Goal: Transaction & Acquisition: Purchase product/service

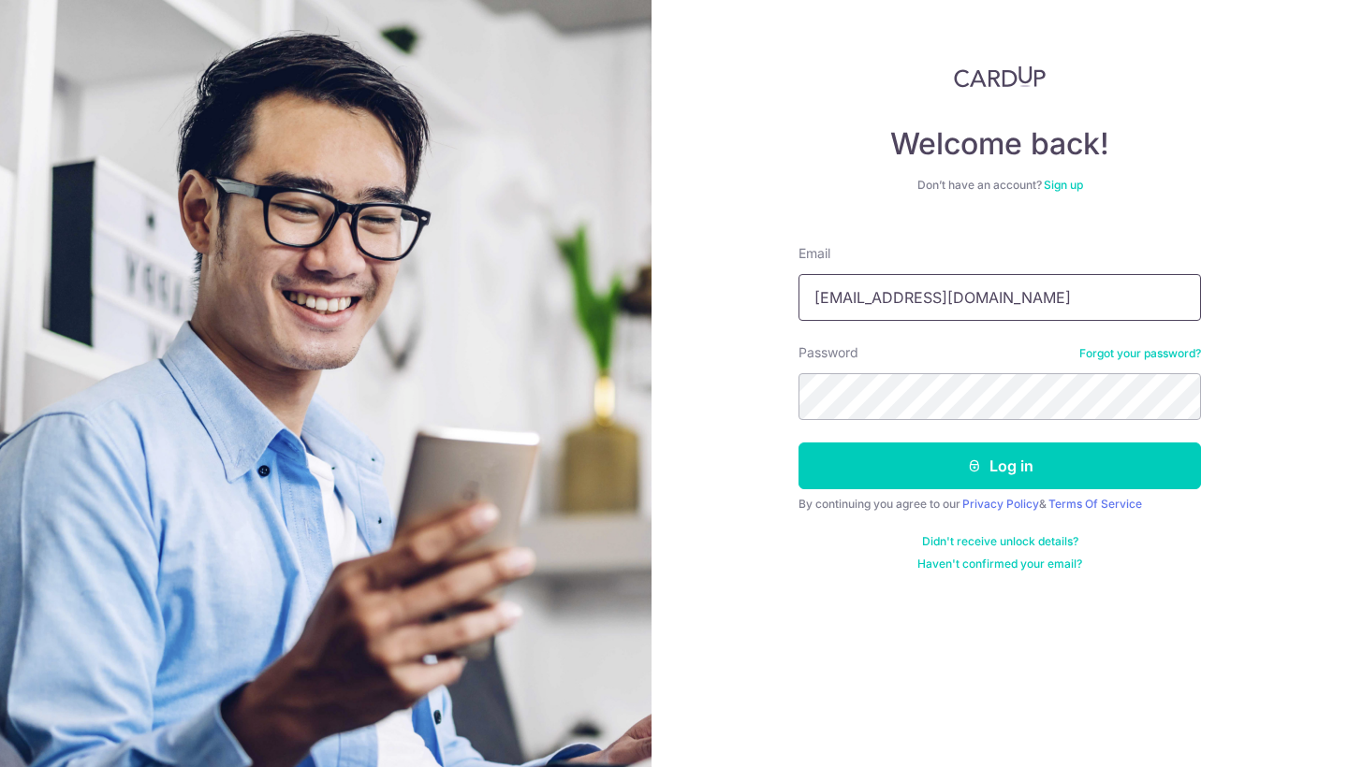
type input "[EMAIL_ADDRESS][DOMAIN_NAME]"
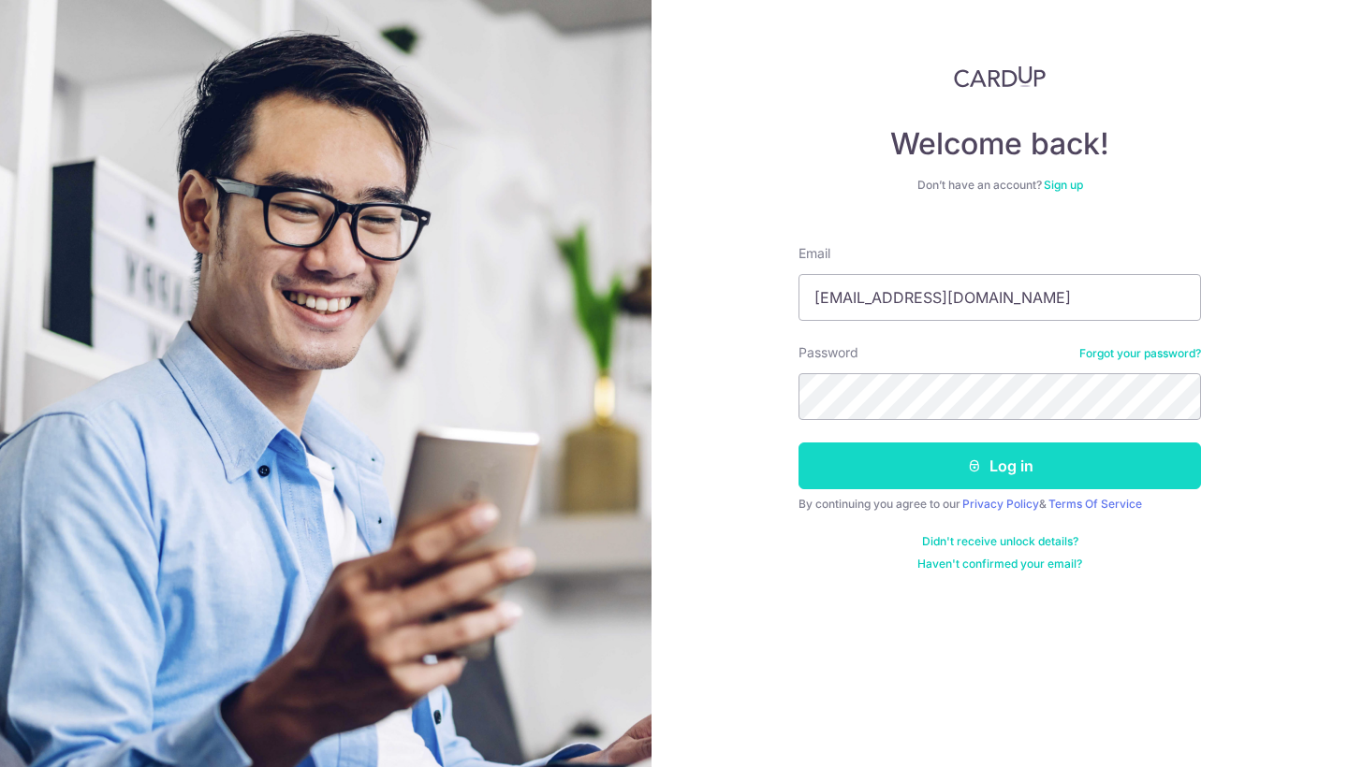
click at [934, 456] on button "Log in" at bounding box center [999, 466] width 402 height 47
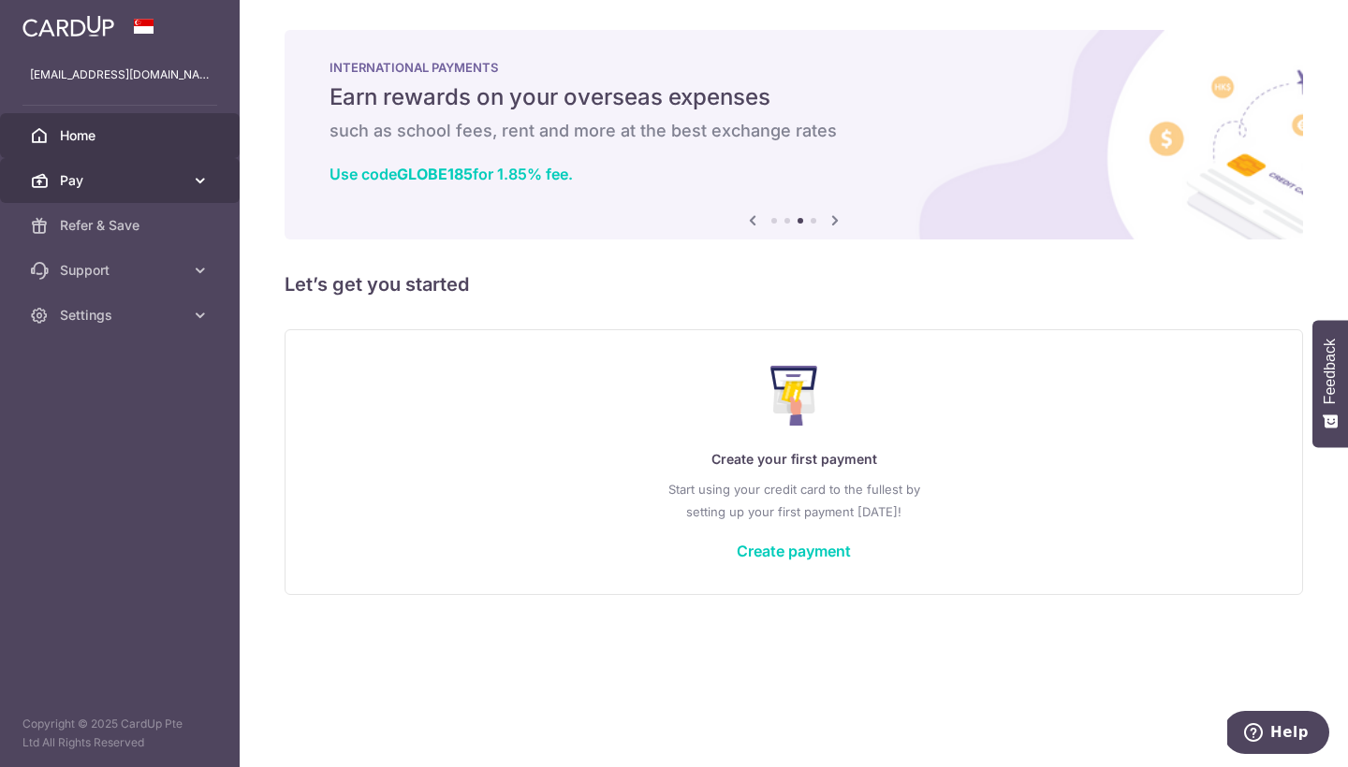
click at [211, 189] on link "Pay" at bounding box center [120, 180] width 240 height 45
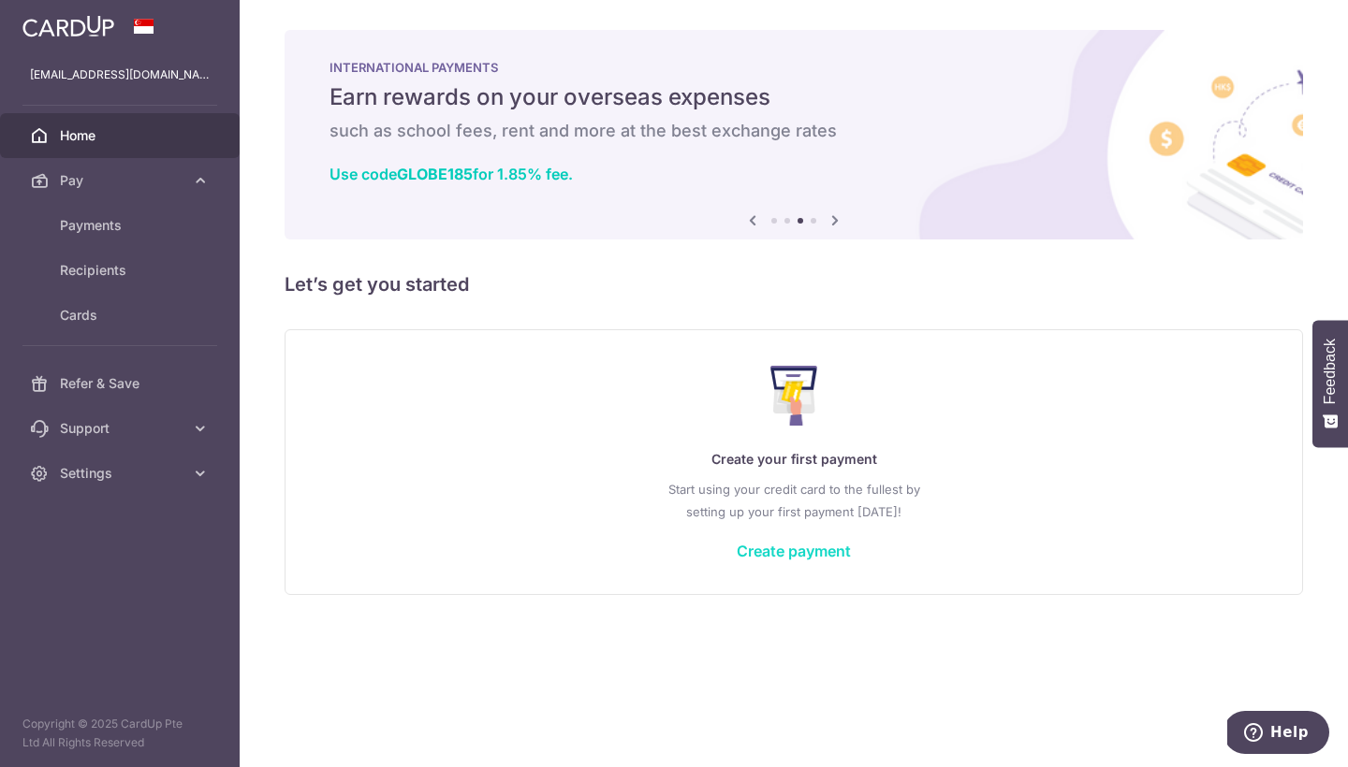
click at [798, 544] on link "Create payment" at bounding box center [794, 551] width 114 height 19
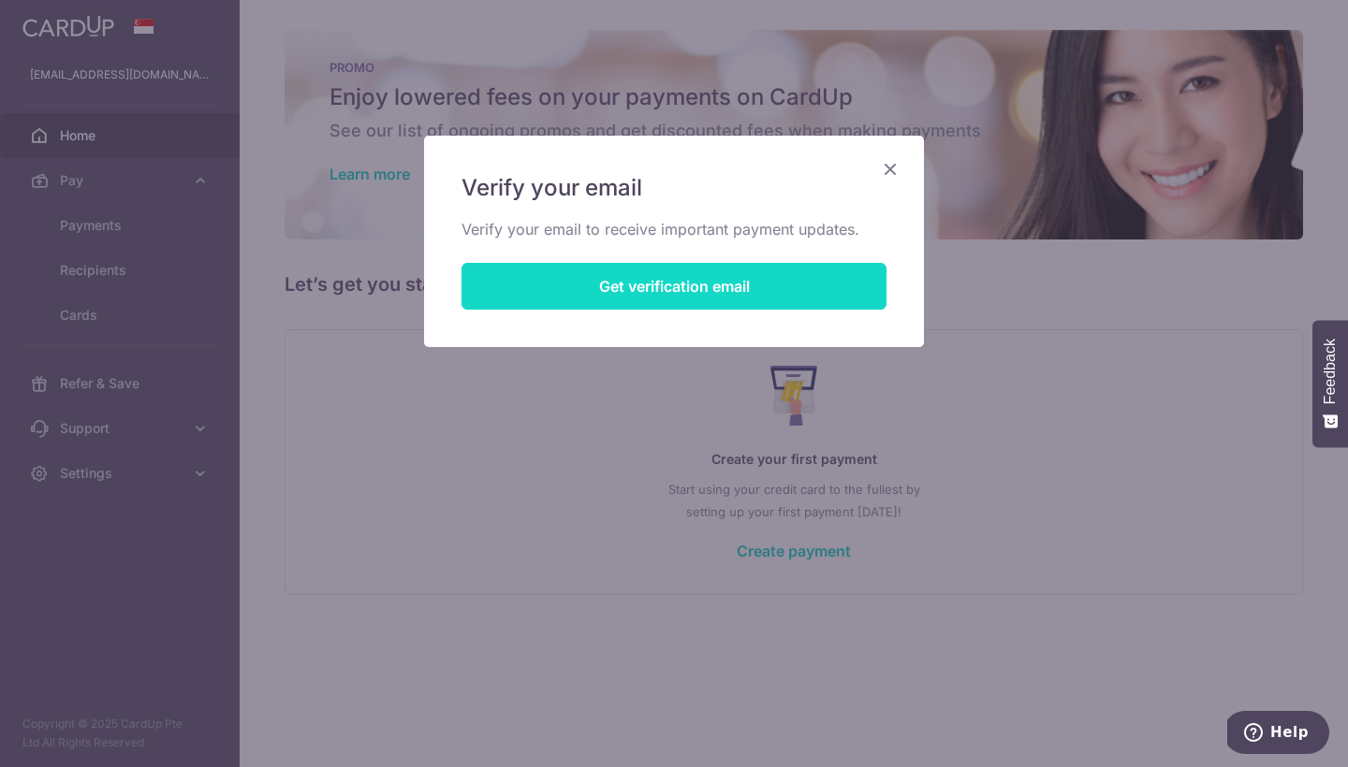
click at [730, 293] on button "Get verification email" at bounding box center [673, 286] width 425 height 47
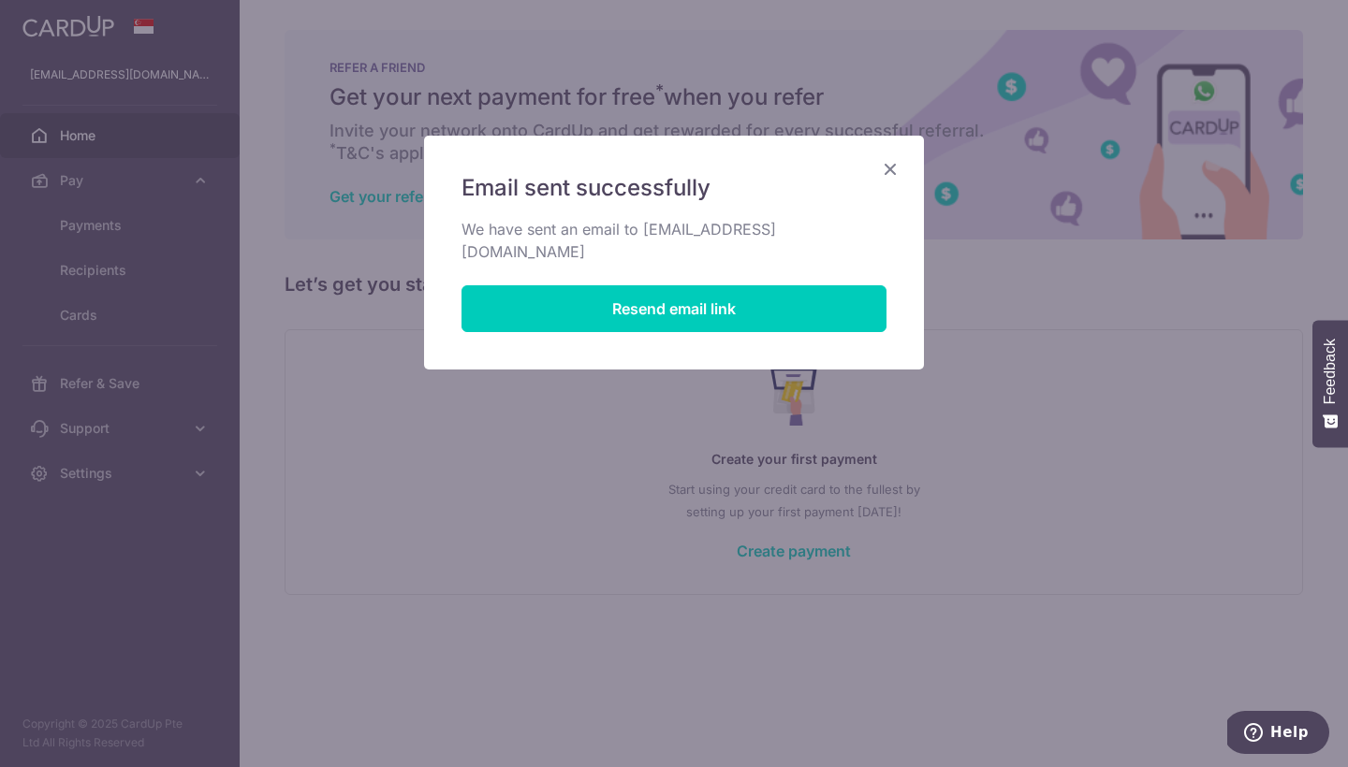
click at [889, 166] on icon "Close" at bounding box center [890, 168] width 22 height 23
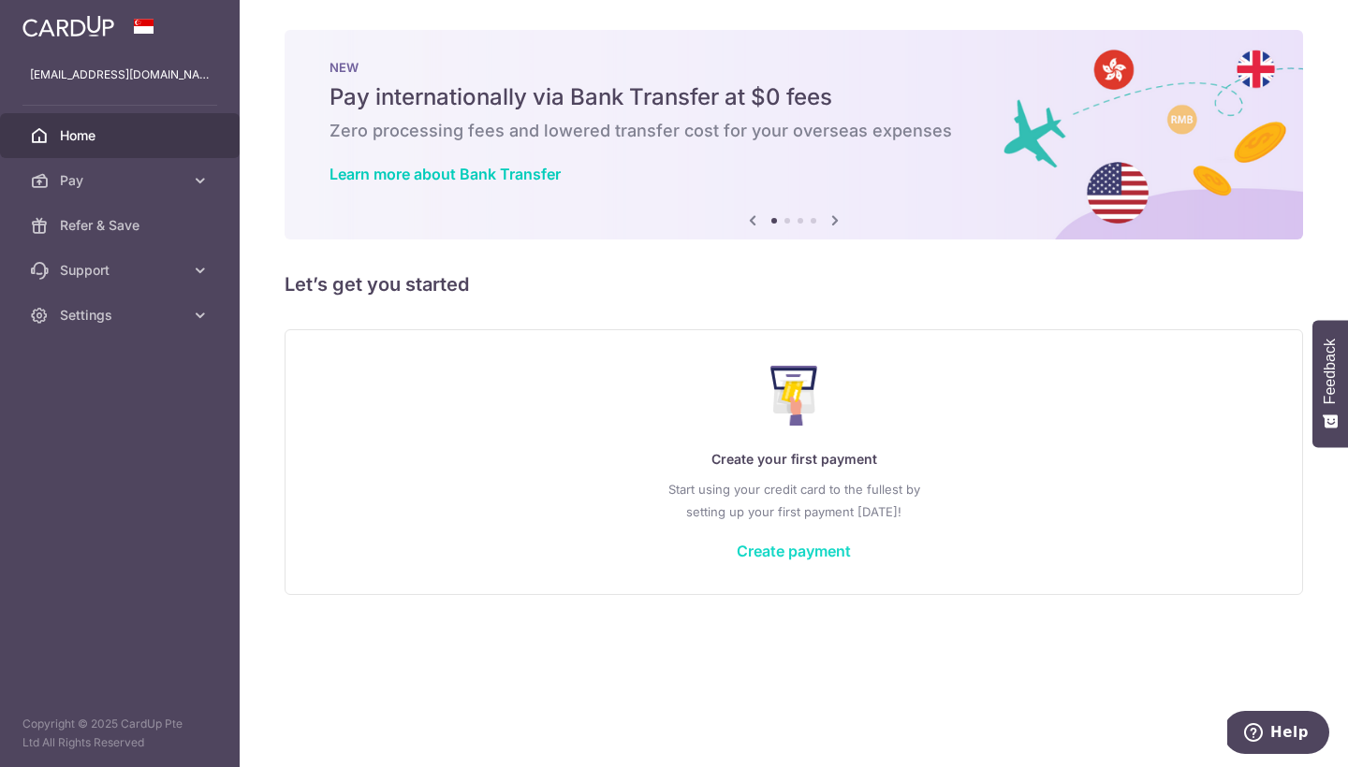
click at [818, 556] on link "Create payment" at bounding box center [794, 551] width 114 height 19
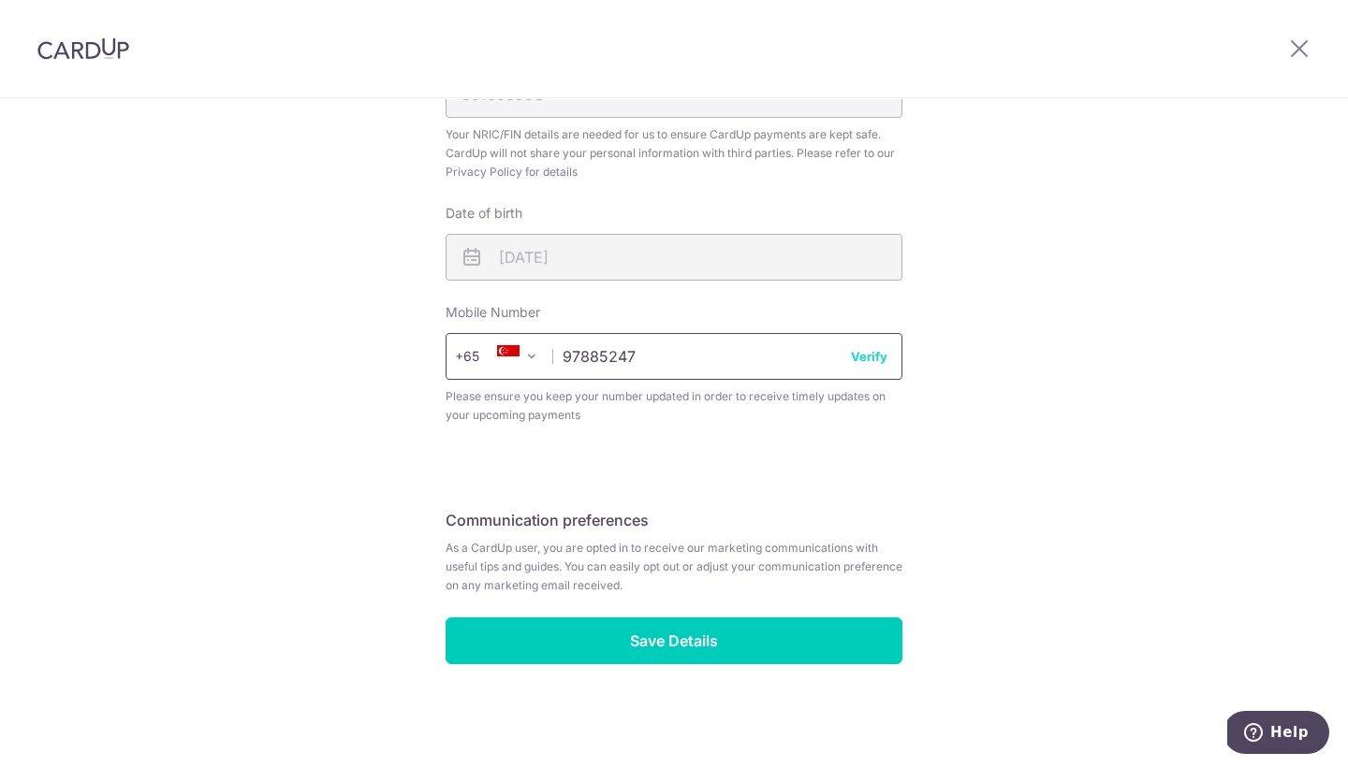
scroll to position [695, 0]
type input "97885247"
click at [877, 361] on button "Verify" at bounding box center [869, 356] width 37 height 19
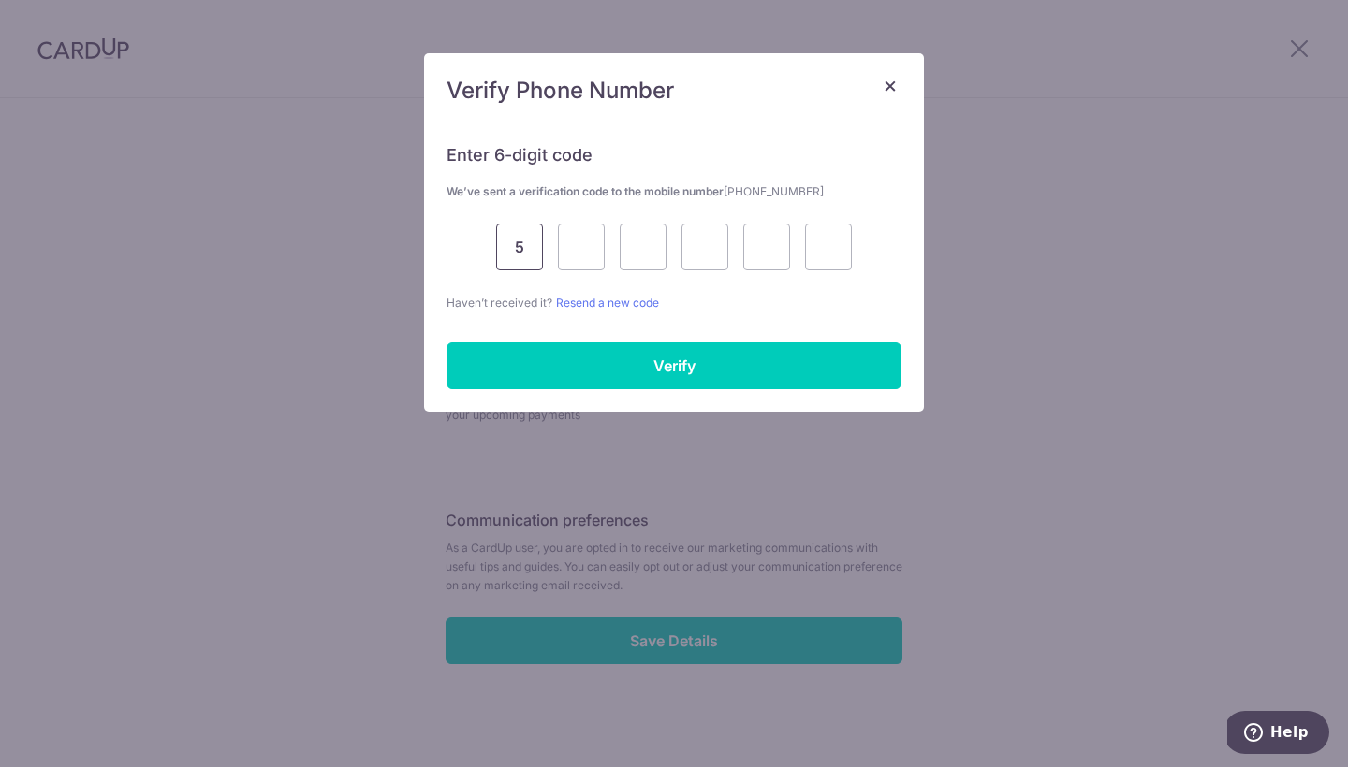
click at [510, 246] on input "5" at bounding box center [519, 247] width 47 height 47
type input "5"
type input "3"
type input "1"
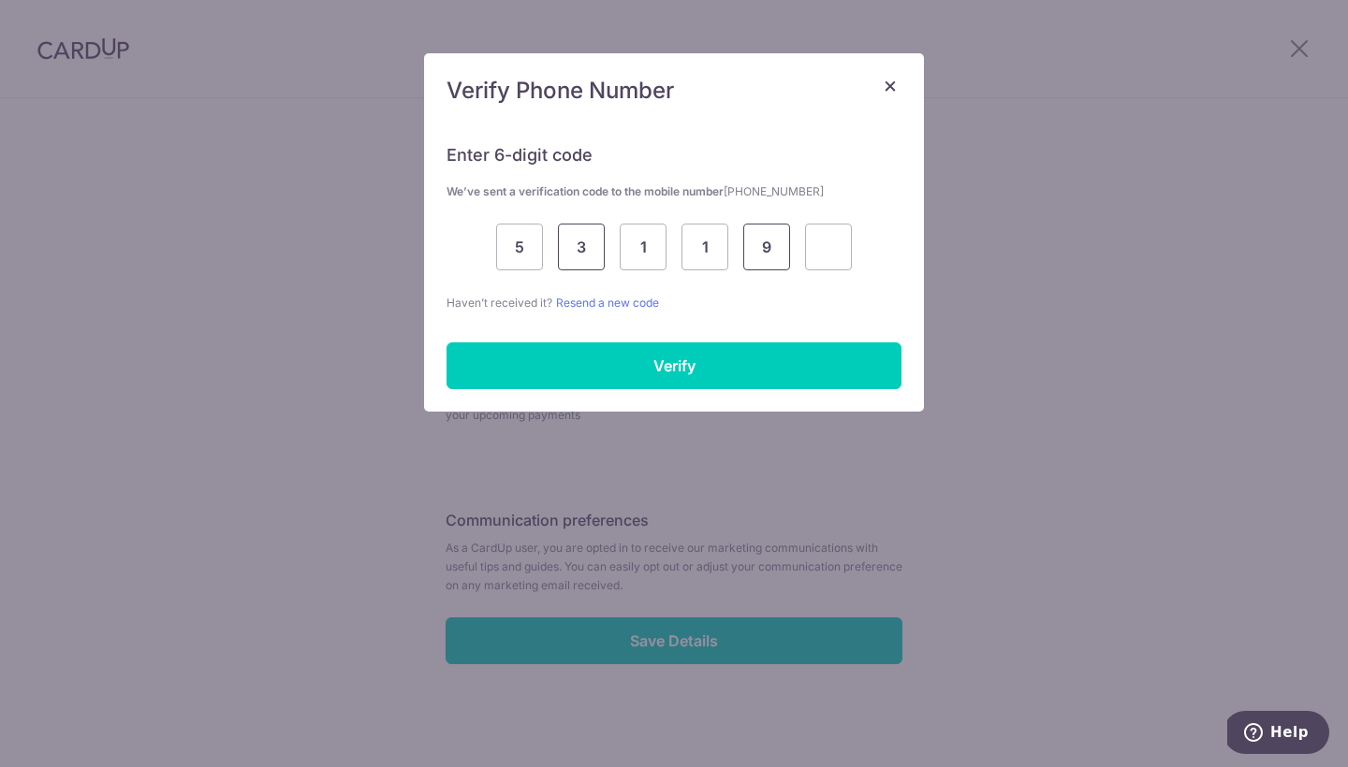
type input "9"
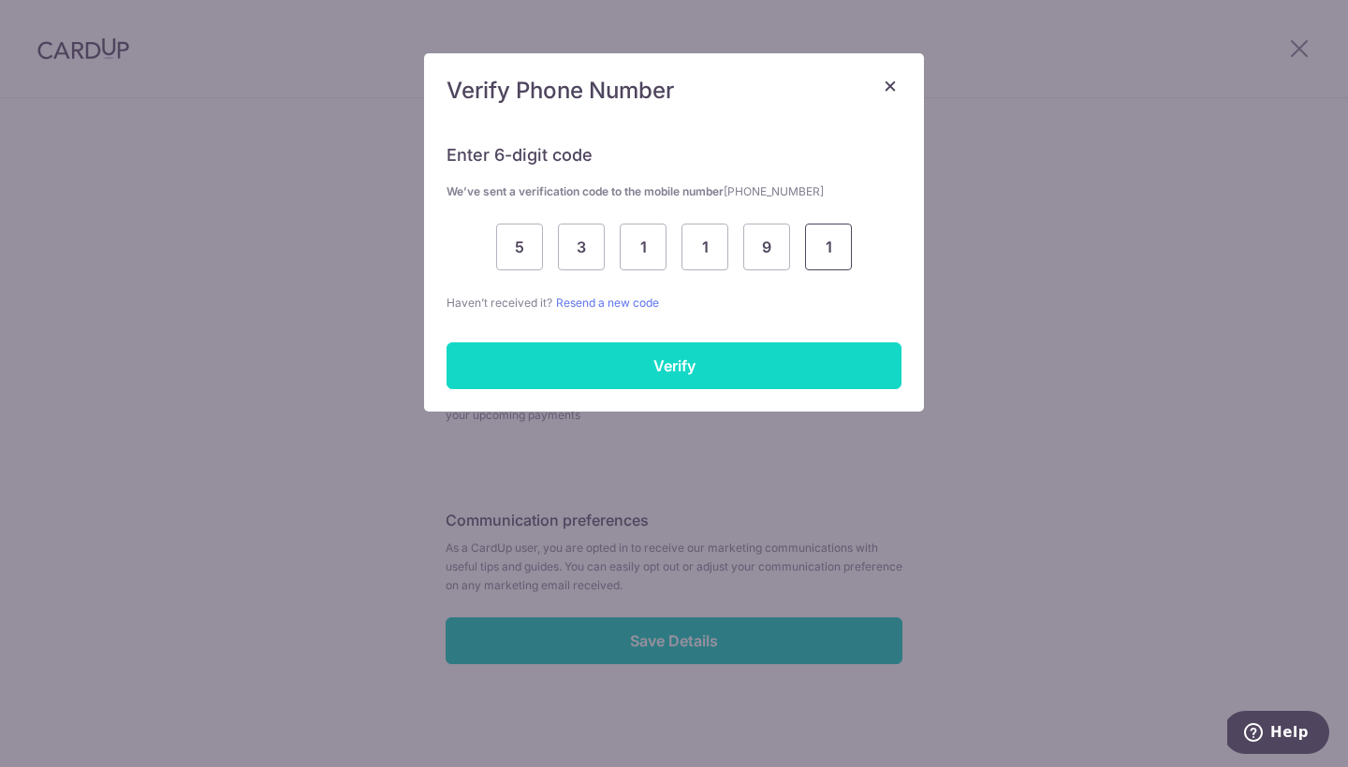
type input "1"
click at [650, 358] on input "Verify" at bounding box center [673, 366] width 455 height 47
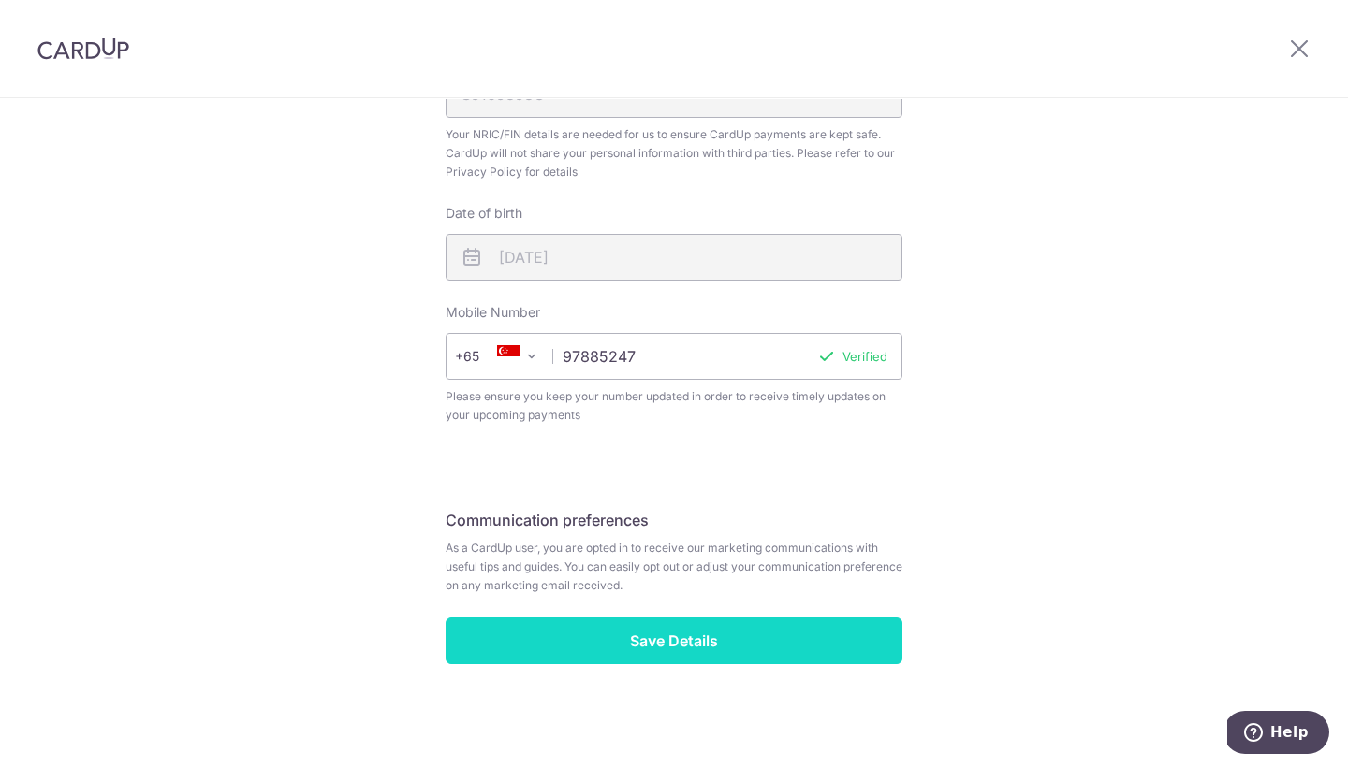
click at [739, 625] on input "Save Details" at bounding box center [674, 641] width 457 height 47
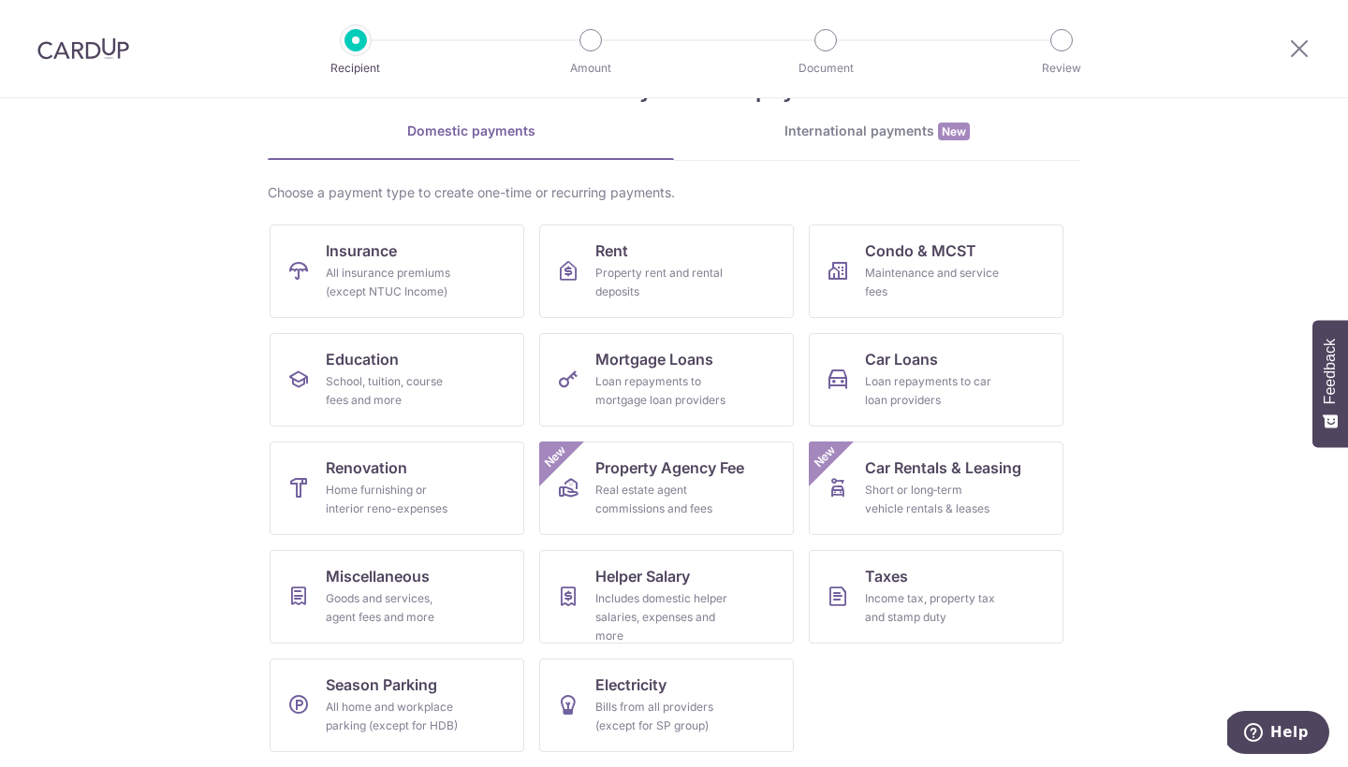
scroll to position [70, 0]
click at [366, 518] on div "Home furnishing or interior reno-expenses" at bounding box center [393, 499] width 135 height 37
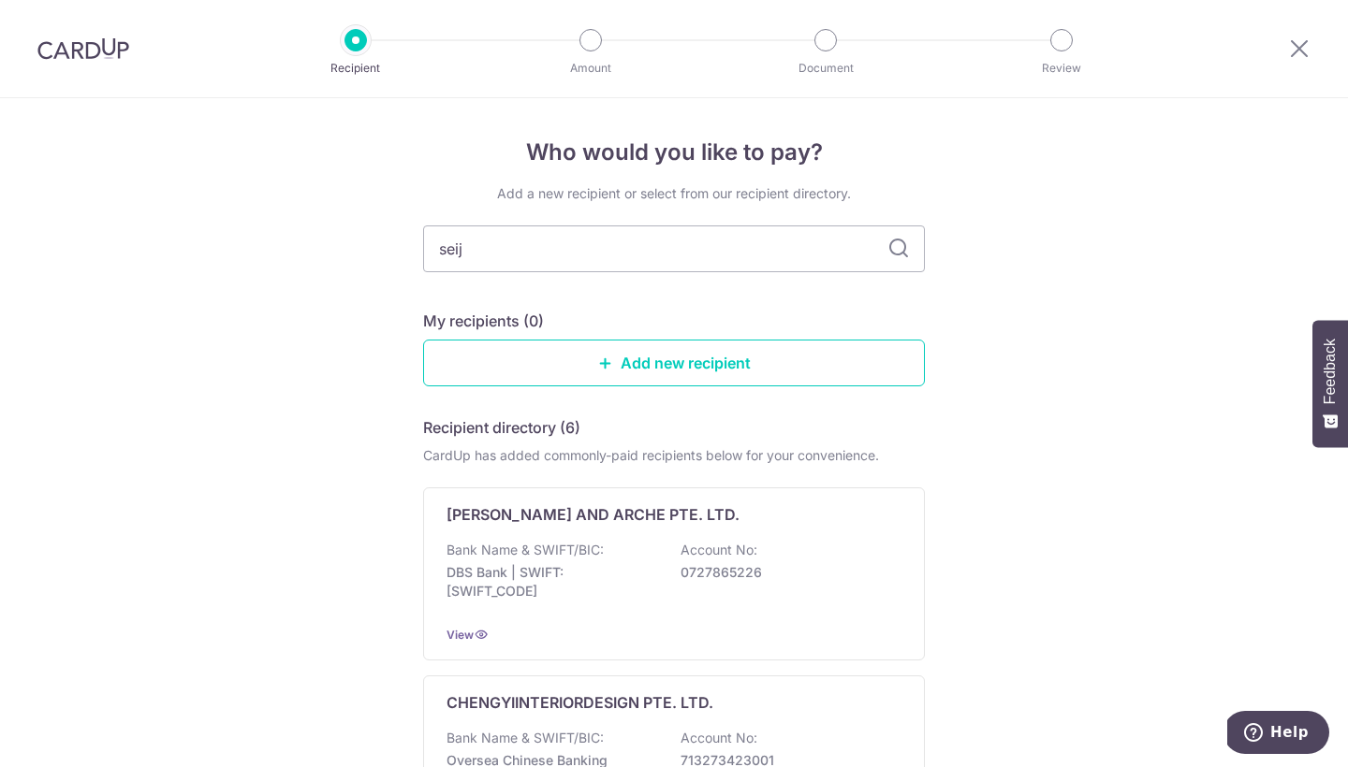
type input "seiji"
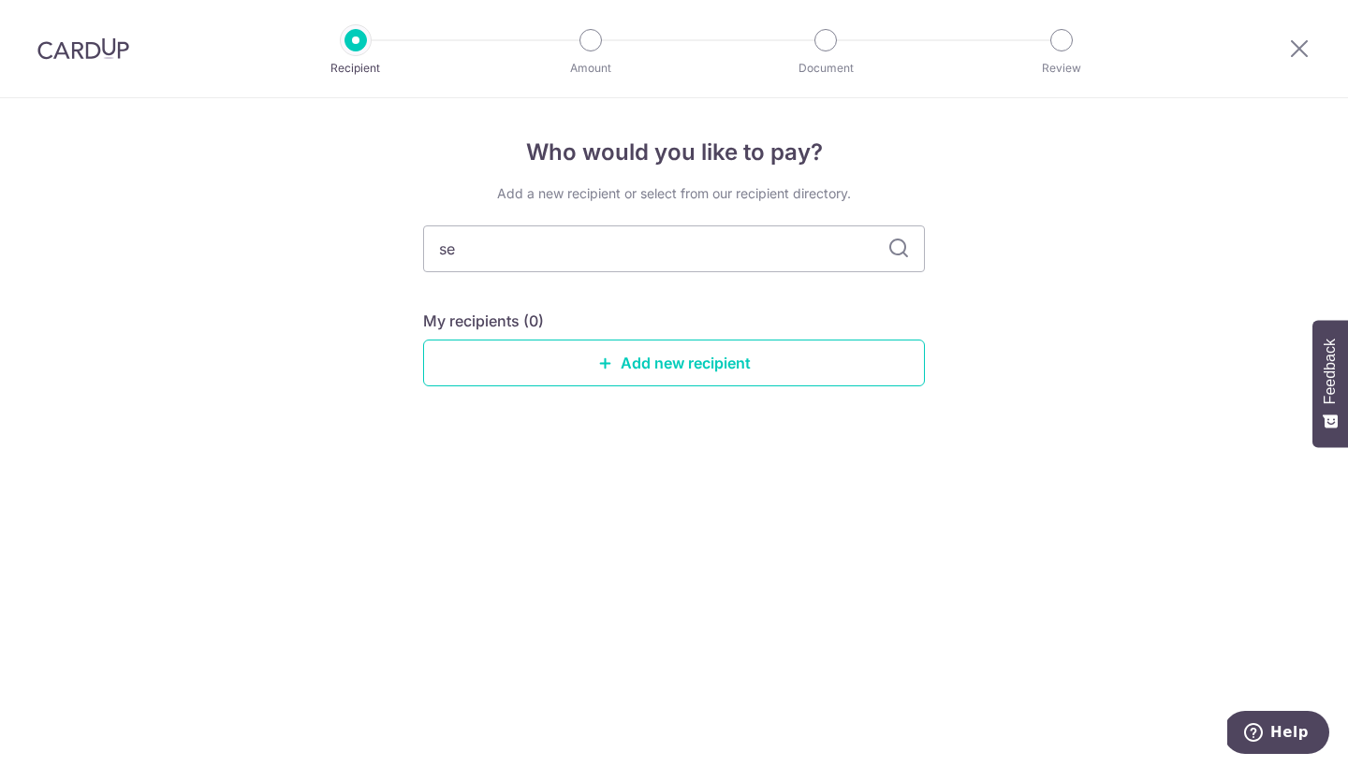
type input "s"
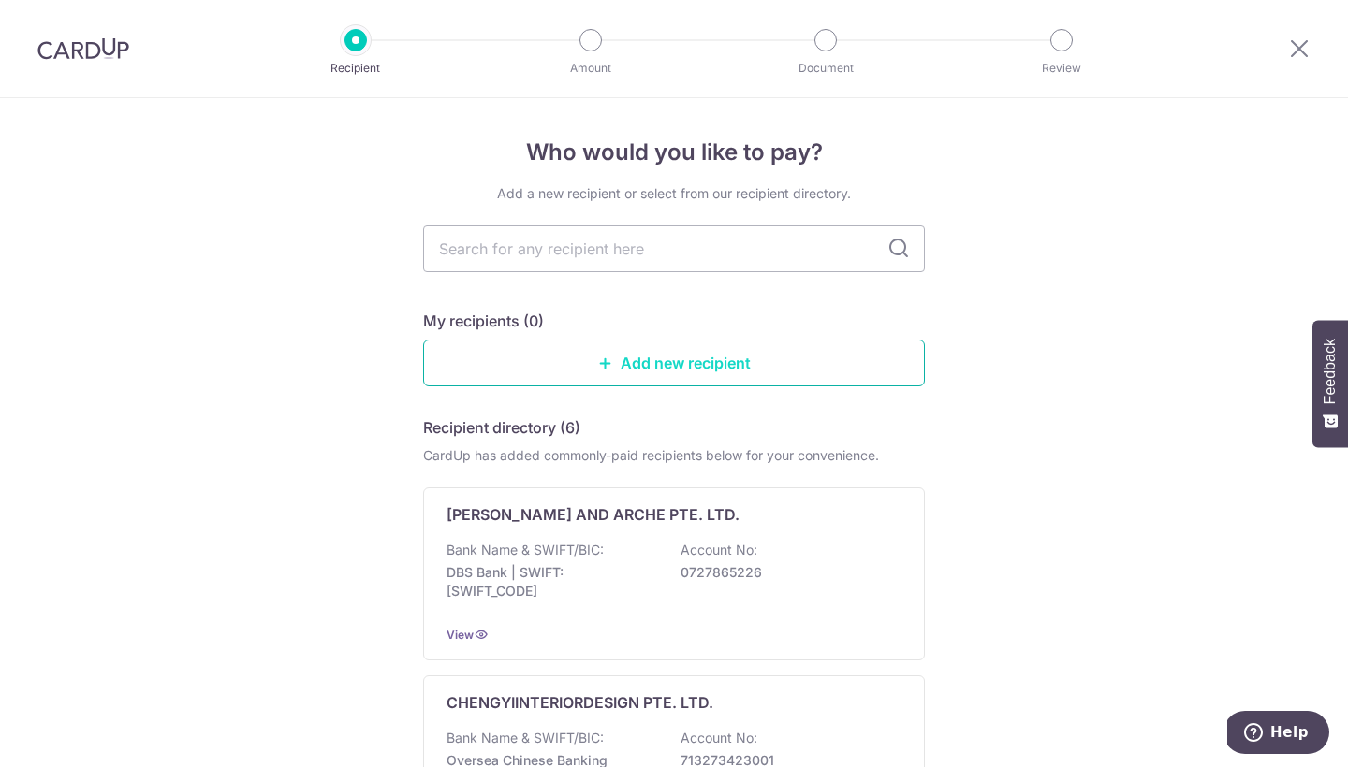
click at [769, 365] on link "Add new recipient" at bounding box center [674, 363] width 502 height 47
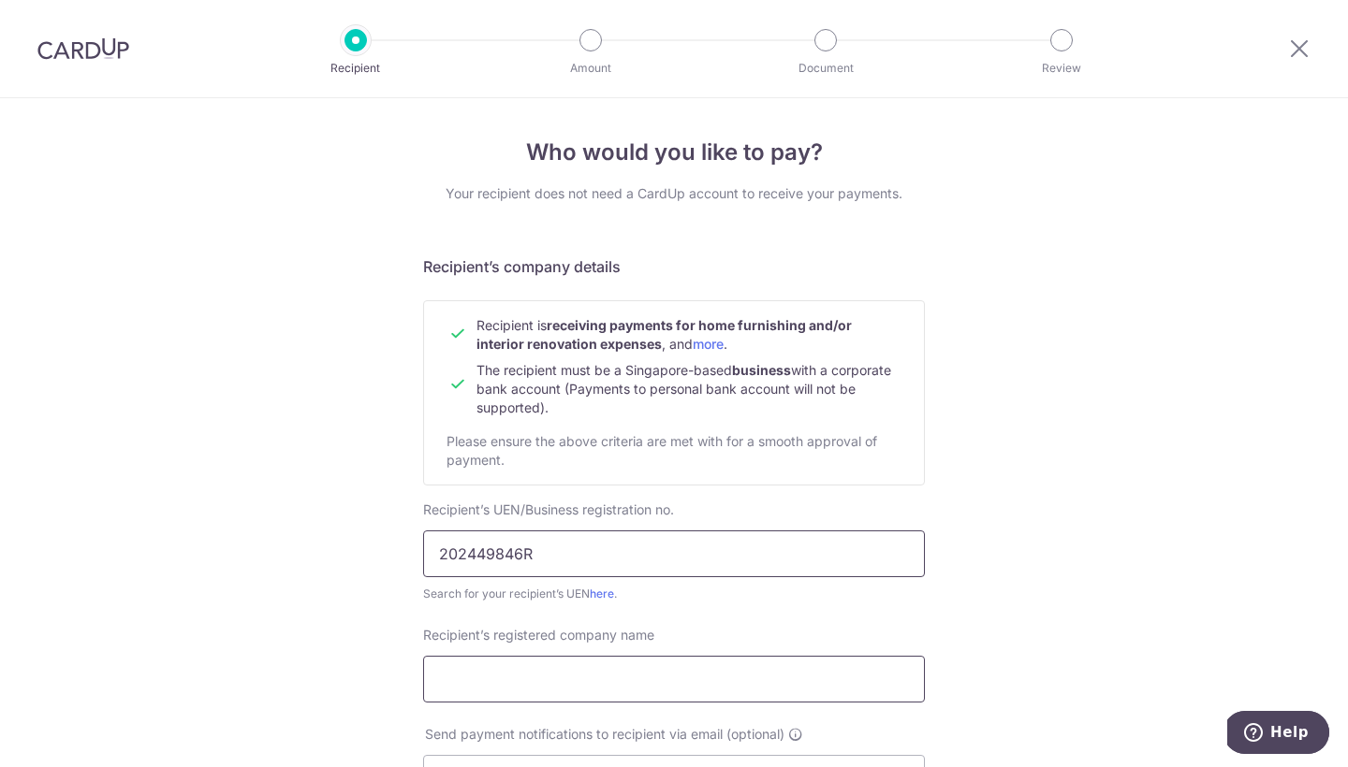
type input "202449846R"
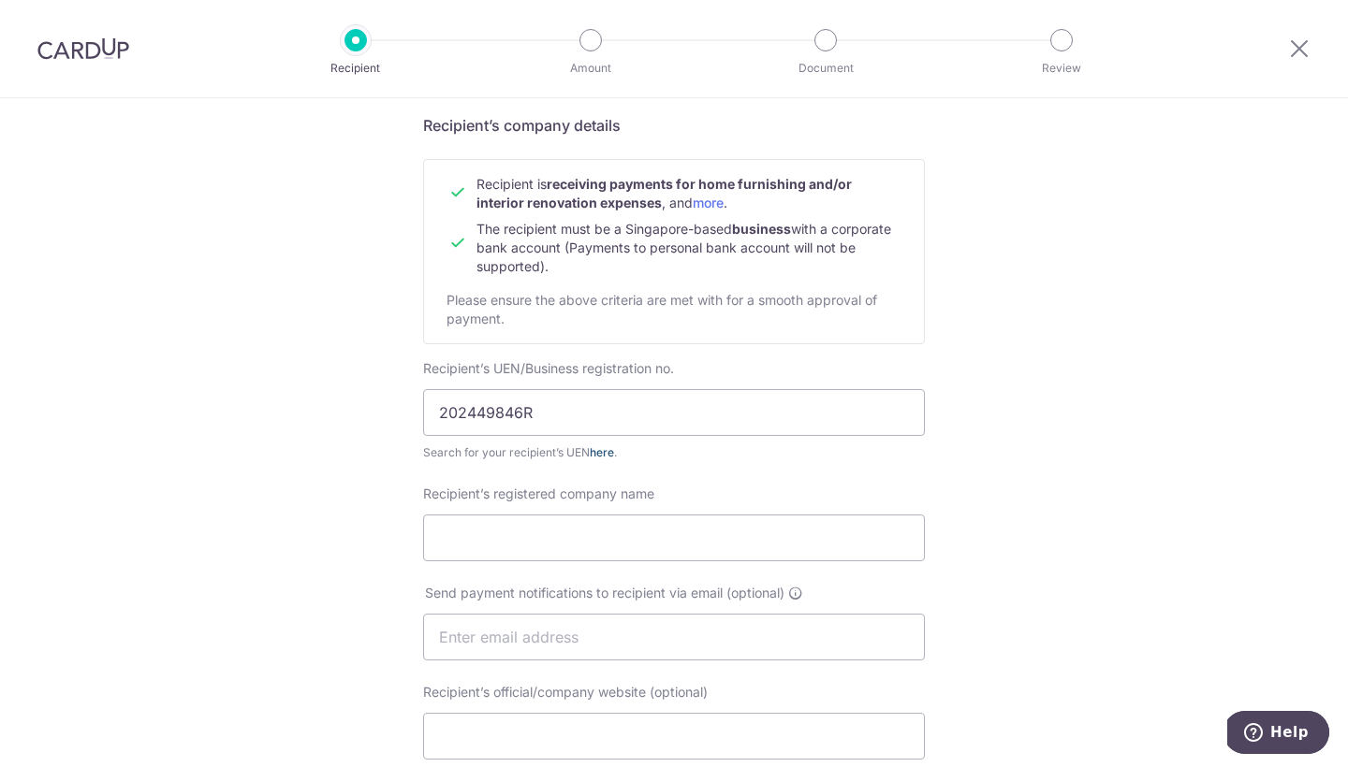
click at [605, 455] on link "here" at bounding box center [602, 453] width 24 height 14
drag, startPoint x: 586, startPoint y: 426, endPoint x: 380, endPoint y: 412, distance: 206.4
click at [380, 412] on div "Who would you like to pay? Your recipient does not need a CardUp account to rec…" at bounding box center [674, 661] width 1348 height 1408
click at [544, 550] on input "Recipient’s registered company name" at bounding box center [674, 538] width 502 height 47
paste input "SEIJI INTERIOR PTE. LTD."
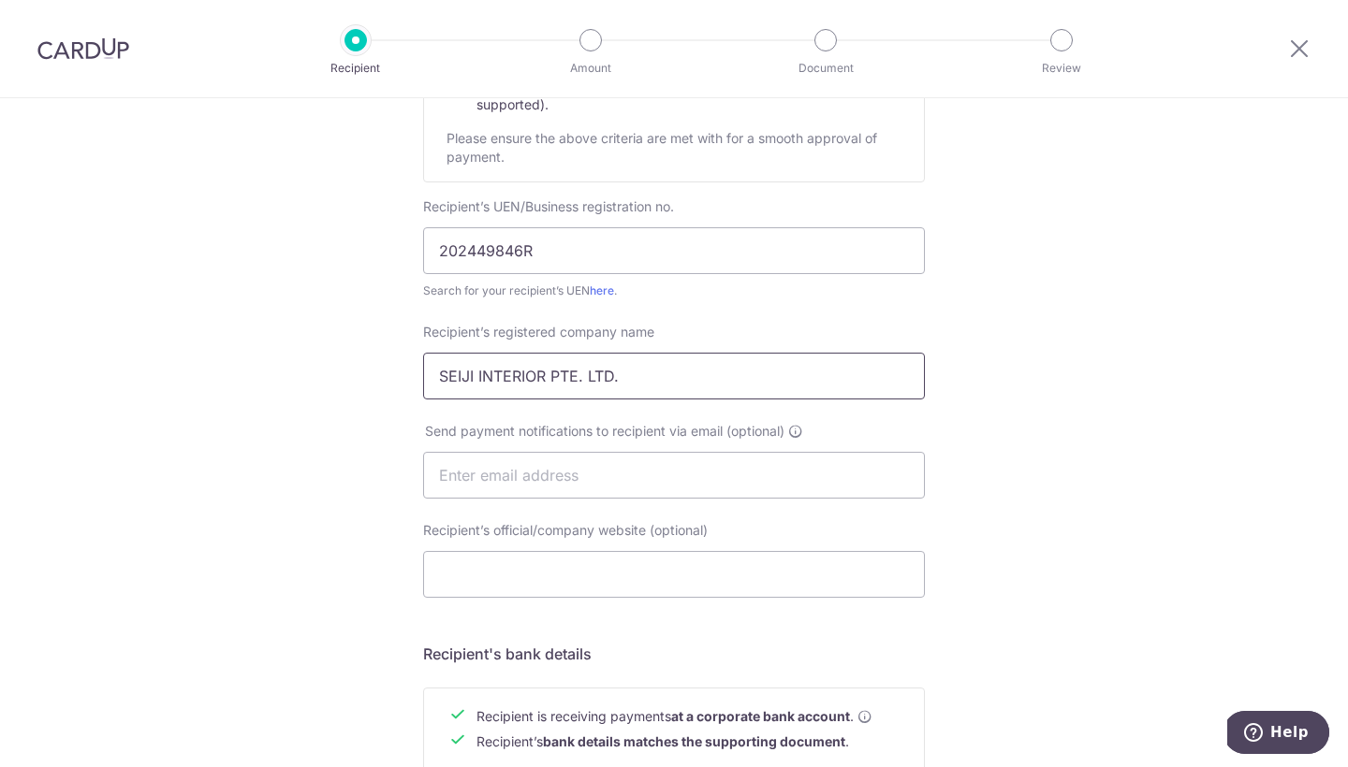
scroll to position [373, 0]
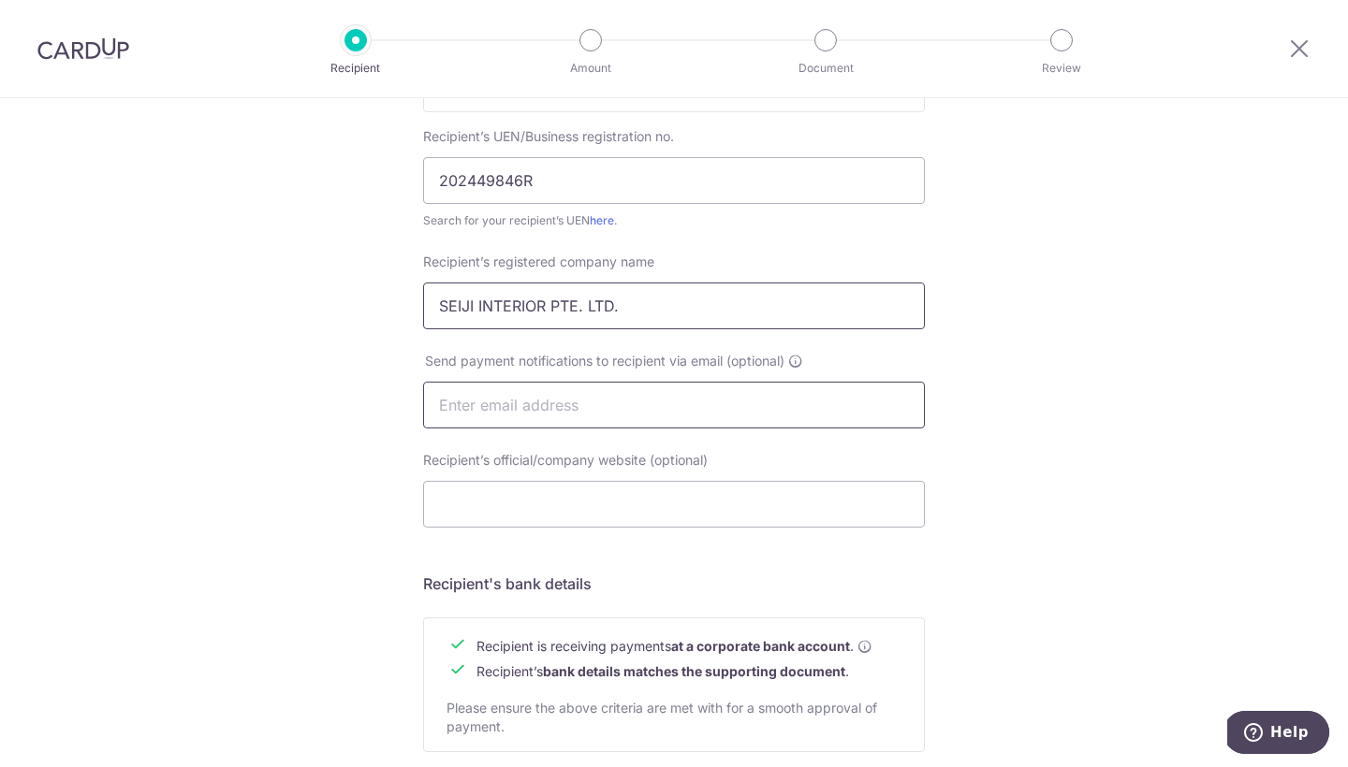
type input "SEIJI INTERIOR PTE. LTD."
type input "[EMAIL_ADDRESS][DOMAIN_NAME]"
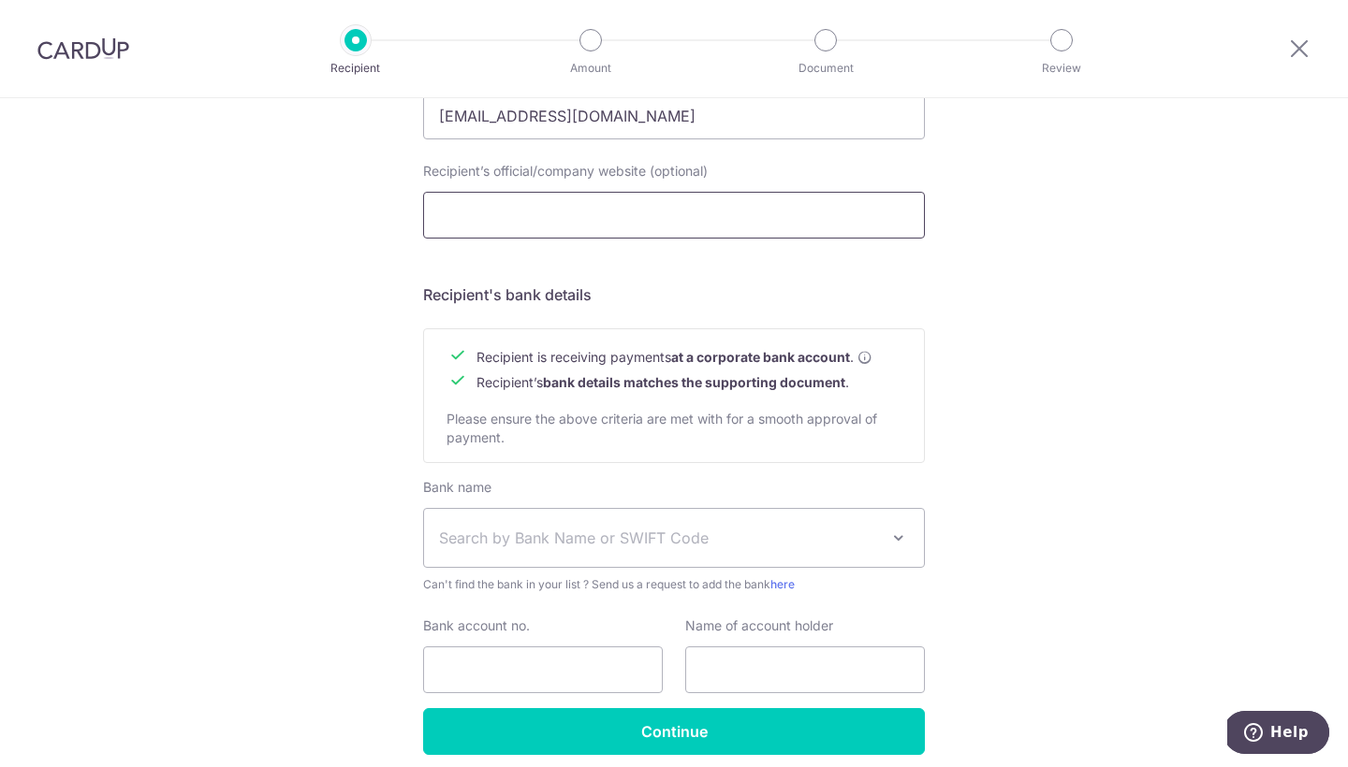
scroll to position [692, 0]
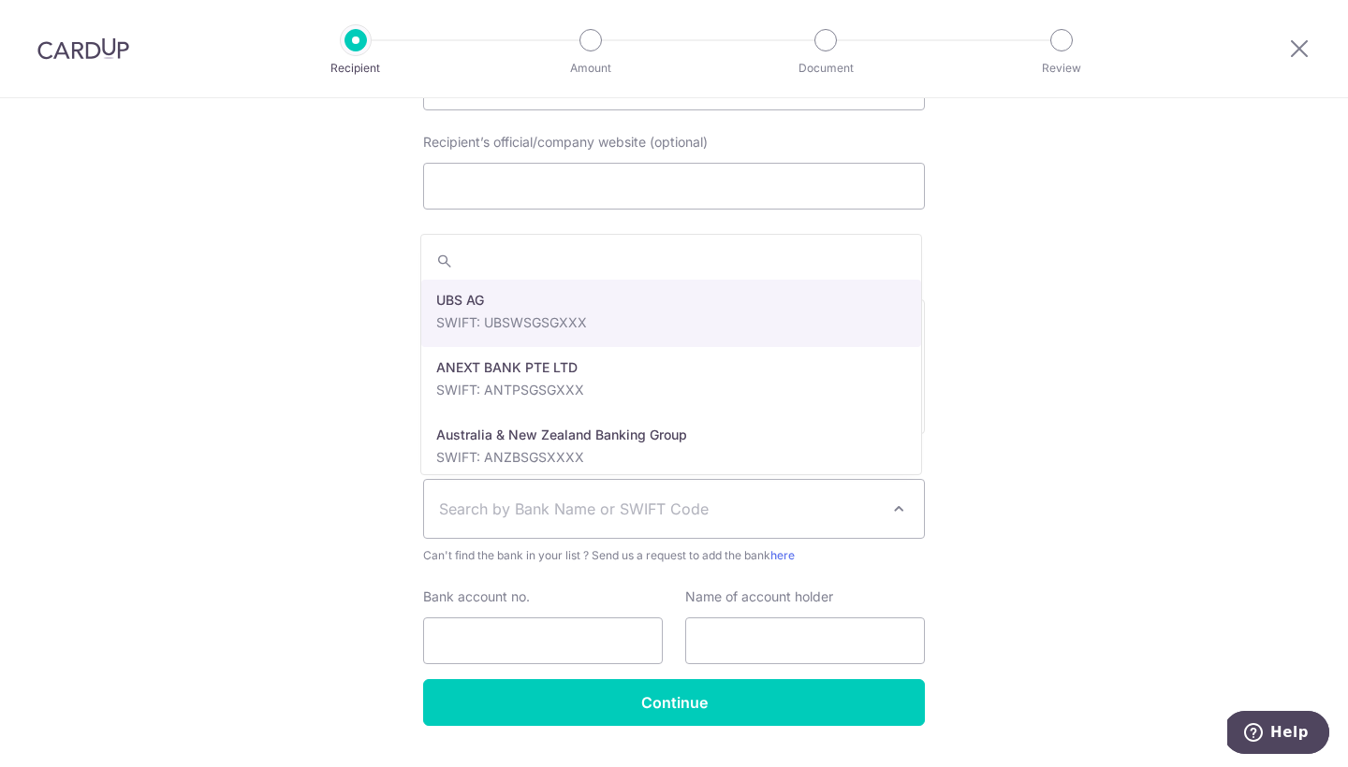
click at [666, 506] on span "Search by Bank Name or SWIFT Code" at bounding box center [659, 509] width 440 height 22
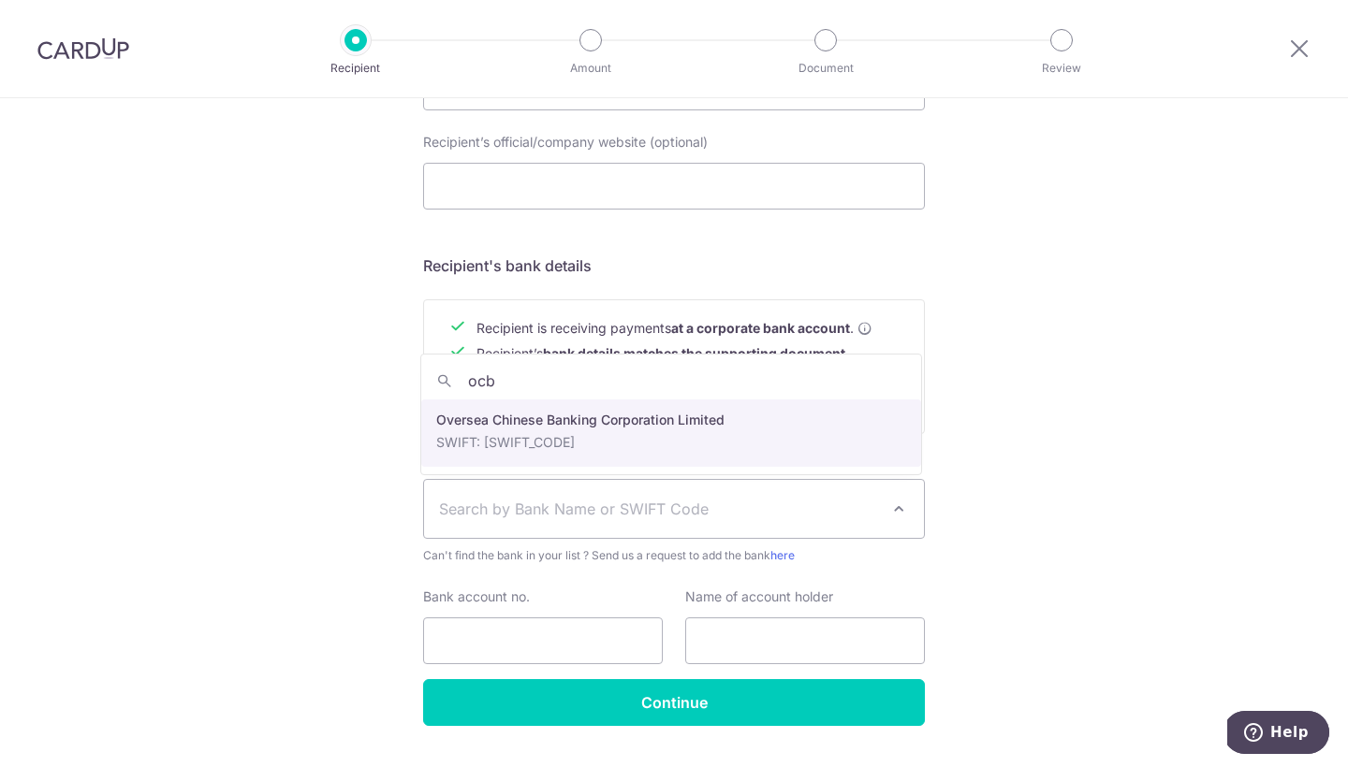
type input "ocb"
select select "12"
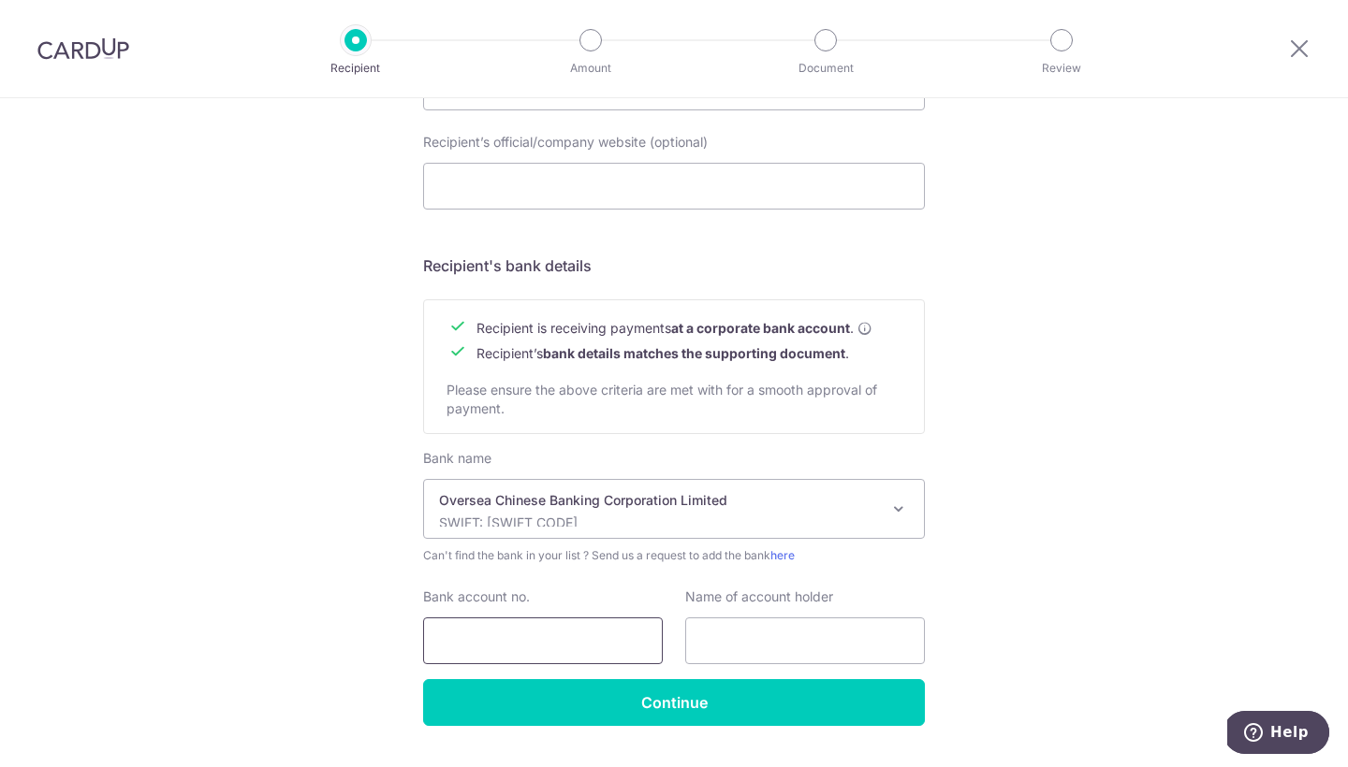
click at [564, 635] on input "Bank account no." at bounding box center [543, 641] width 240 height 47
type input "604126649001"
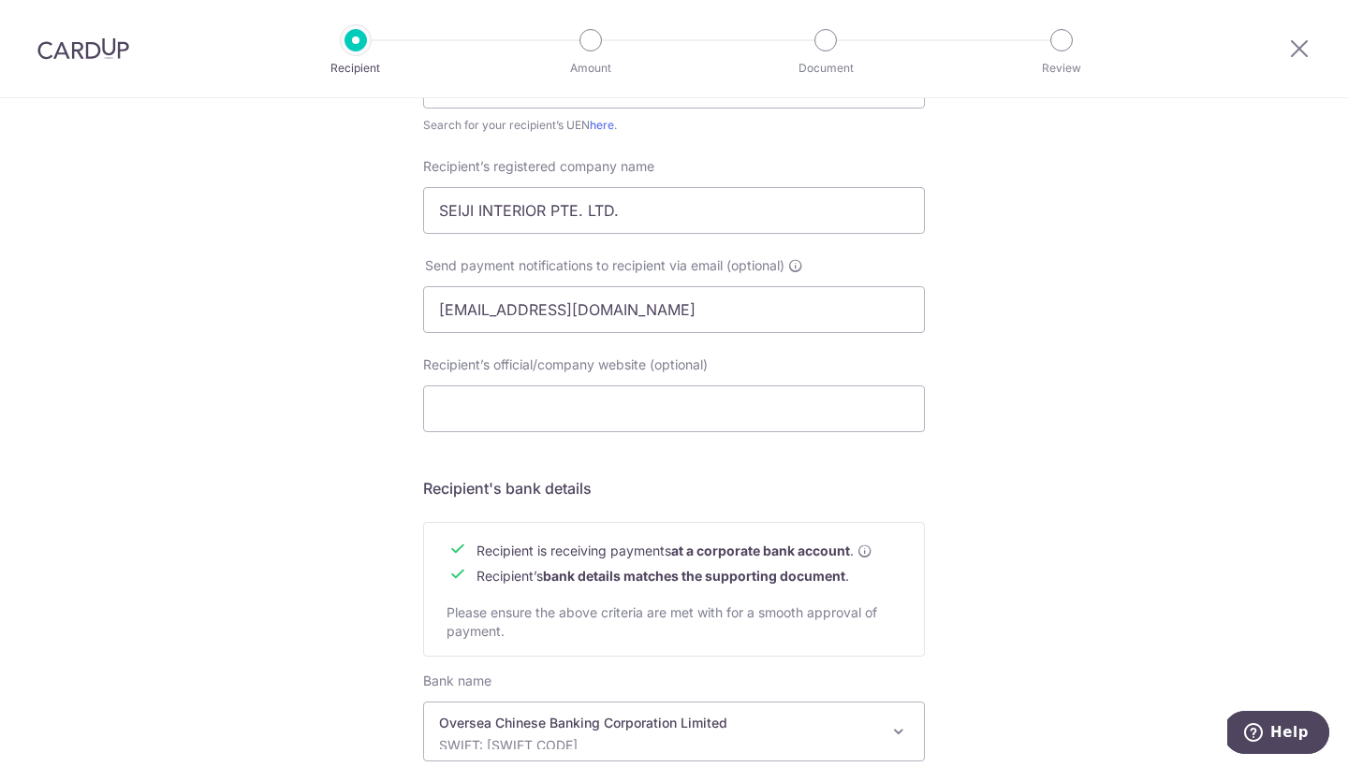
scroll to position [388, 0]
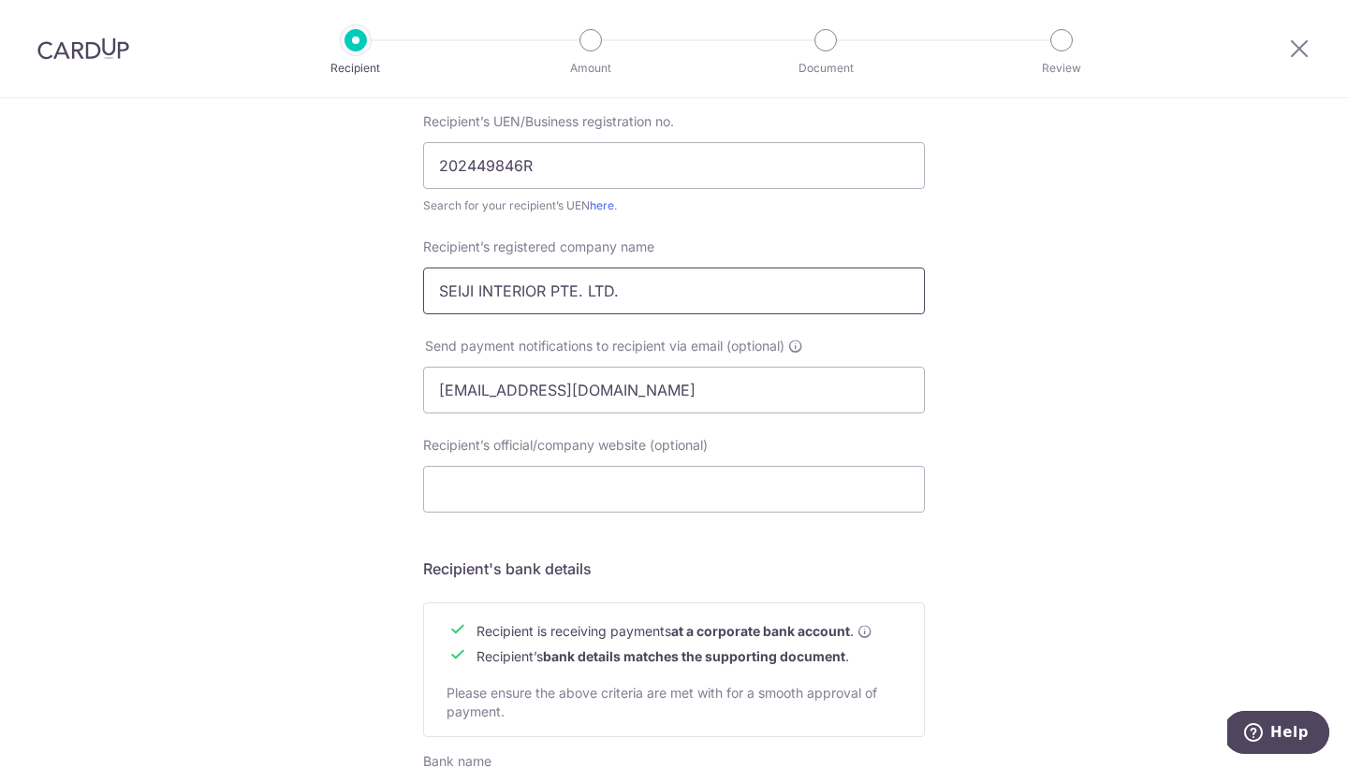
type input "S"
drag, startPoint x: 624, startPoint y: 300, endPoint x: 414, endPoint y: 286, distance: 211.1
click at [414, 286] on div "Recipient’s registered company name SEIJI INTERIOR PTE. LTD." at bounding box center [674, 276] width 524 height 77
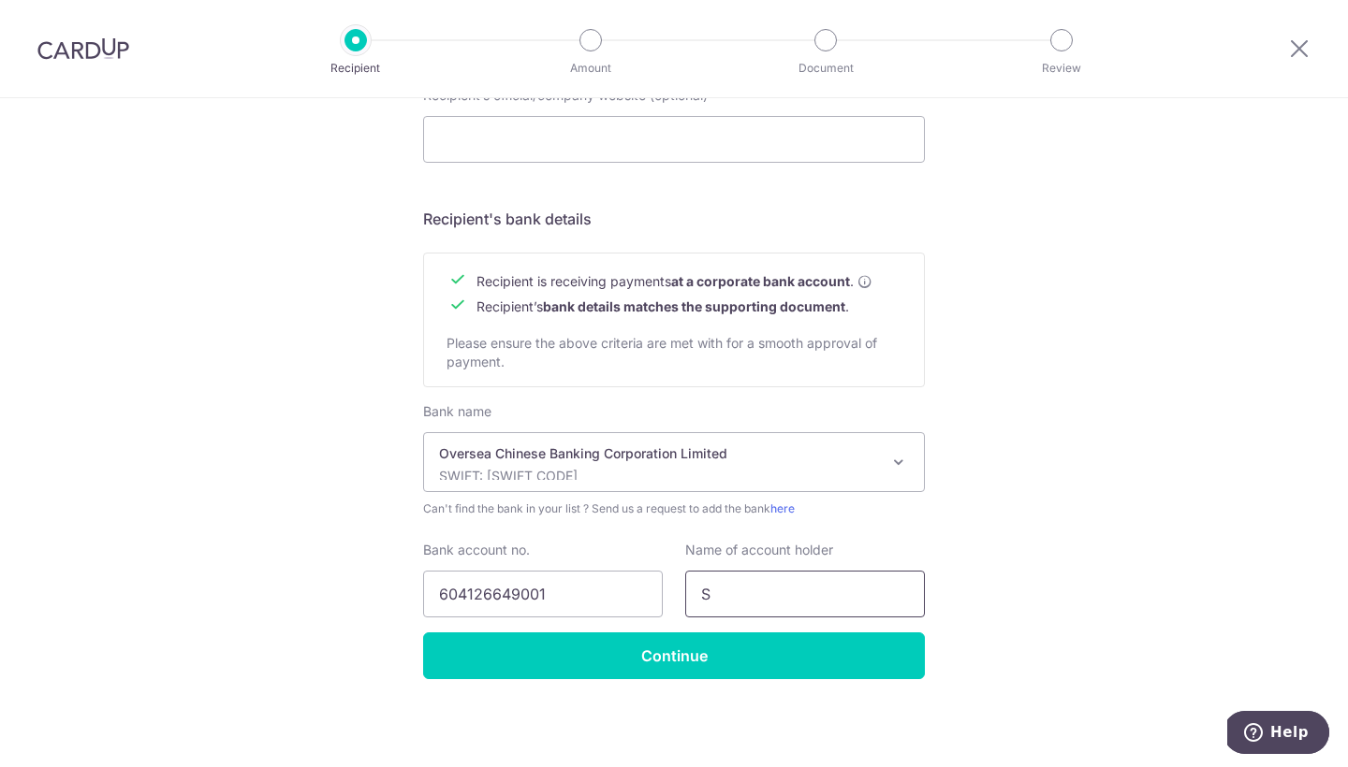
scroll to position [738, 0]
click at [792, 590] on input "S" at bounding box center [805, 594] width 240 height 47
paste input "SEIJI INTERIOR PTE. LTD."
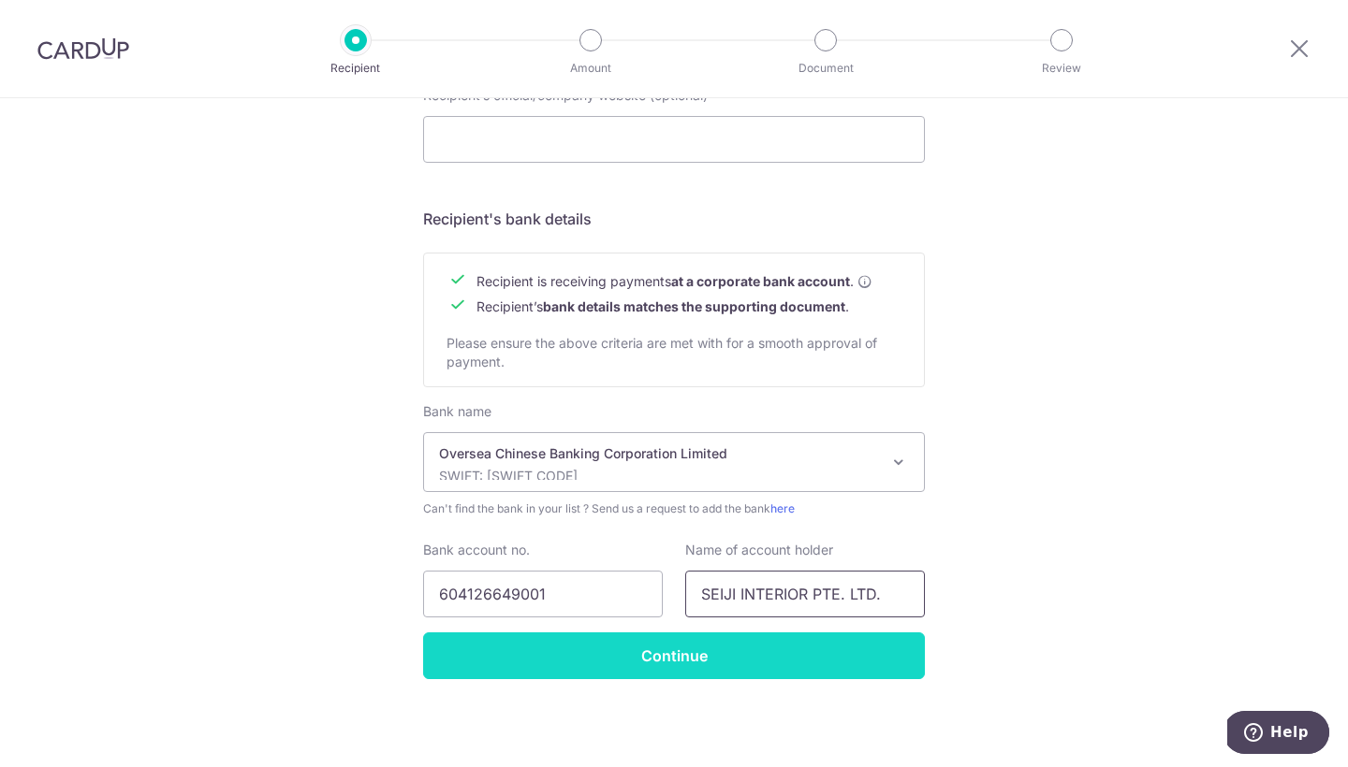
type input "SEIJI INTERIOR PTE. LTD."
click at [746, 651] on input "Continue" at bounding box center [674, 656] width 502 height 47
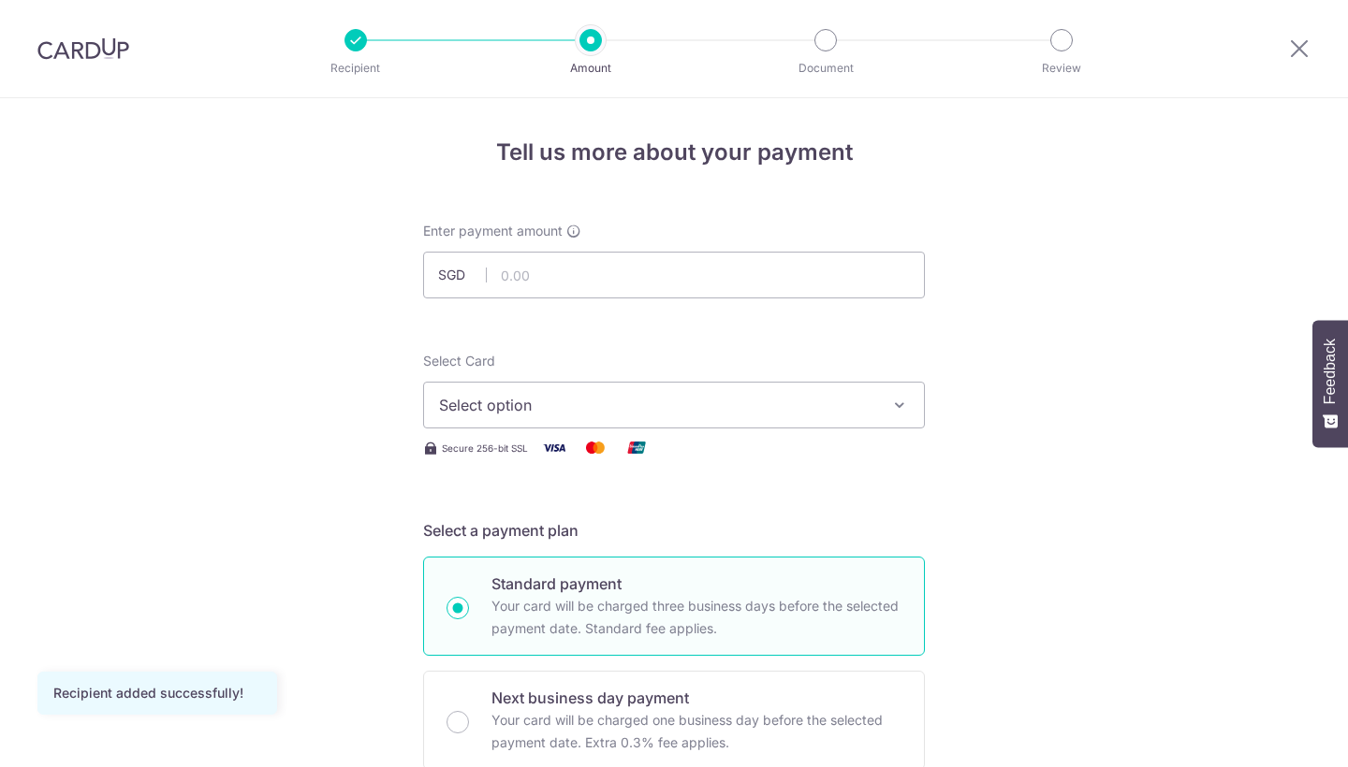
click at [694, 396] on span "Select option" at bounding box center [657, 405] width 436 height 22
click at [688, 454] on span "Add credit card" at bounding box center [691, 457] width 436 height 19
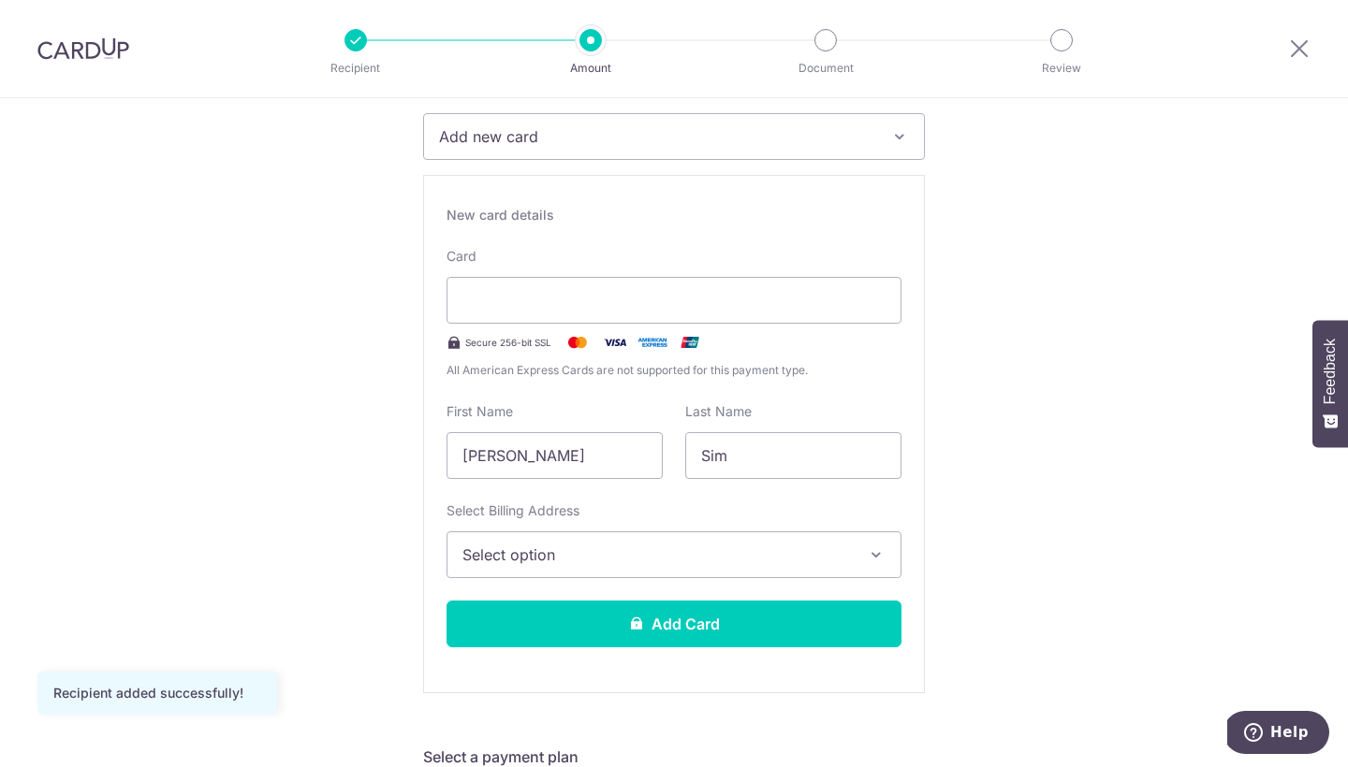
scroll to position [287, 0]
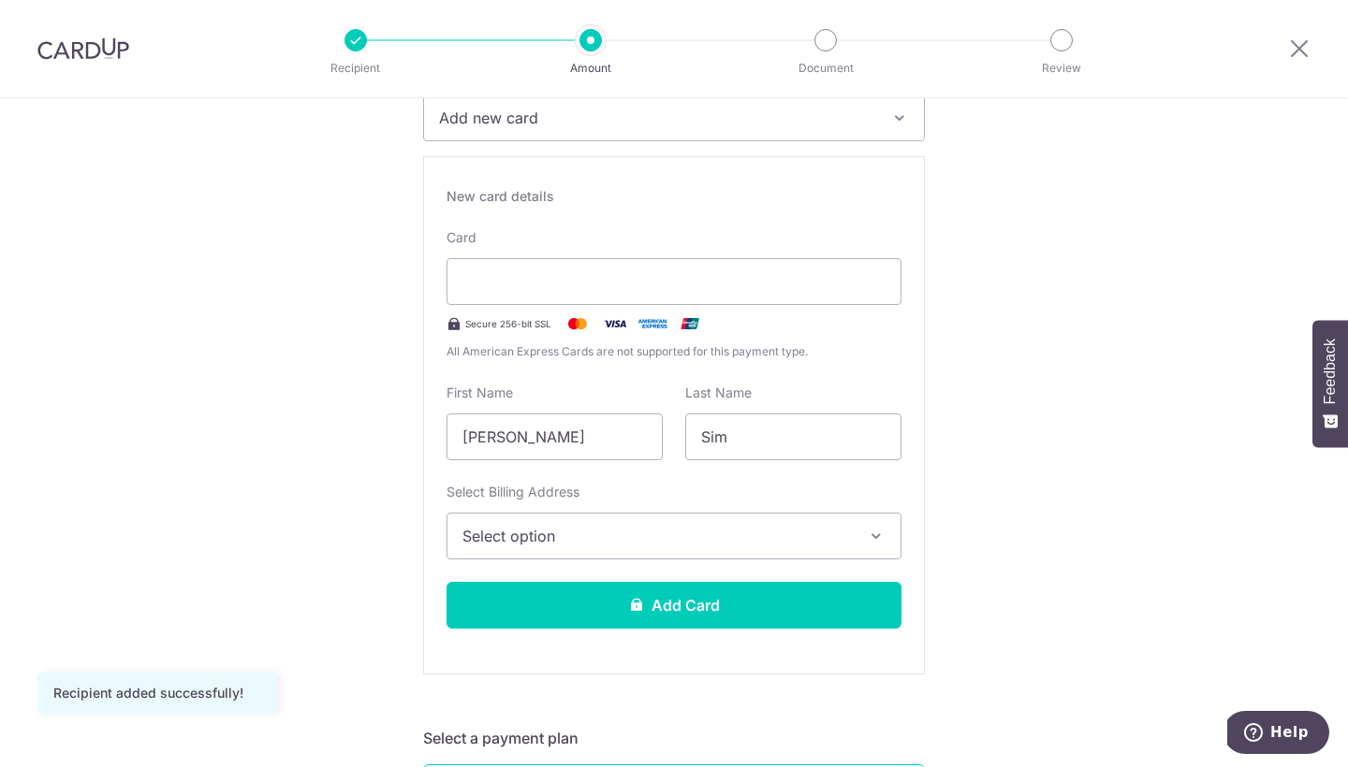
click at [755, 522] on button "Select option" at bounding box center [673, 536] width 455 height 47
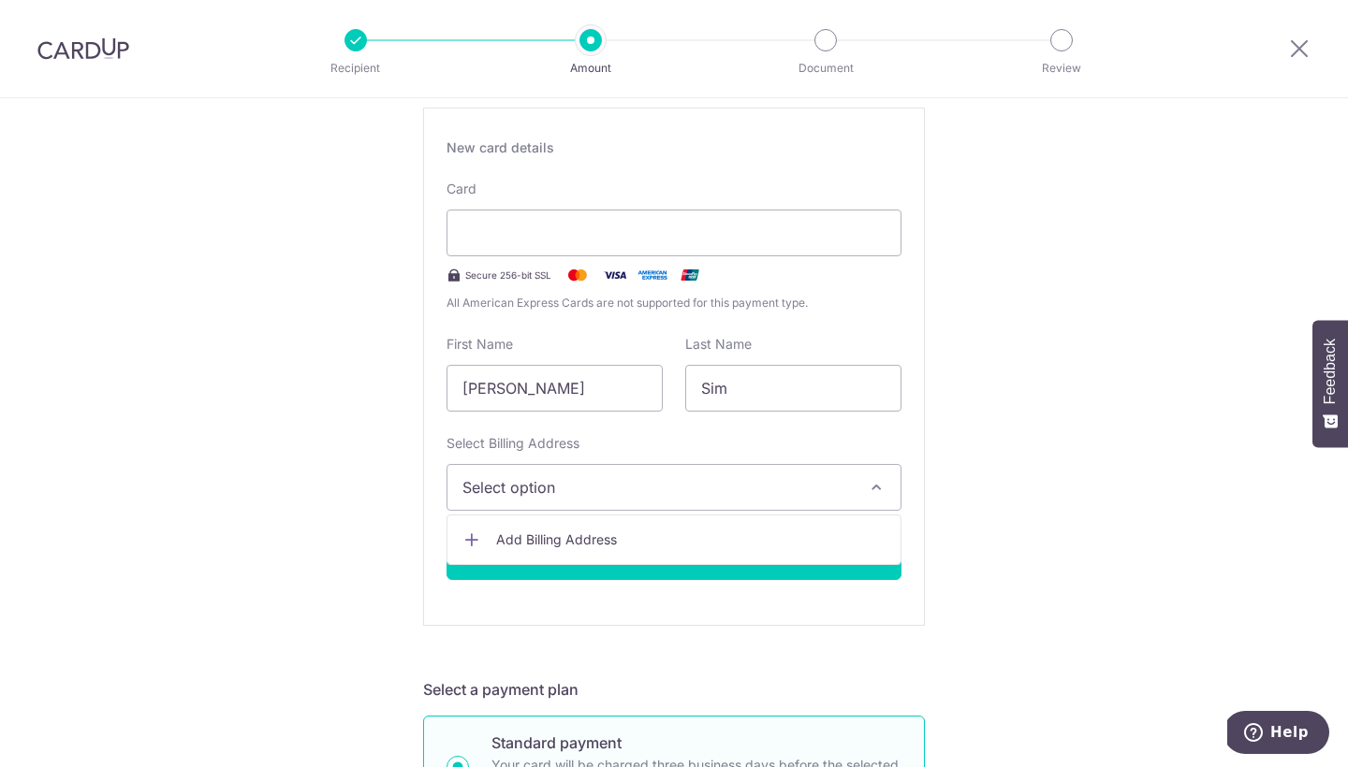
scroll to position [385, 0]
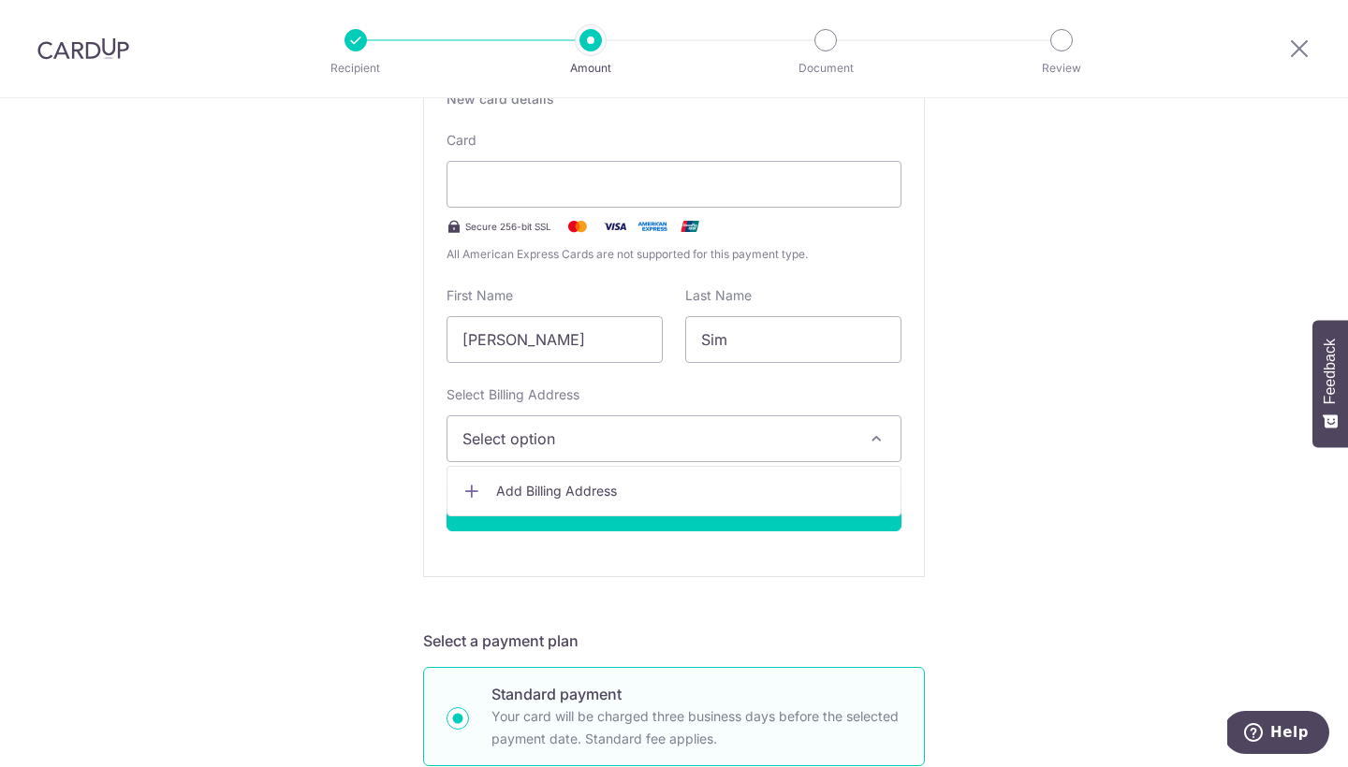
click at [605, 486] on span "Add Billing Address" at bounding box center [690, 491] width 389 height 19
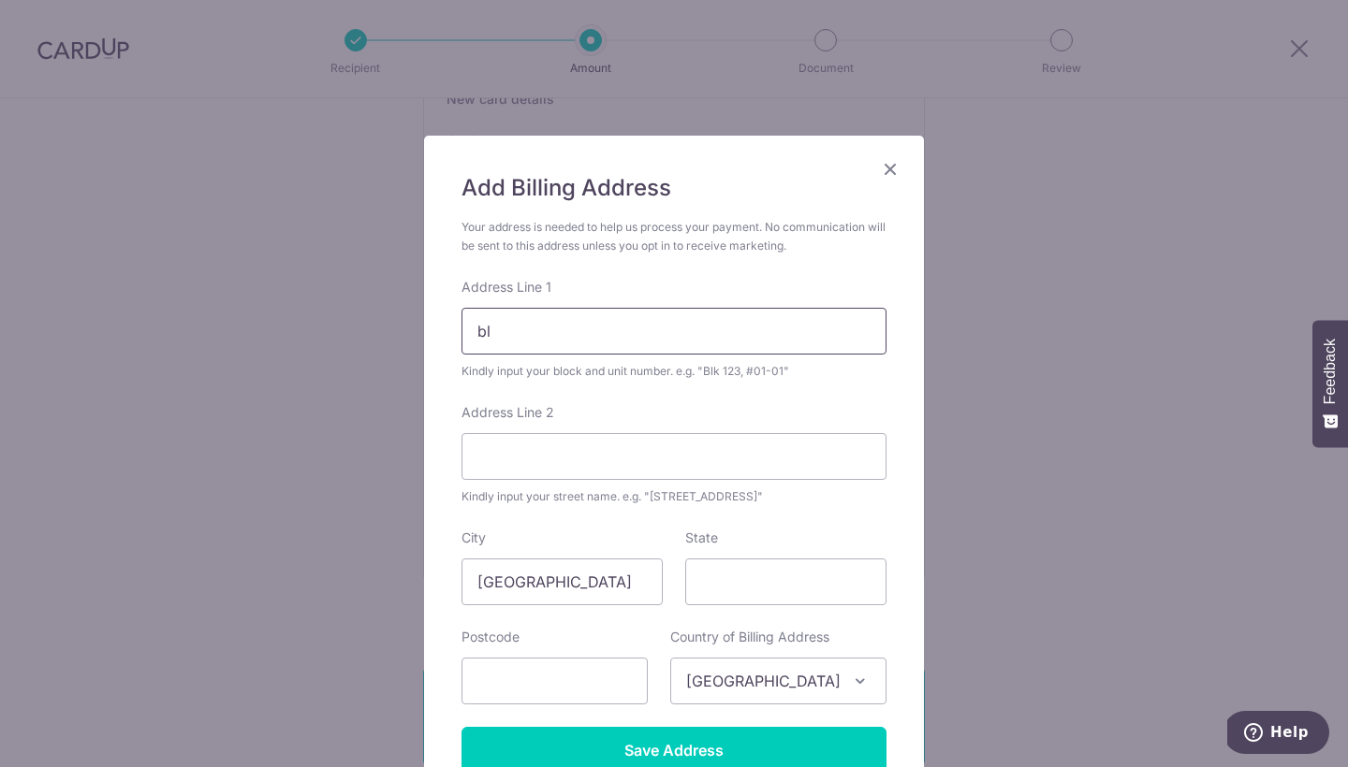
type input "b"
type input "BLK842B #14-34"
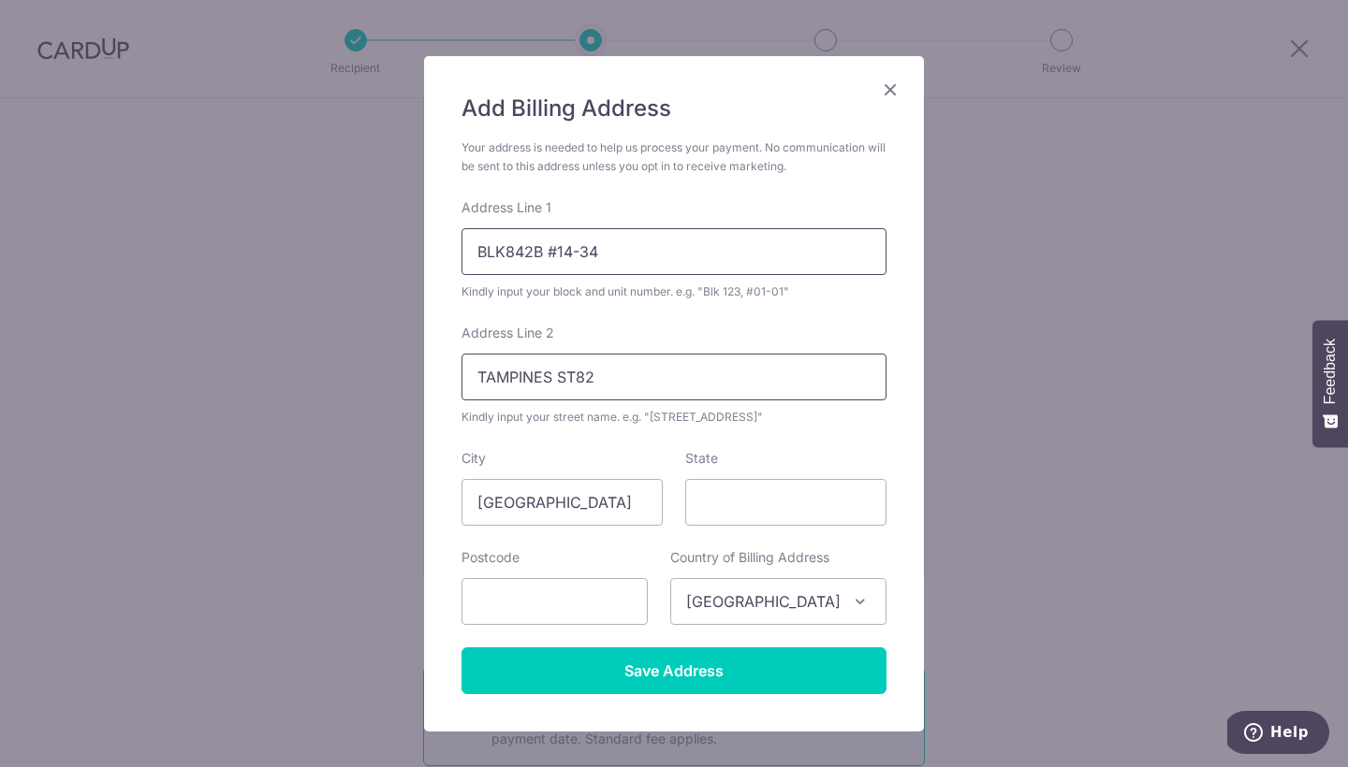
scroll to position [121, 0]
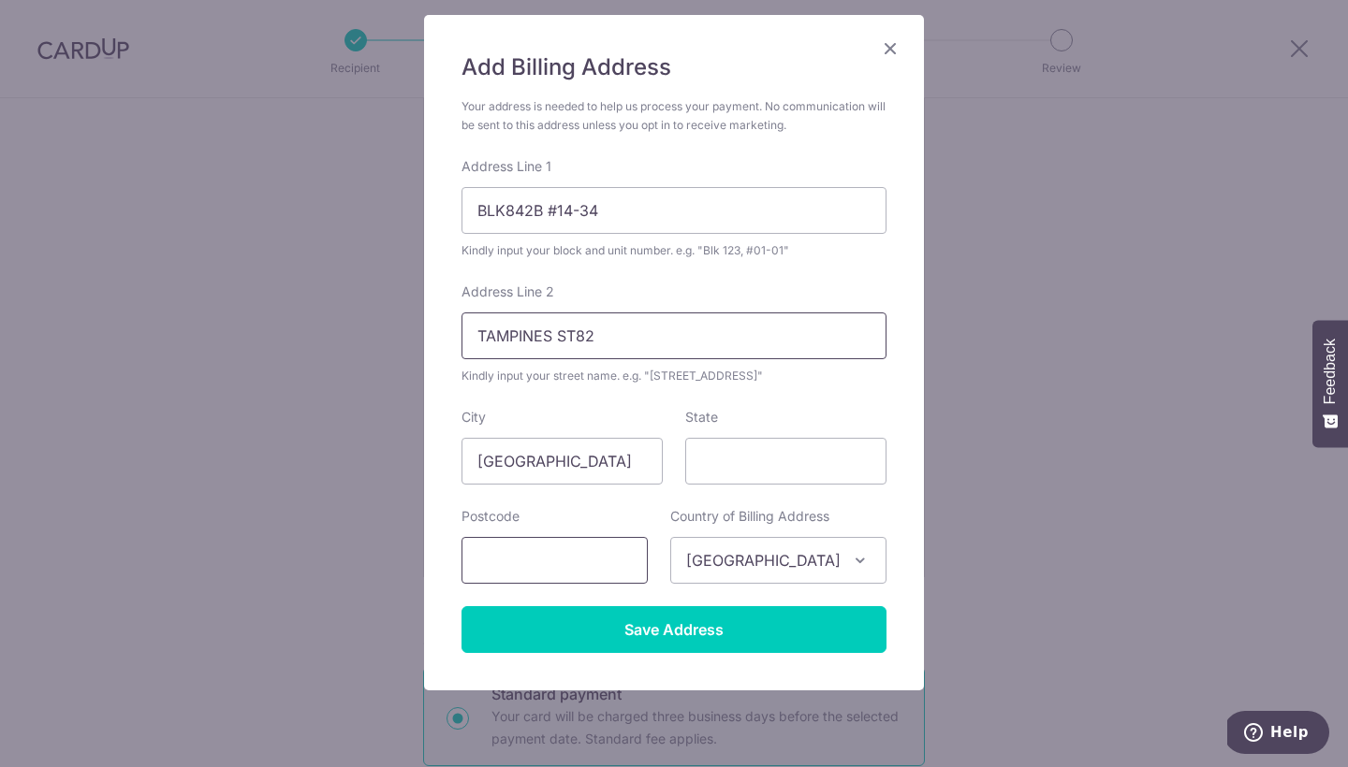
type input "TAMPINES ST82"
type input "522842"
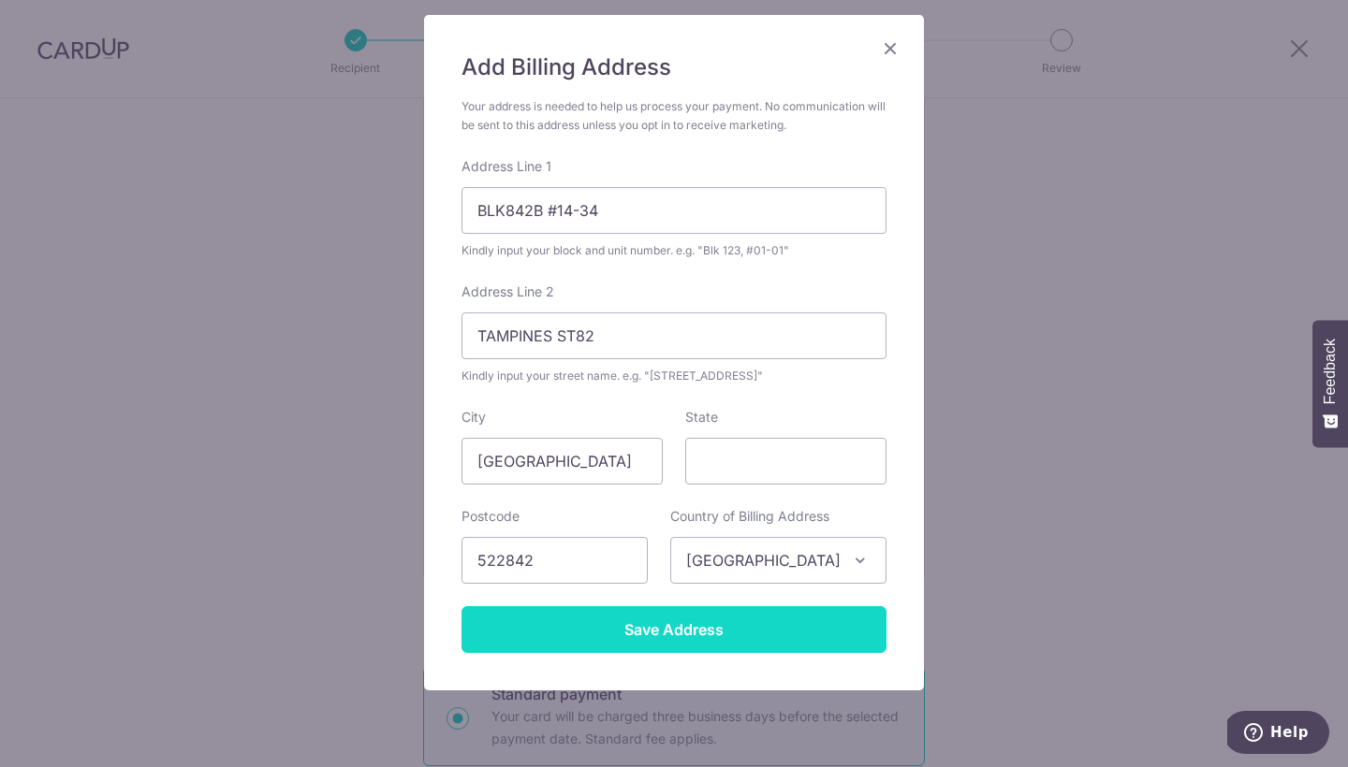
click at [759, 643] on input "Save Address" at bounding box center [673, 630] width 425 height 47
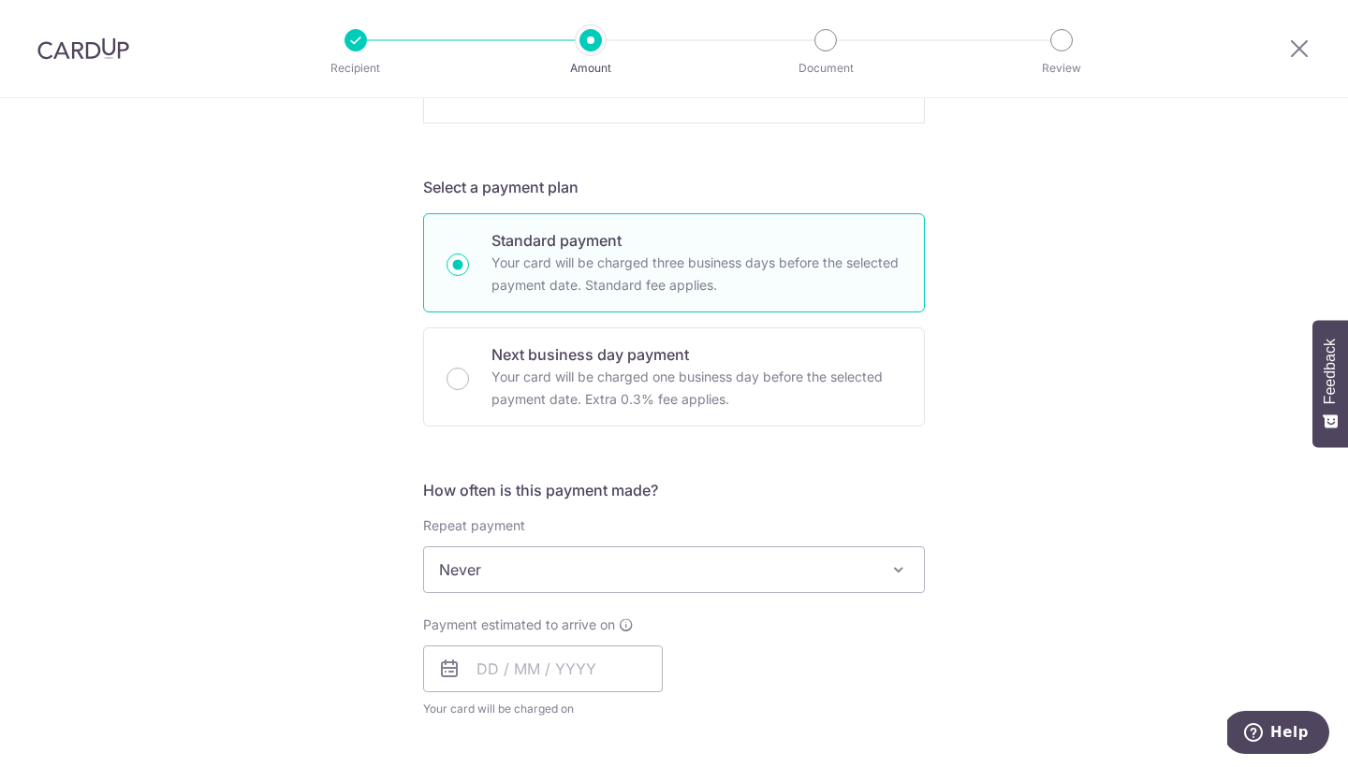
scroll to position [855, 0]
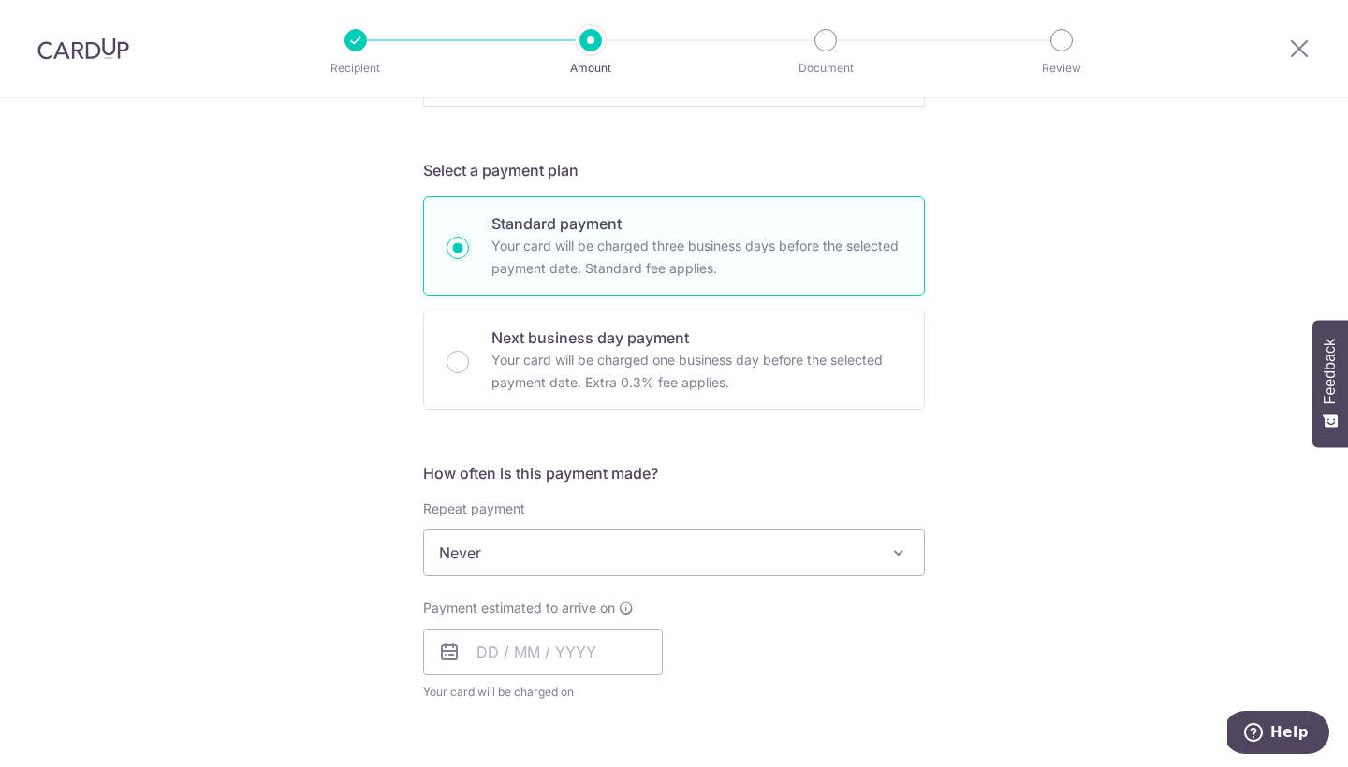
click at [847, 562] on span "Never" at bounding box center [674, 553] width 500 height 45
click at [747, 642] on div "Payment estimated to arrive on Your card will be charged on for the first payme…" at bounding box center [674, 650] width 524 height 103
click at [623, 650] on input "text" at bounding box center [543, 652] width 240 height 47
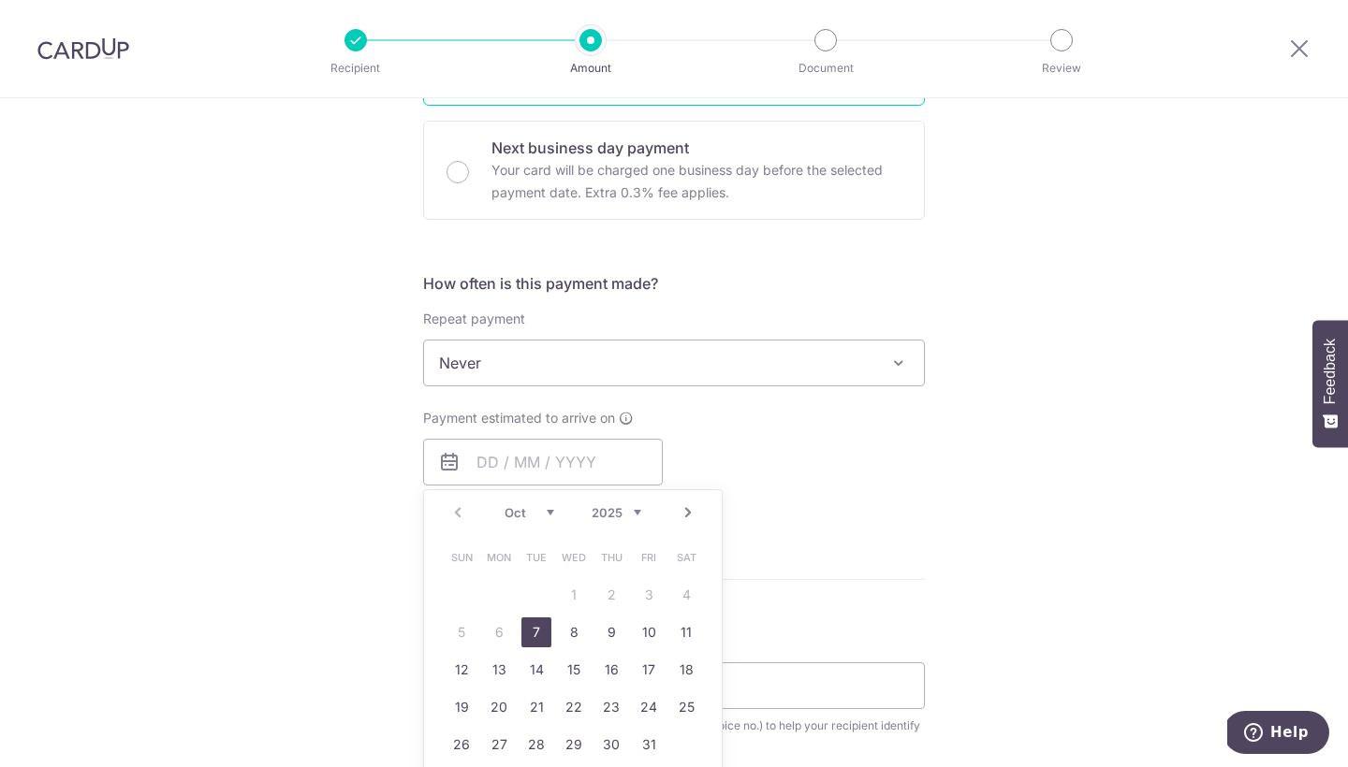
click at [534, 628] on link "7" at bounding box center [536, 633] width 30 height 30
type input "[DATE]"
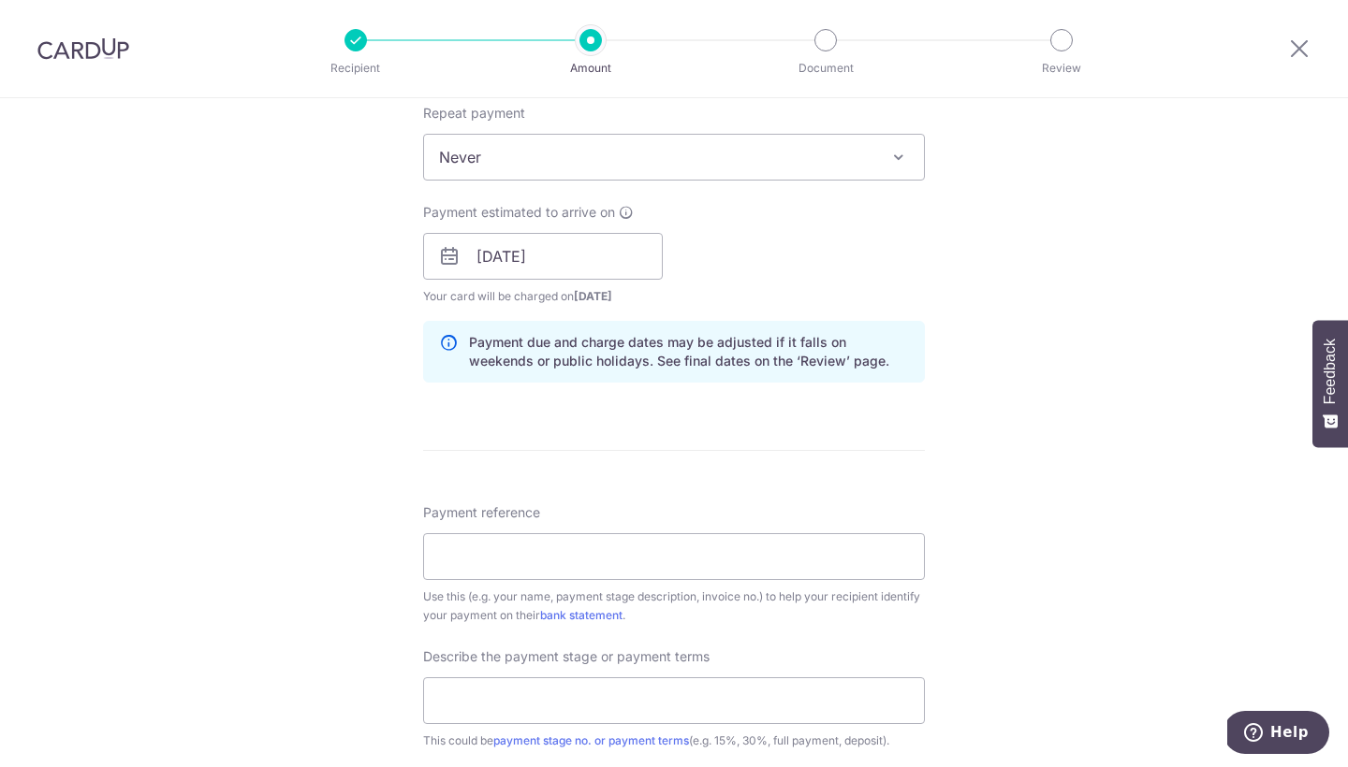
scroll to position [1256, 0]
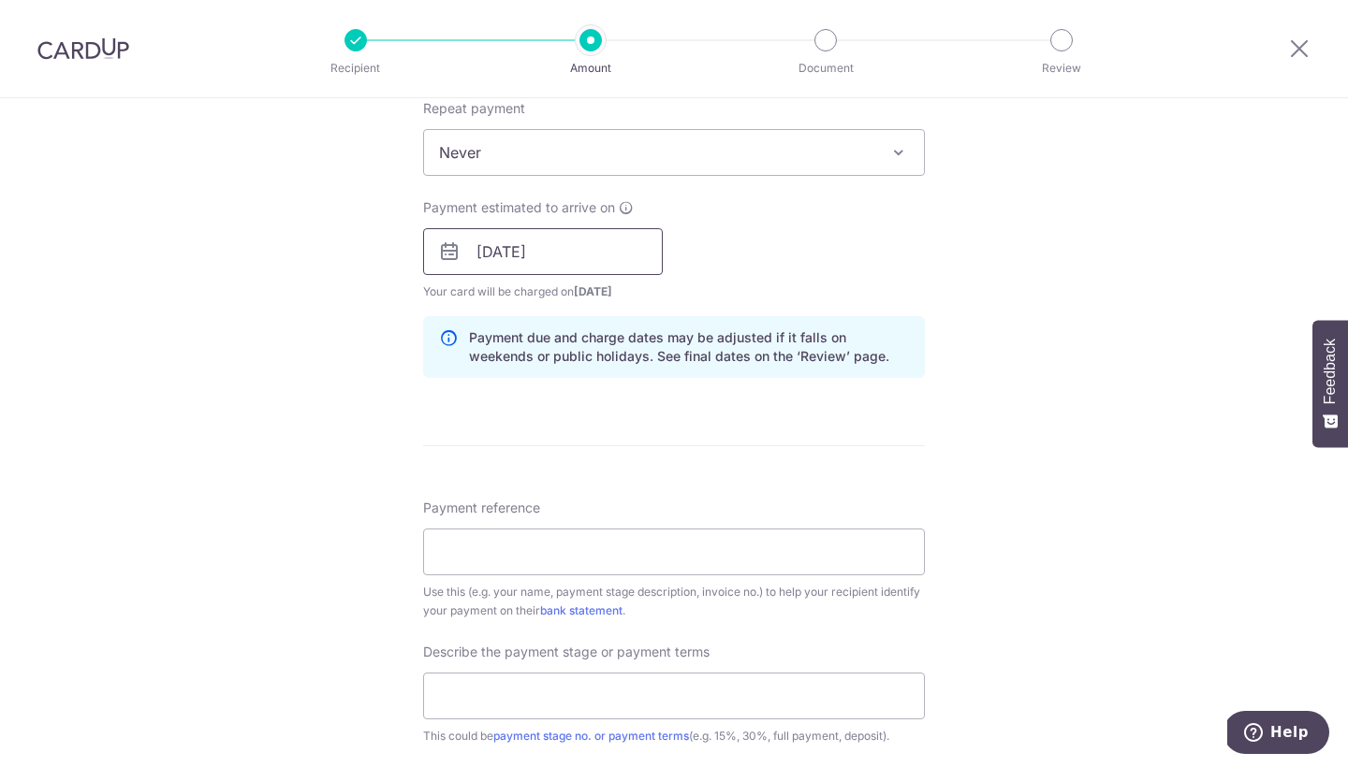
click at [607, 268] on input "[DATE]" at bounding box center [543, 251] width 240 height 47
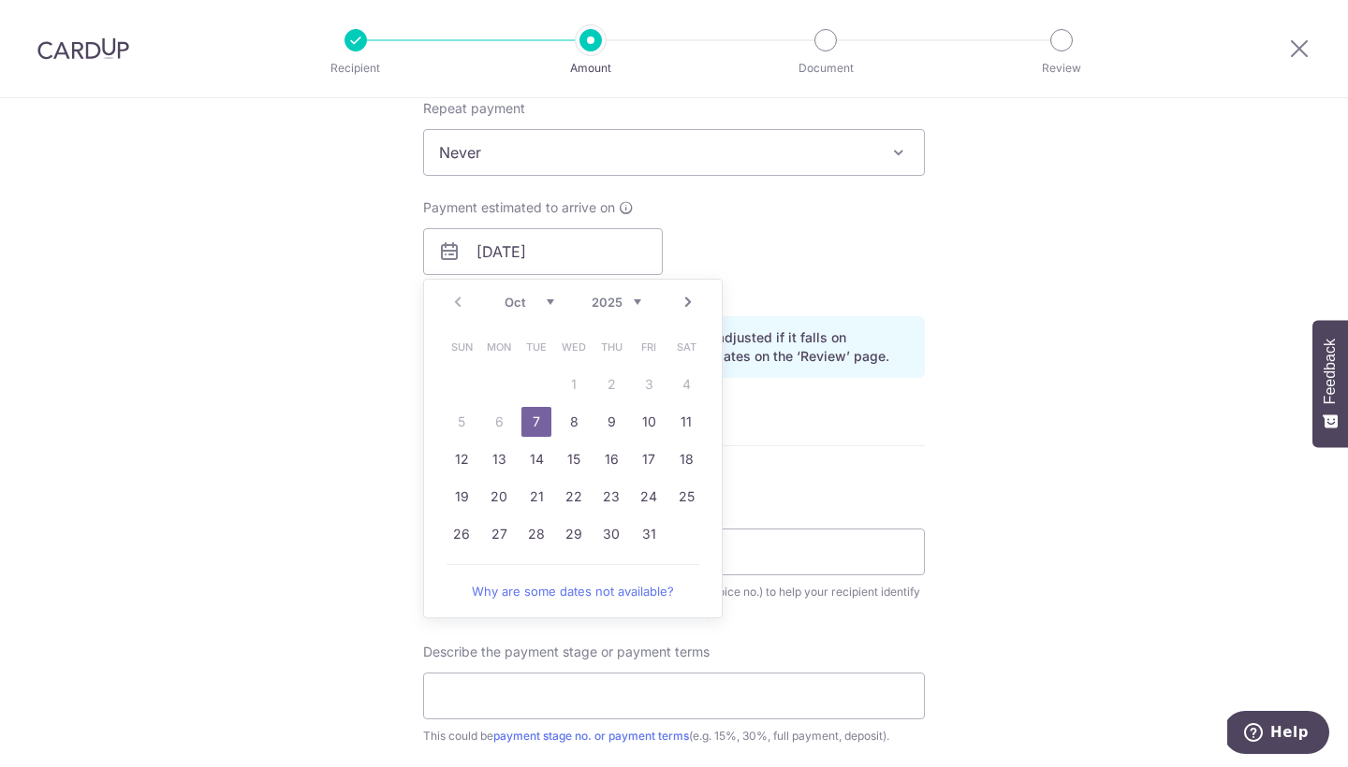
click at [531, 423] on link "7" at bounding box center [536, 422] width 30 height 30
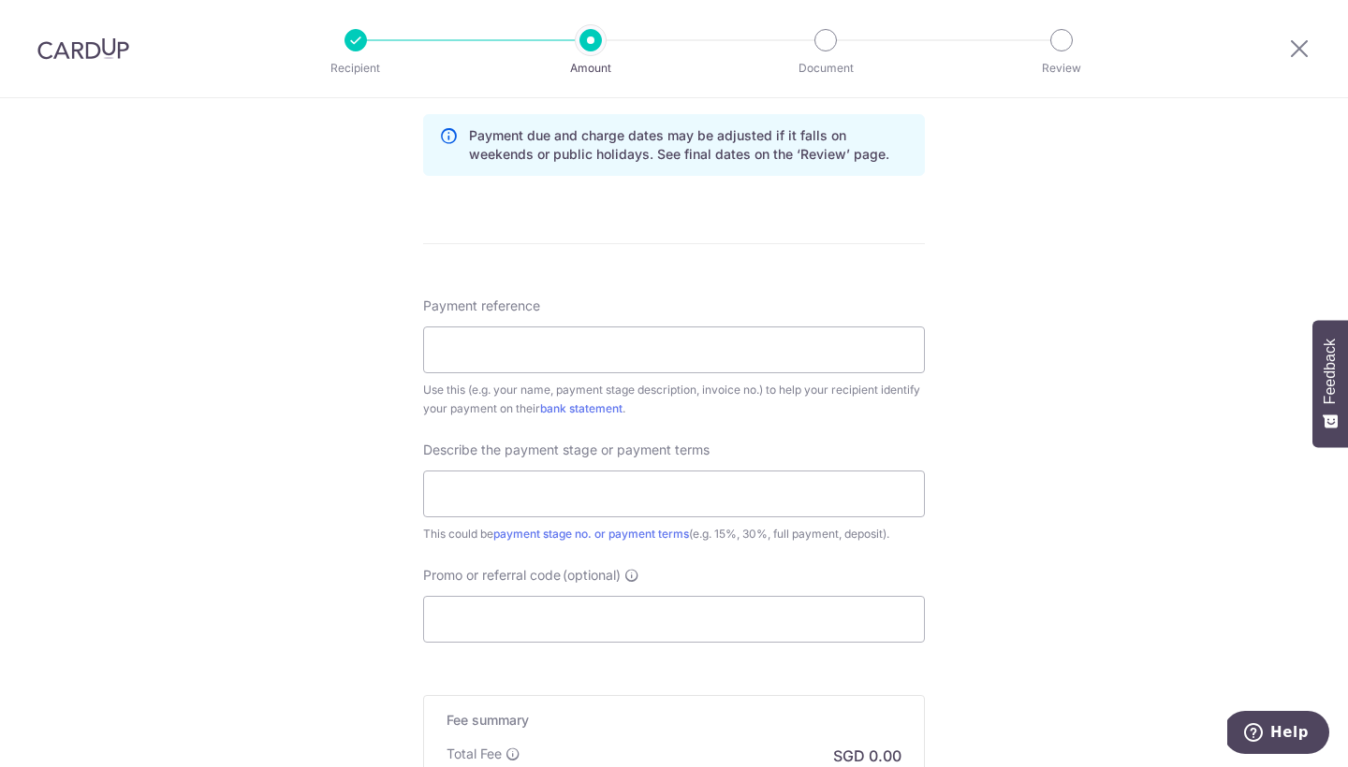
scroll to position [1506, 0]
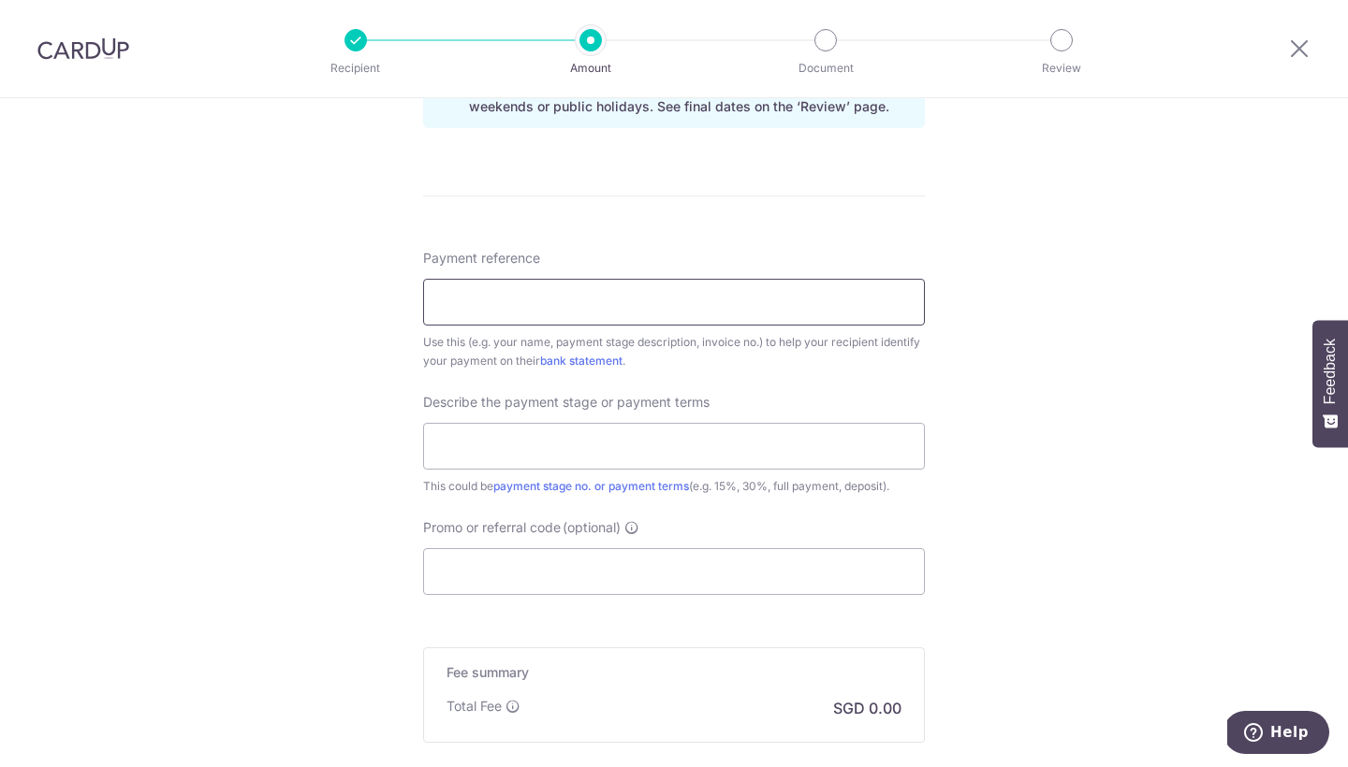
click at [762, 296] on input "Payment reference" at bounding box center [674, 302] width 502 height 47
type input "A"
type input "ALICIA&DAVIN_WEN SIAN"
click at [722, 582] on input "Promo or referral code (optional)" at bounding box center [674, 571] width 502 height 47
paste input "25AMEX18"
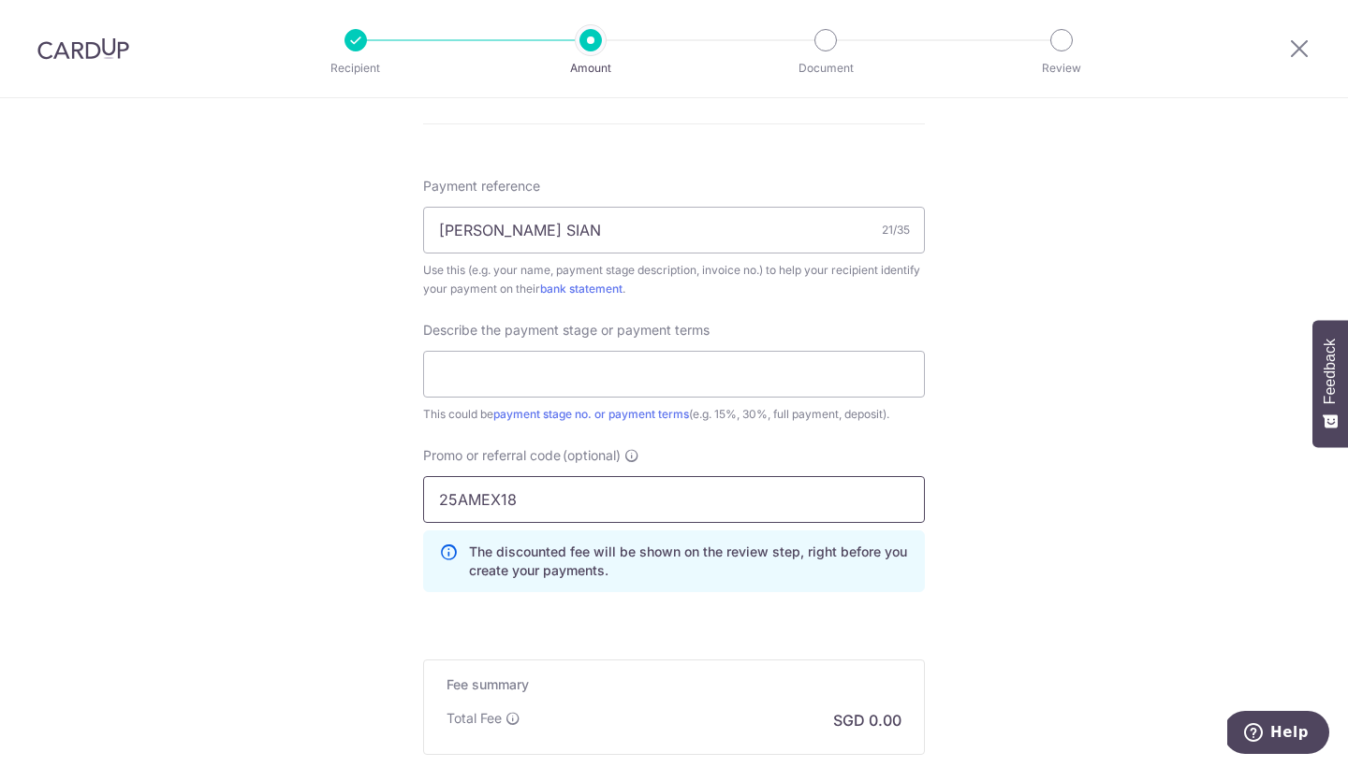
scroll to position [1578, 0]
type input "25AMEX18"
click at [699, 377] on input "text" at bounding box center [674, 374] width 502 height 47
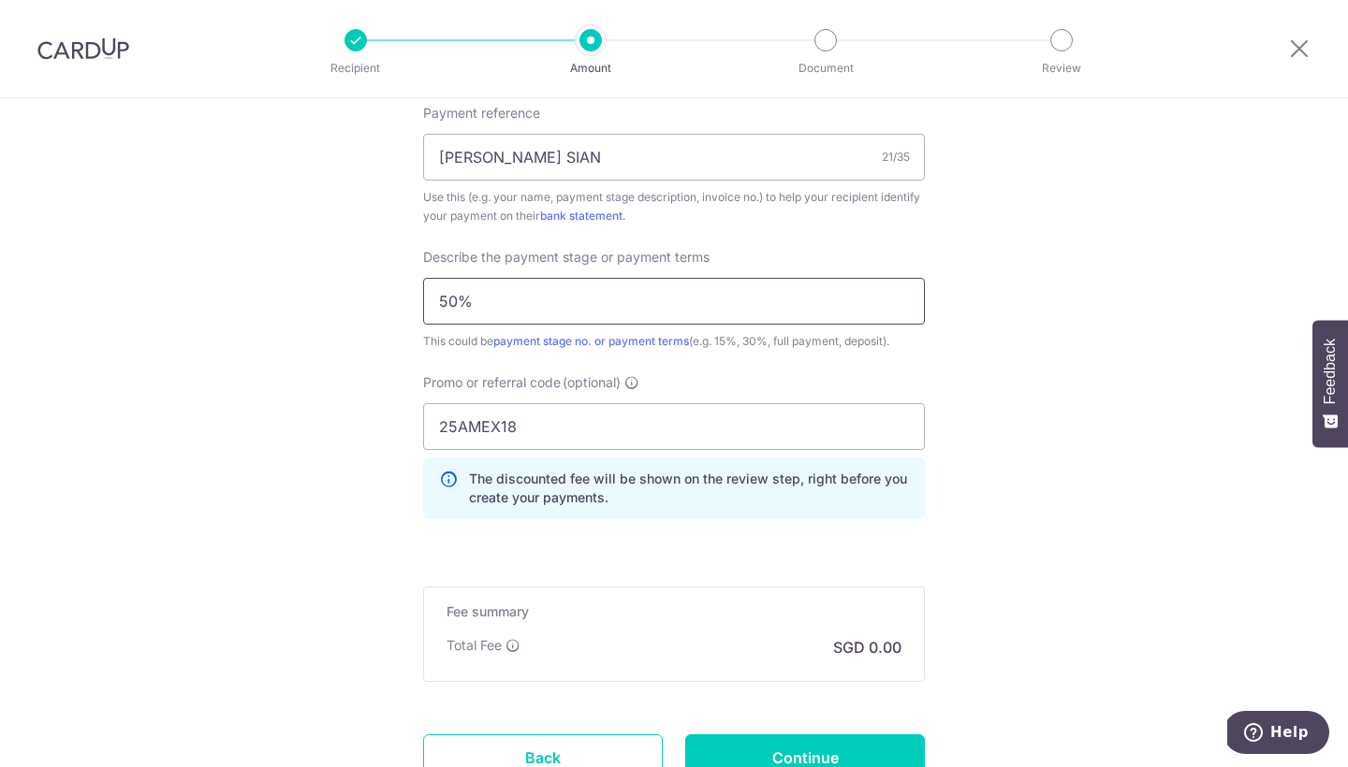
scroll to position [1774, 0]
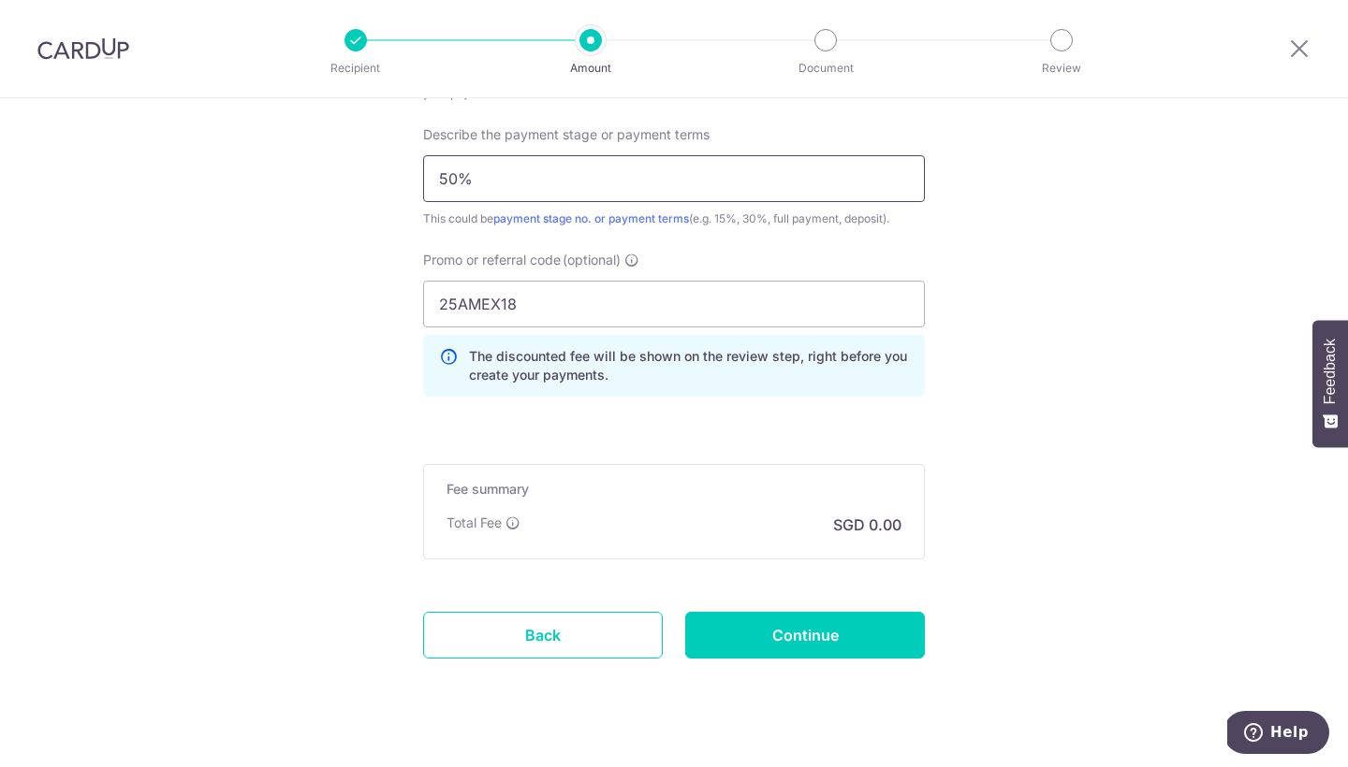
type input "50%"
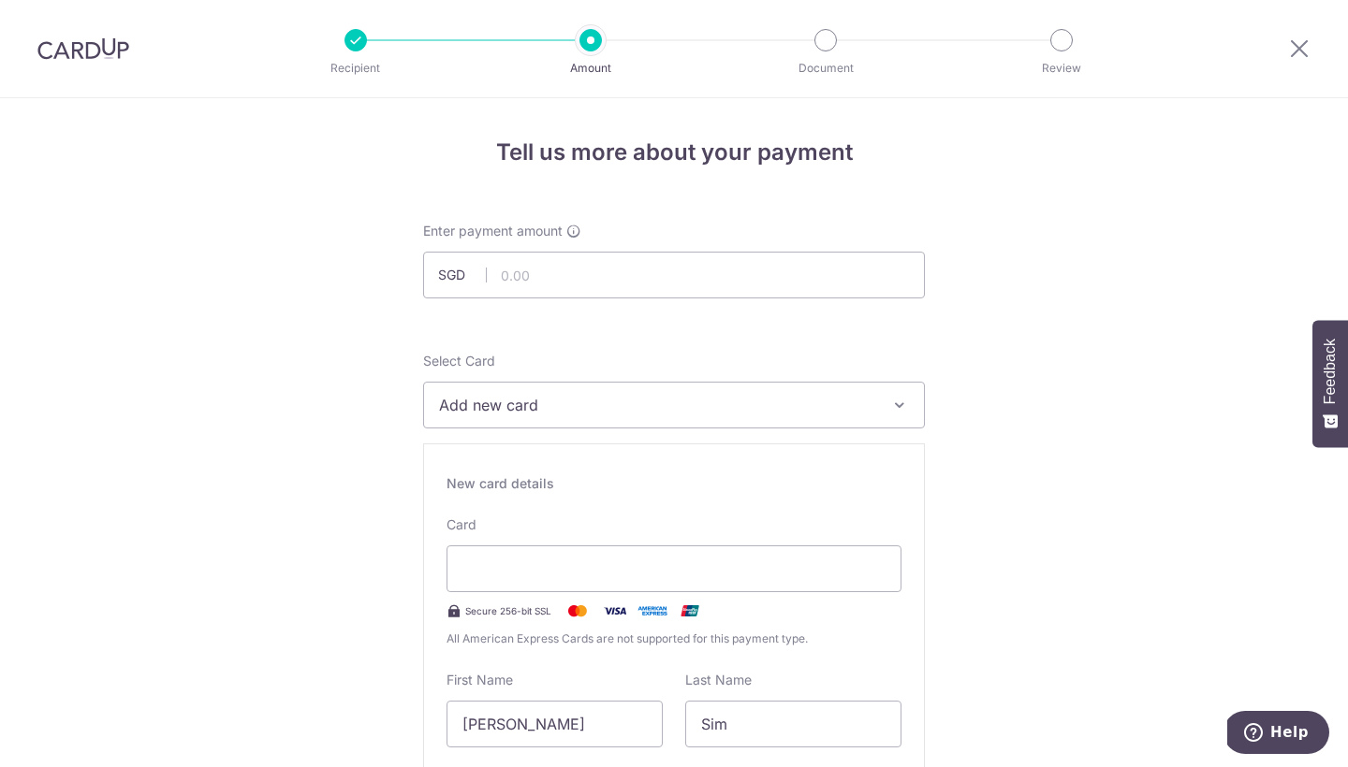
scroll to position [0, 0]
click at [763, 265] on input "text" at bounding box center [674, 275] width 502 height 47
type input "3,500.00"
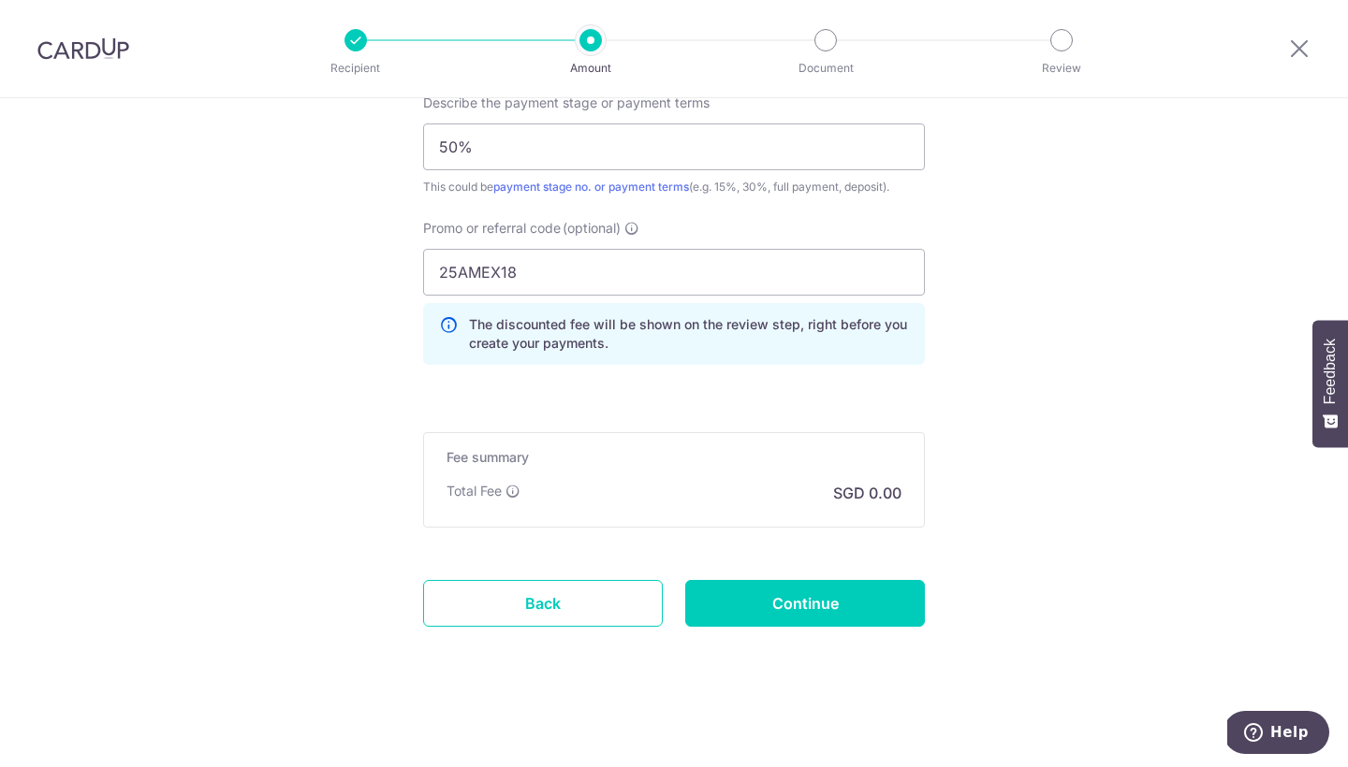
scroll to position [1805, 0]
click at [801, 596] on input "Continue" at bounding box center [805, 603] width 240 height 47
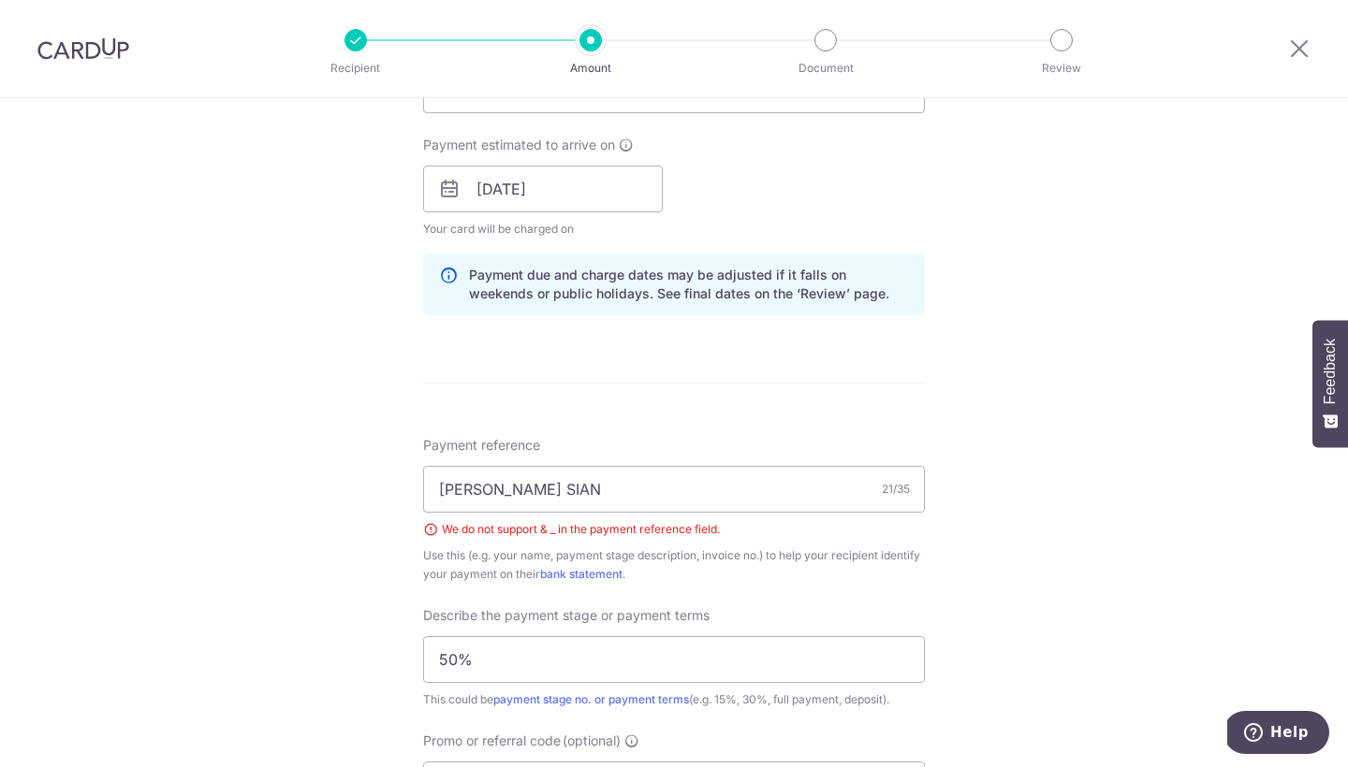
scroll to position [851, 0]
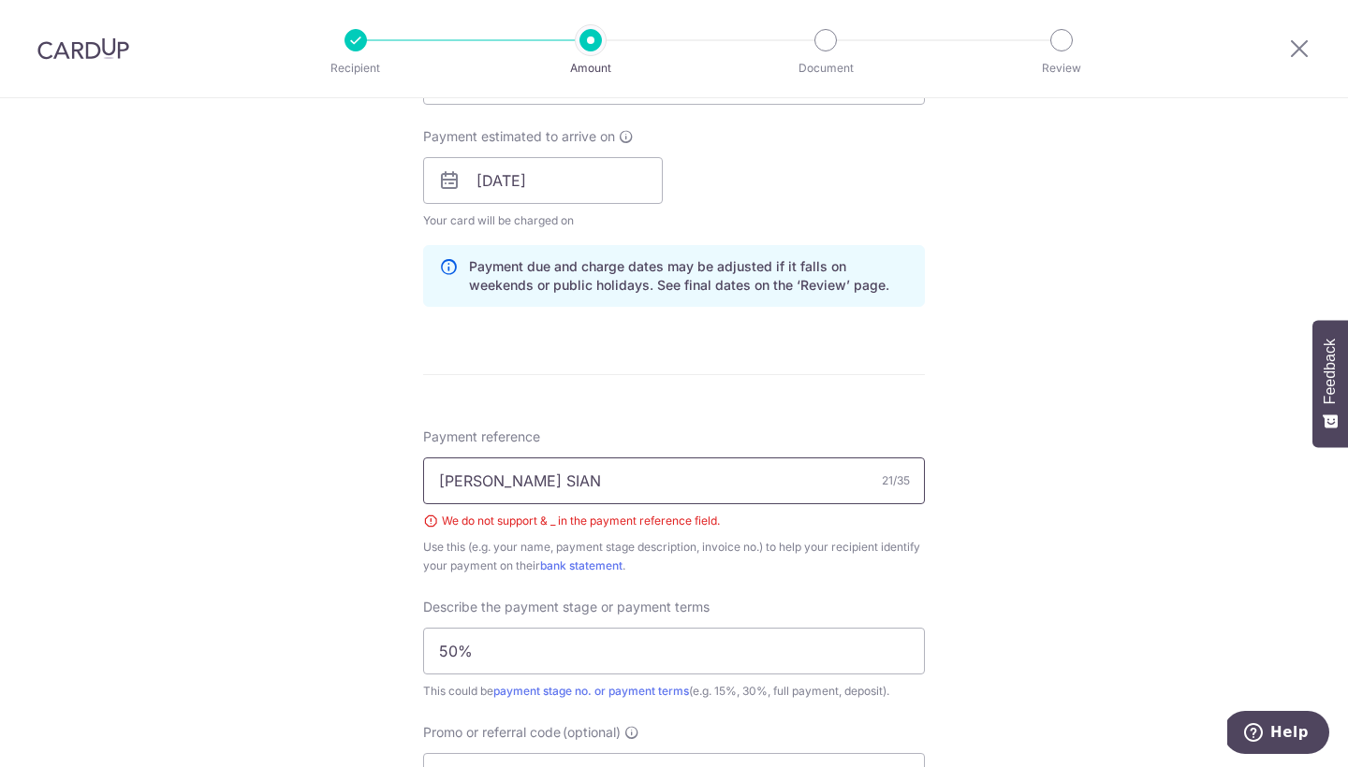
click at [549, 474] on input "[PERSON_NAME] SIAN" at bounding box center [674, 481] width 502 height 47
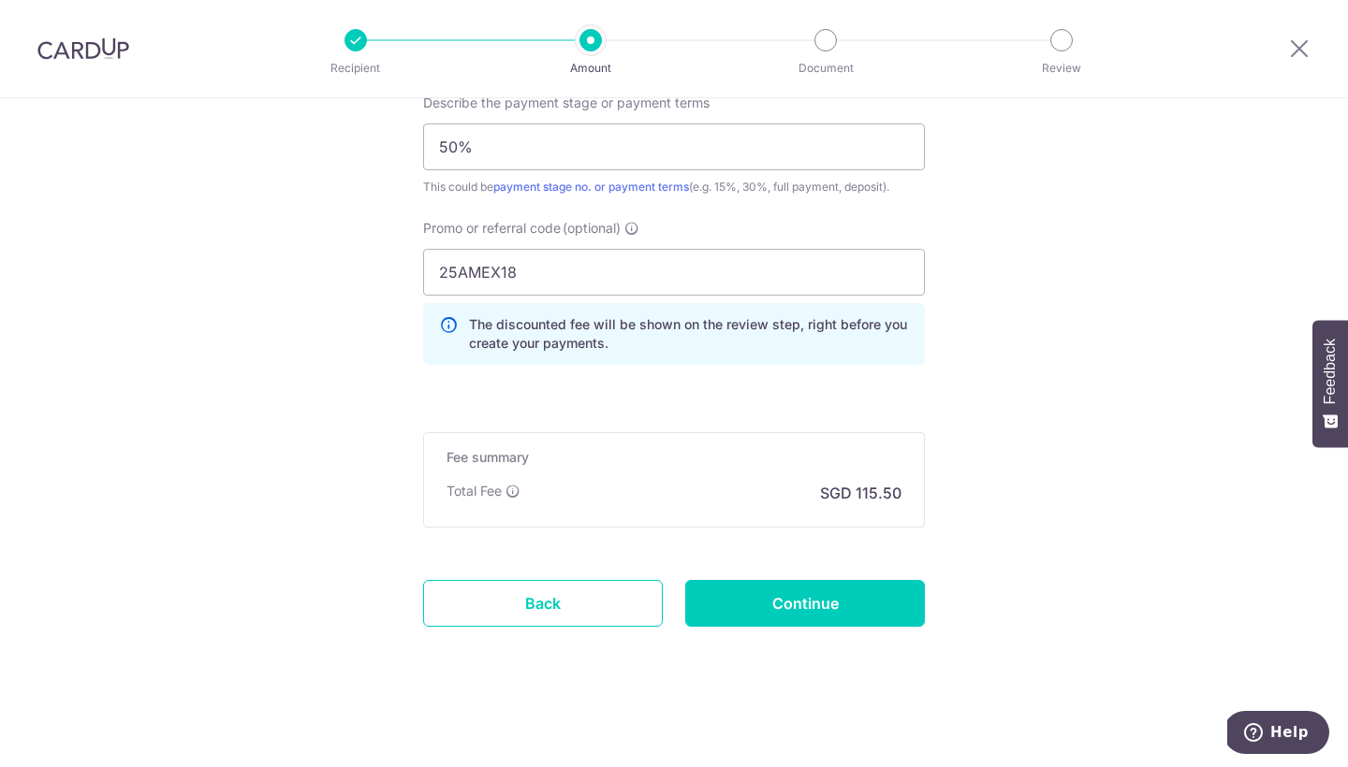
scroll to position [1355, 0]
type input "[PERSON_NAME] [PERSON_NAME]"
click at [753, 601] on input "Continue" at bounding box center [805, 603] width 240 height 47
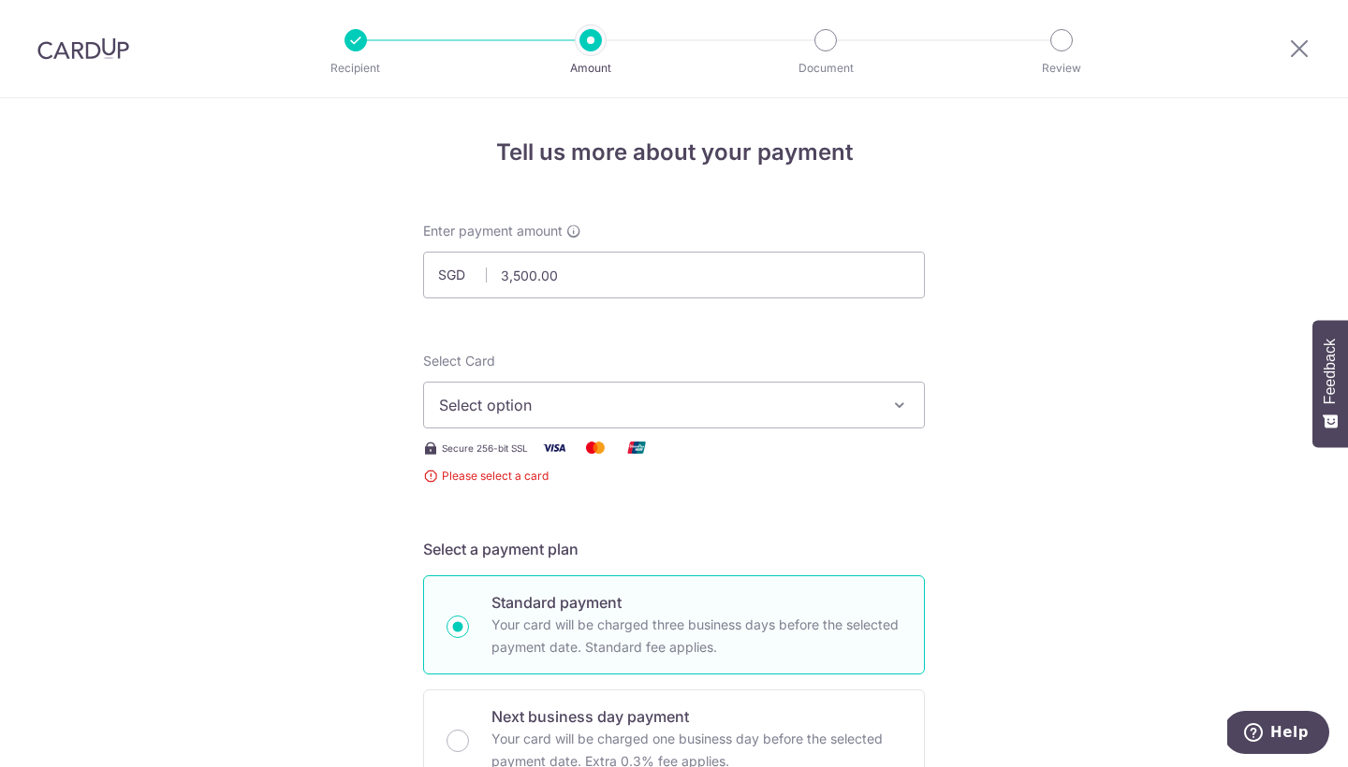
click at [721, 424] on button "Select option" at bounding box center [674, 405] width 502 height 47
click at [710, 456] on span "Add credit card" at bounding box center [691, 457] width 436 height 19
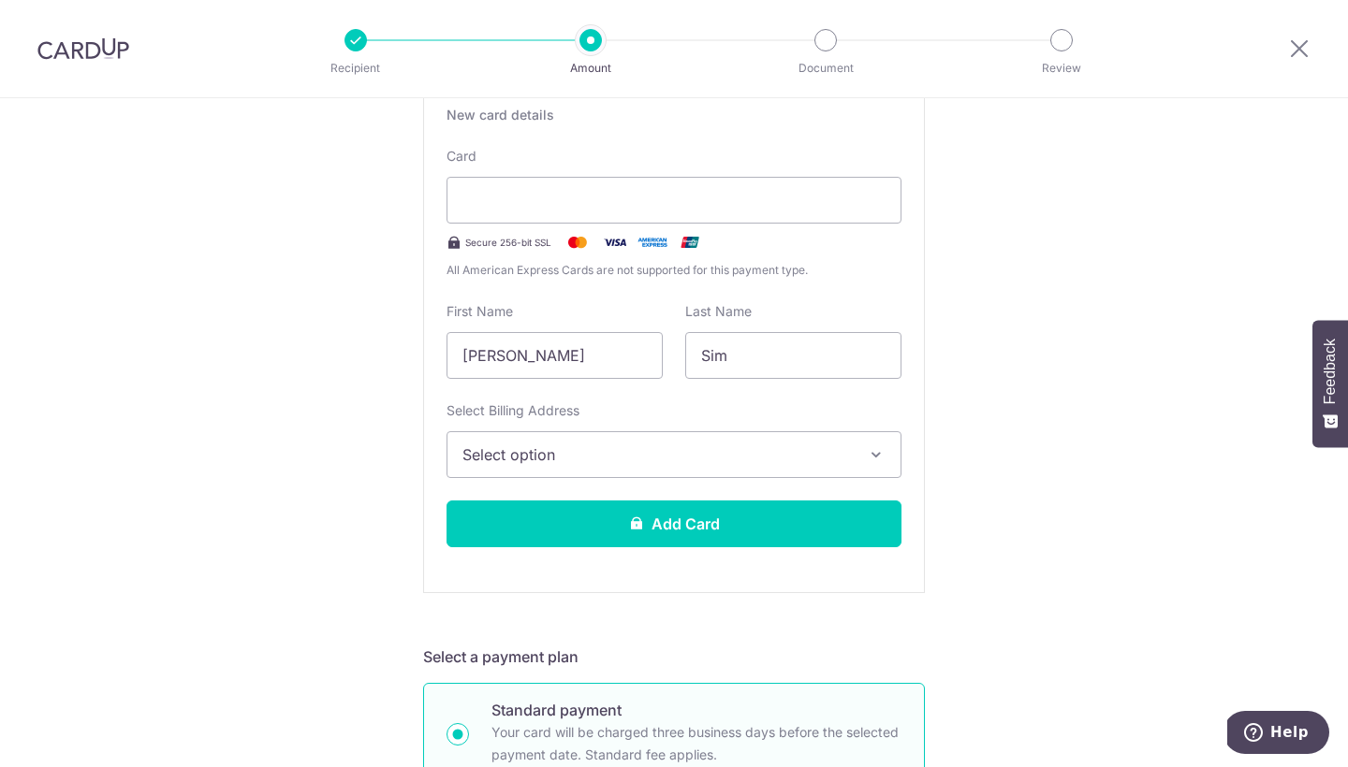
scroll to position [460, 0]
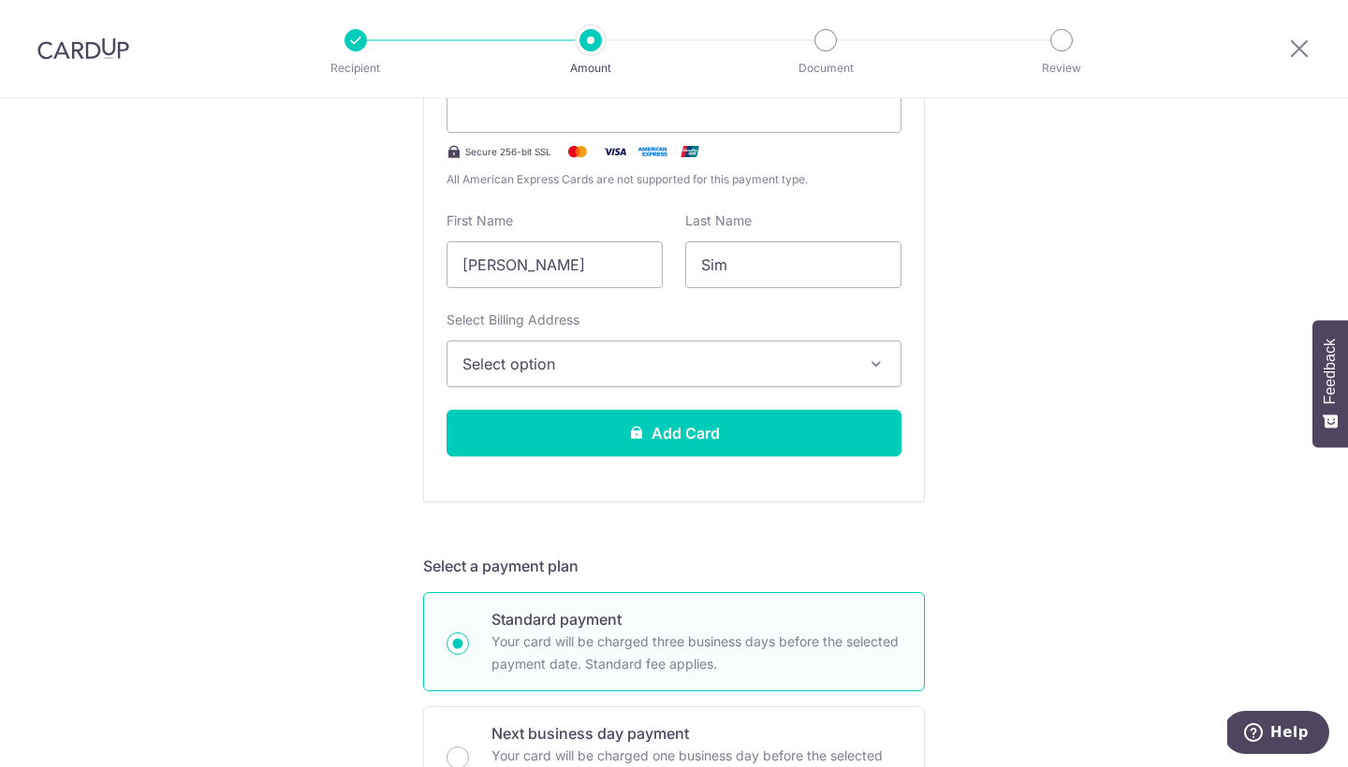
click at [747, 354] on span "Select option" at bounding box center [656, 364] width 389 height 22
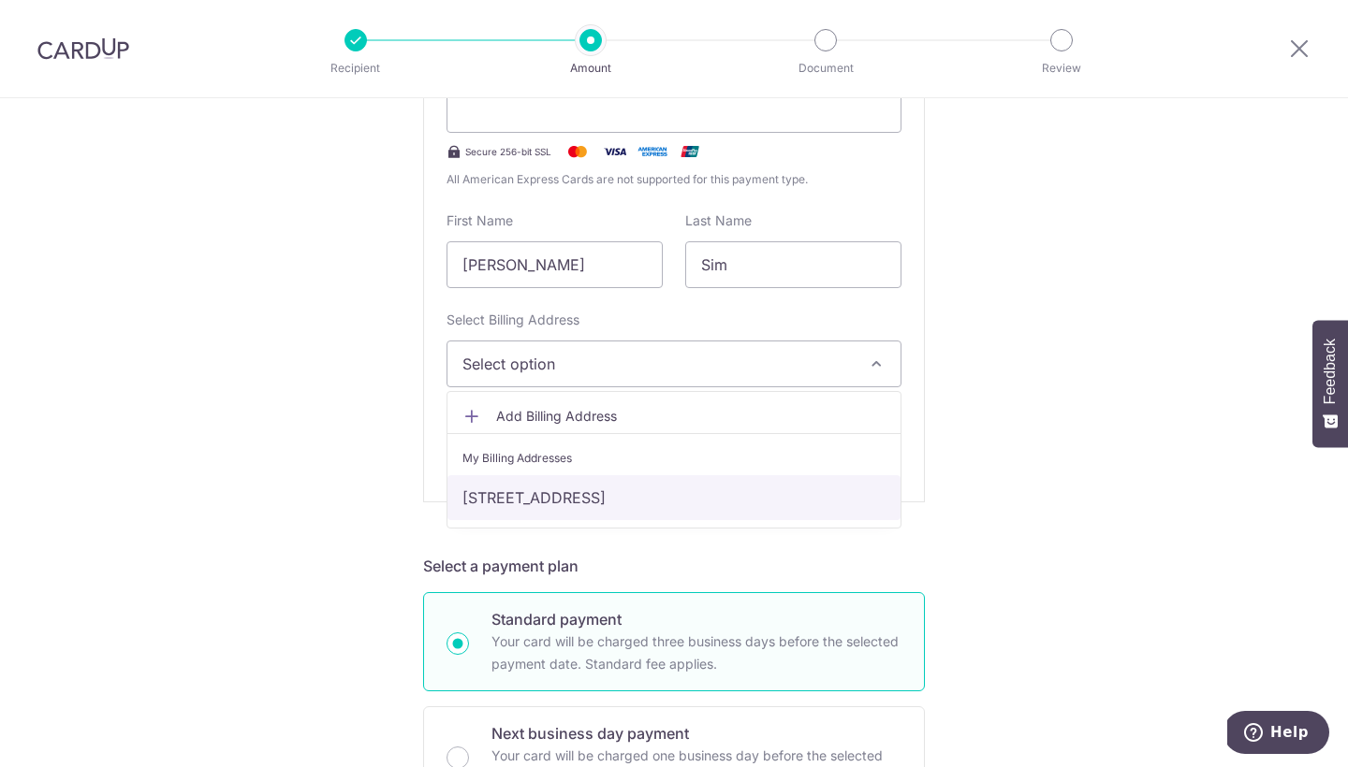
click at [727, 490] on link "[STREET_ADDRESS]" at bounding box center [673, 497] width 453 height 45
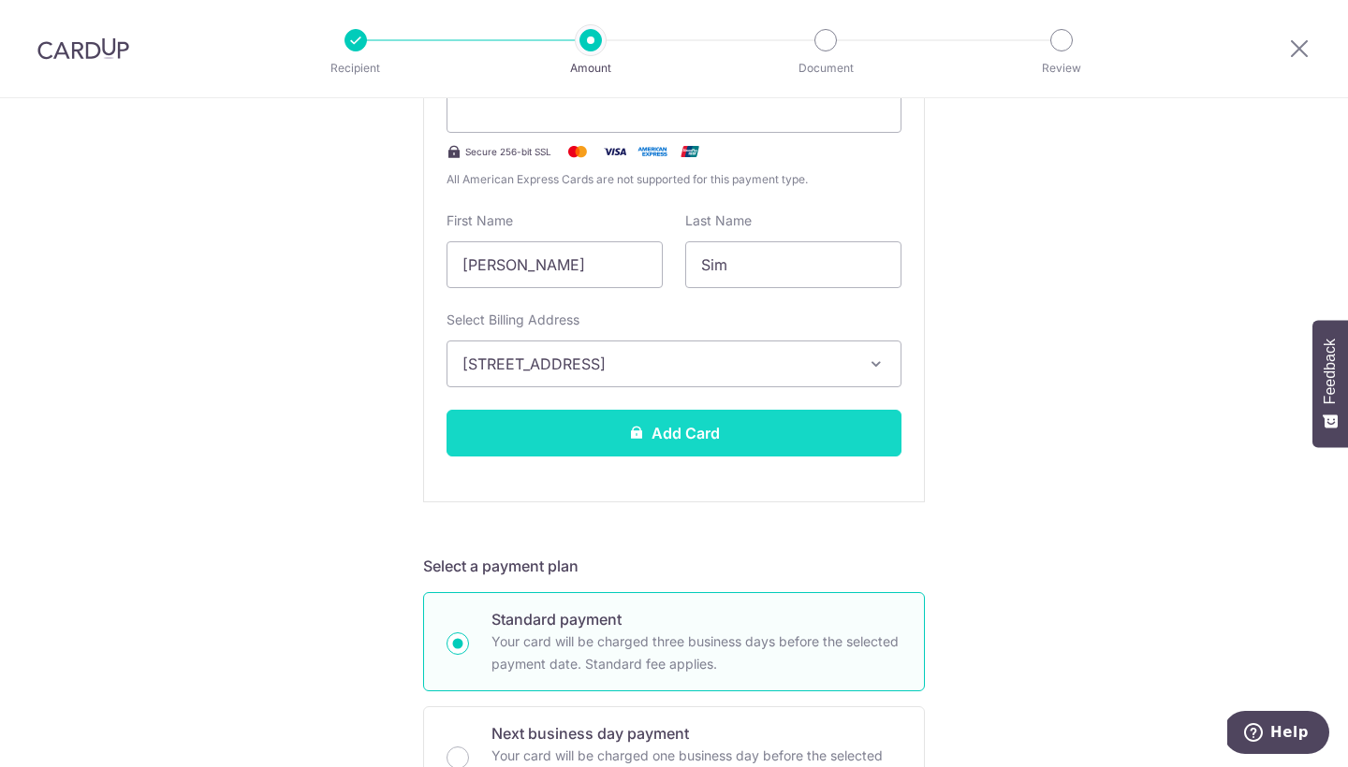
click at [724, 421] on button "Add Card" at bounding box center [673, 433] width 455 height 47
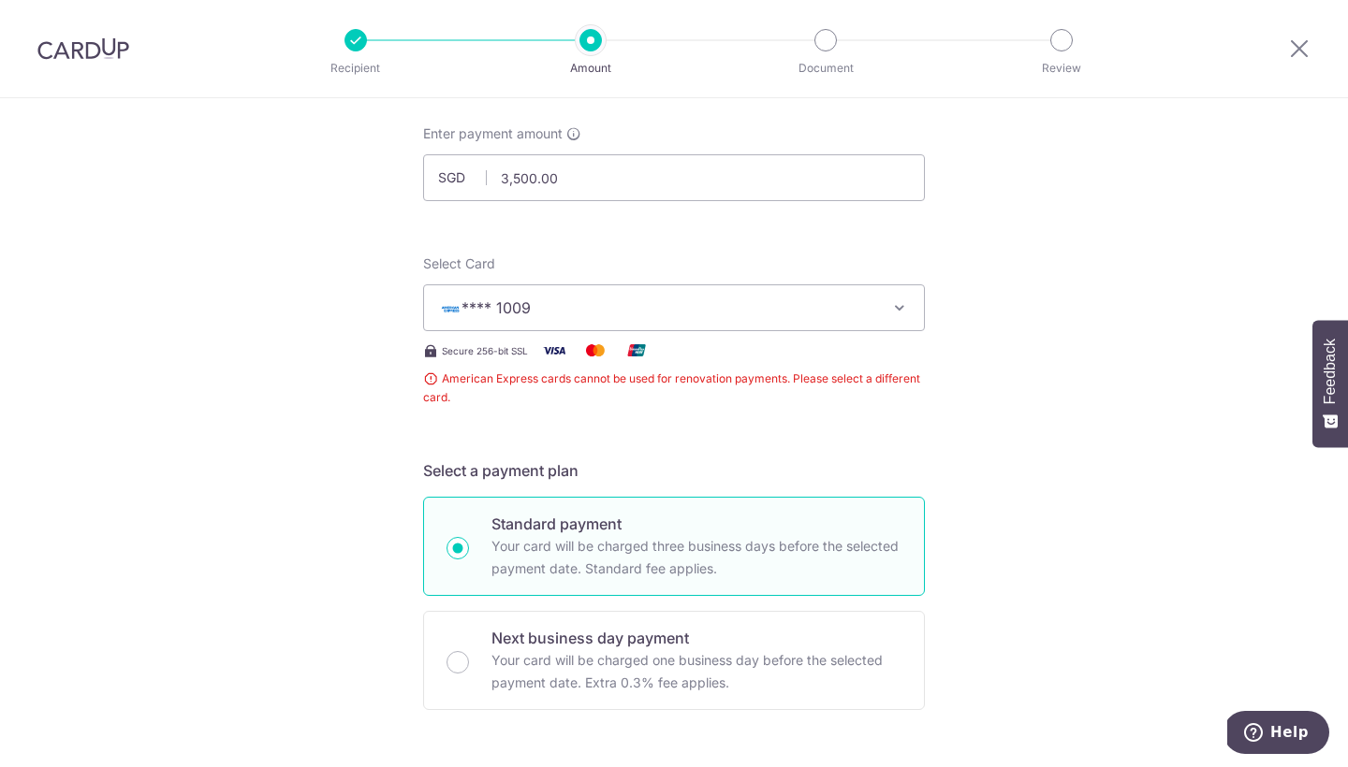
click at [691, 314] on span "**** 1009" at bounding box center [657, 308] width 436 height 22
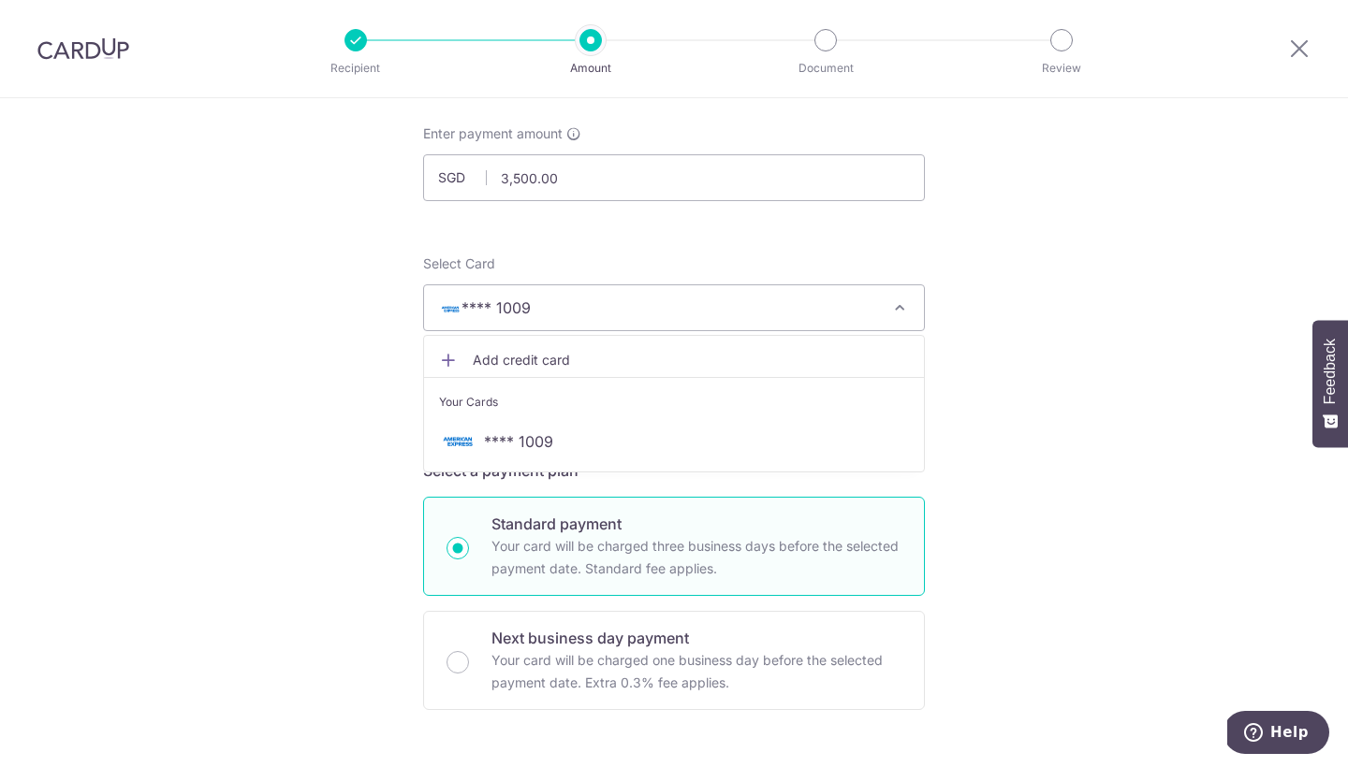
click at [638, 359] on span "Add credit card" at bounding box center [691, 360] width 436 height 19
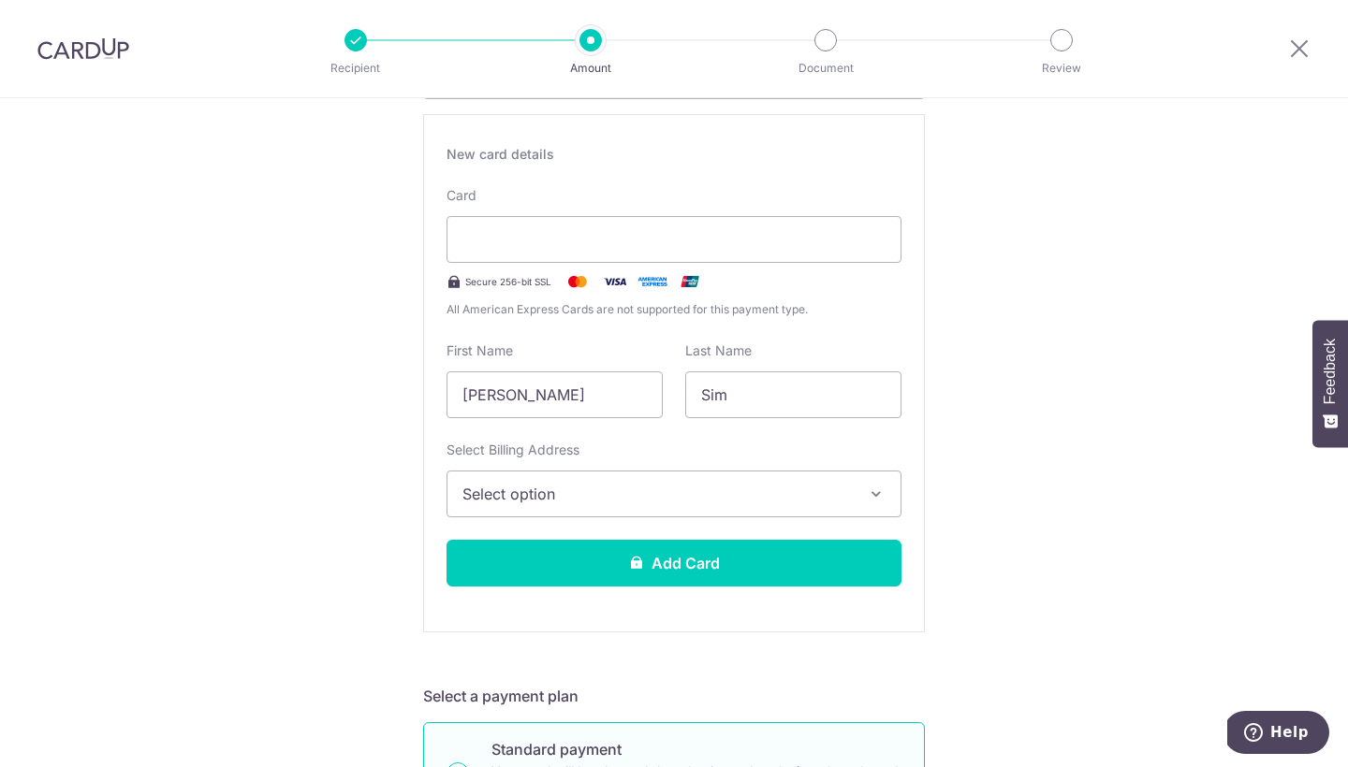
scroll to position [337, 0]
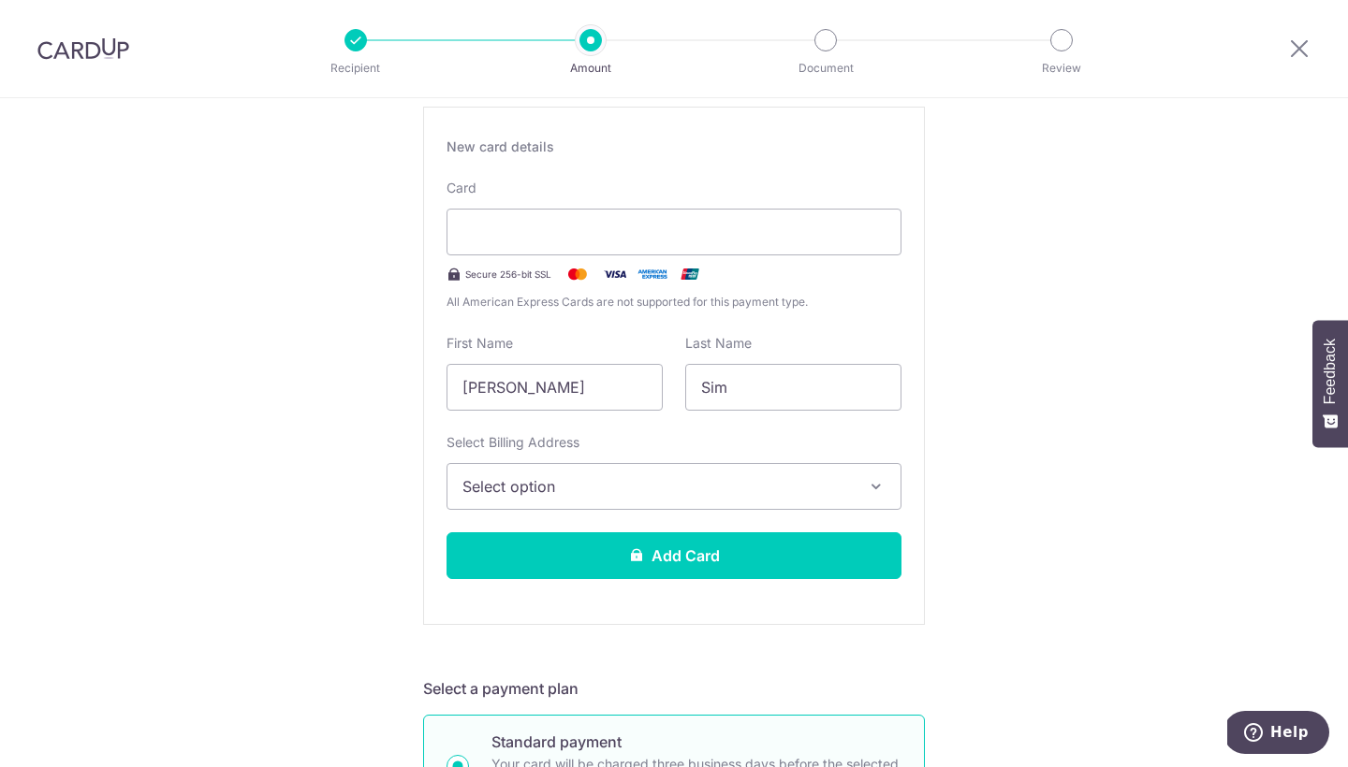
click at [845, 475] on button "Select option" at bounding box center [673, 486] width 455 height 47
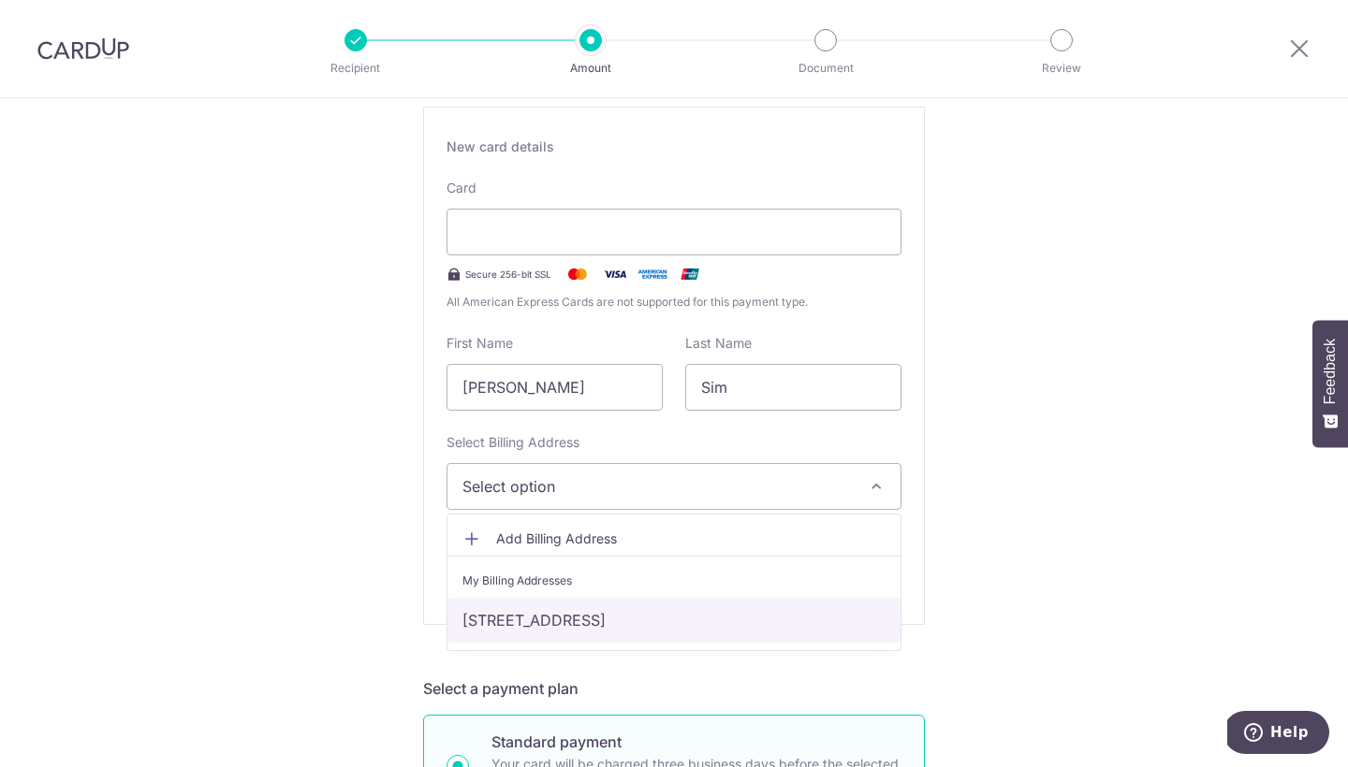
click at [724, 613] on link "[STREET_ADDRESS]" at bounding box center [673, 620] width 453 height 45
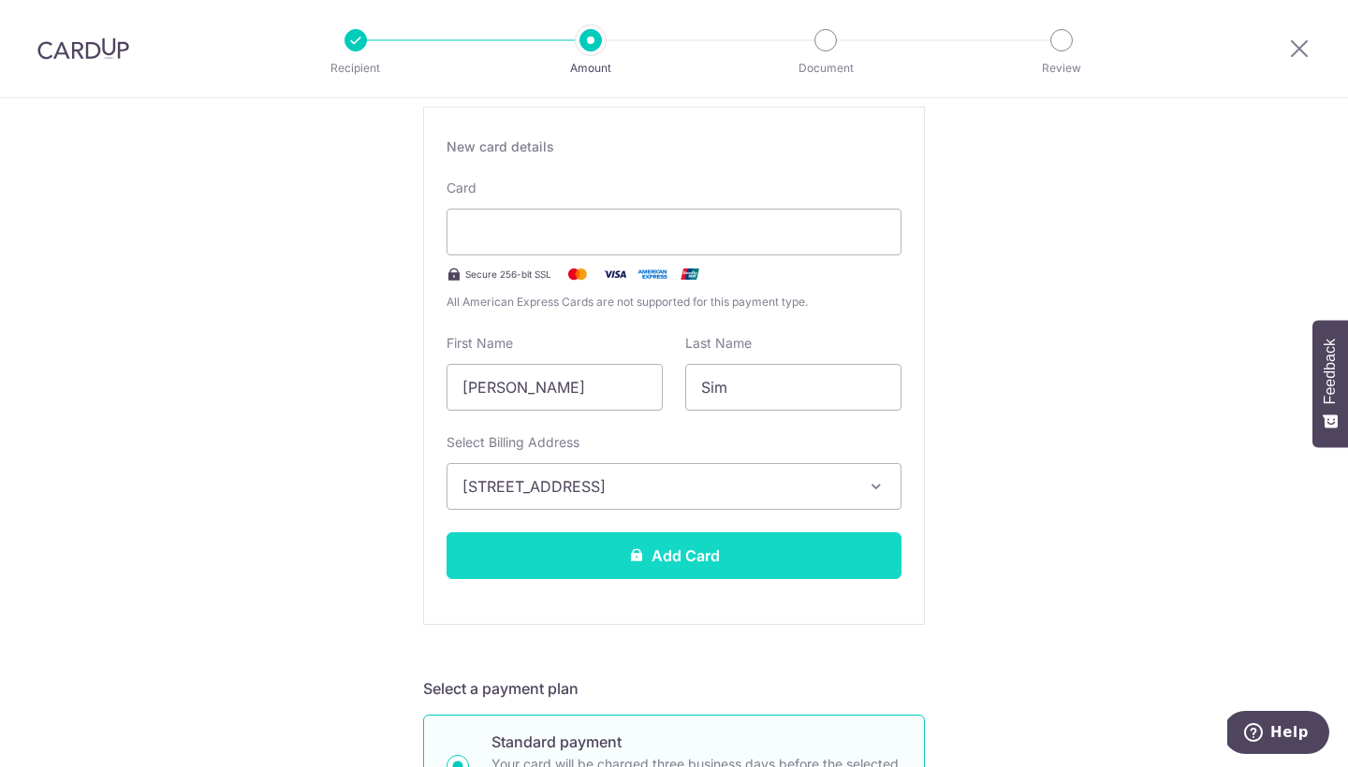
click at [716, 563] on button "Add Card" at bounding box center [673, 556] width 455 height 47
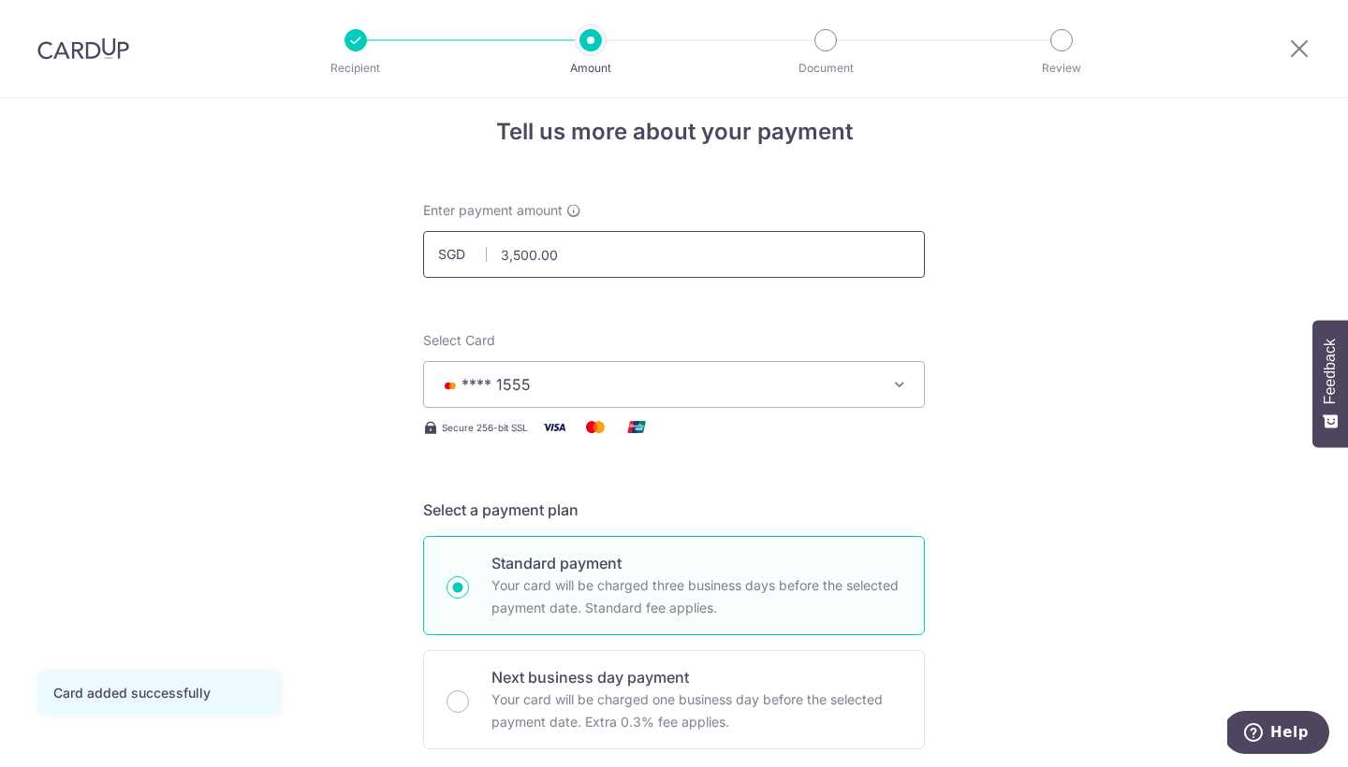
drag, startPoint x: 596, startPoint y: 243, endPoint x: 653, endPoint y: 272, distance: 64.0
click at [653, 272] on input "3,500.00" at bounding box center [674, 254] width 502 height 47
type input "5,000.00"
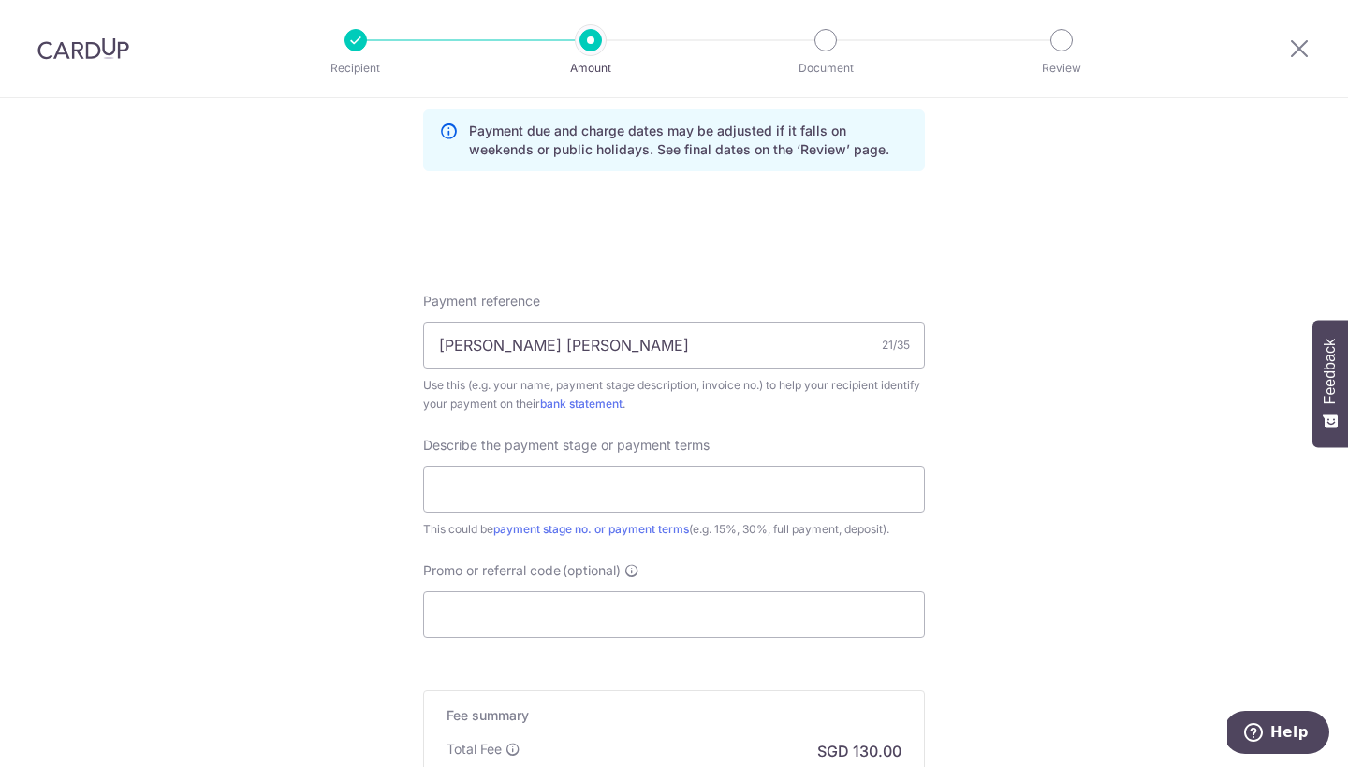
scroll to position [989, 0]
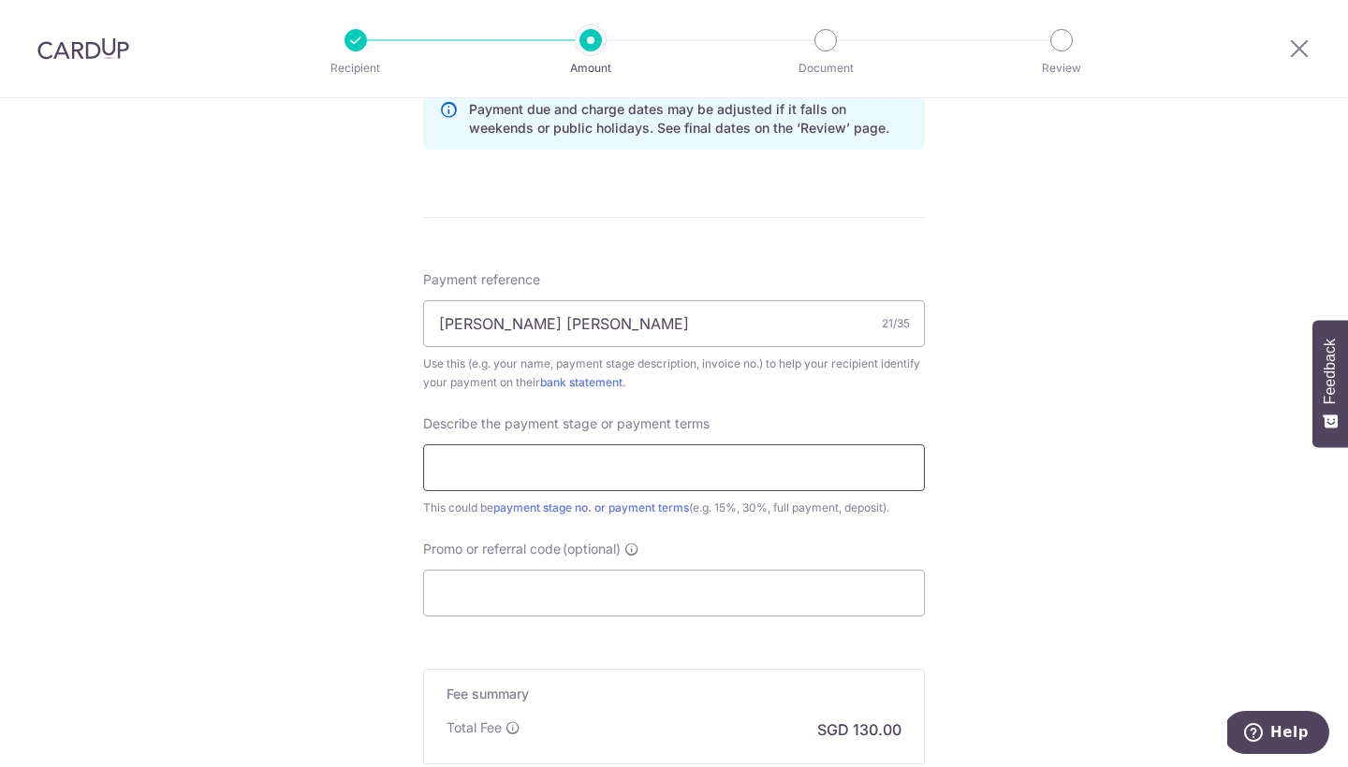
click at [823, 466] on input "text" at bounding box center [674, 468] width 502 height 47
type input "50%"
click at [771, 597] on input "Promo or referral code (optional)" at bounding box center [674, 593] width 502 height 47
paste input "MILELION"
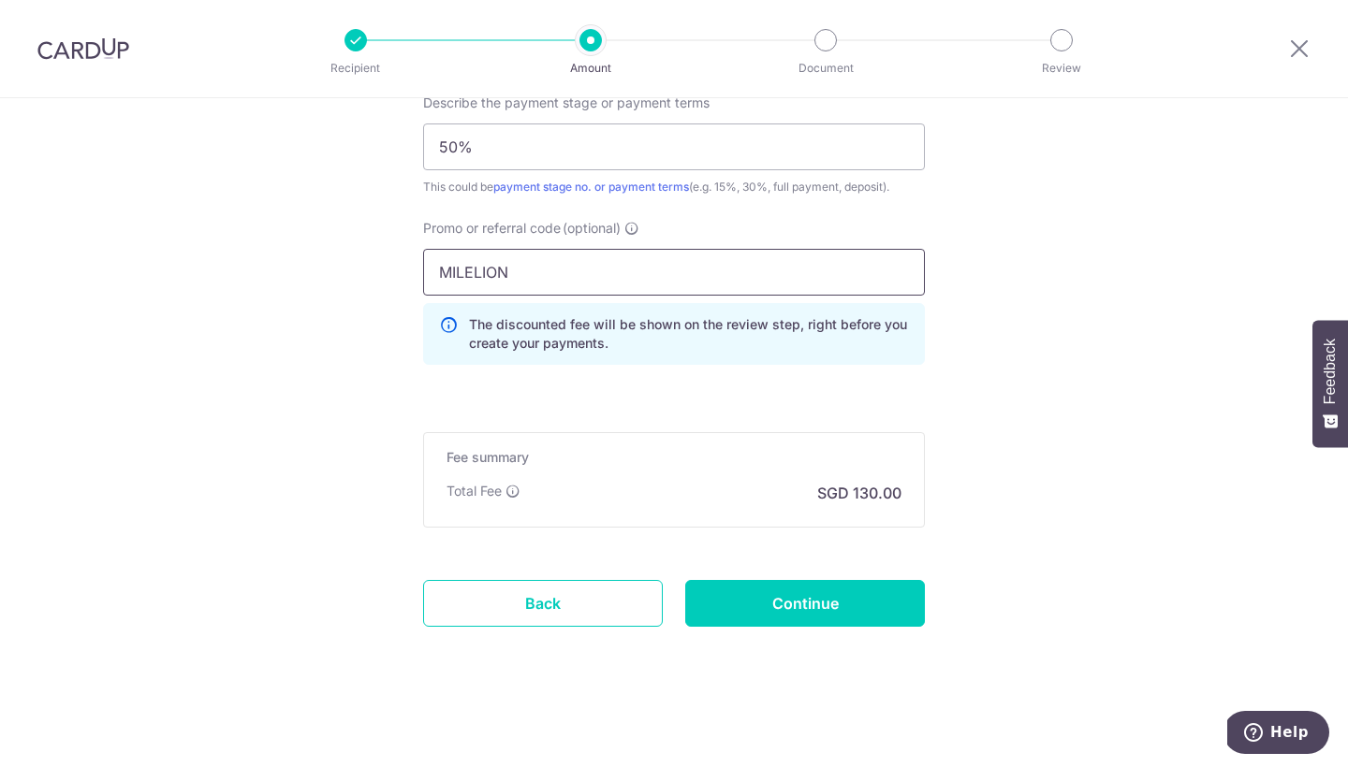
scroll to position [1310, 0]
type input "MILELION"
click at [811, 593] on input "Continue" at bounding box center [805, 603] width 240 height 47
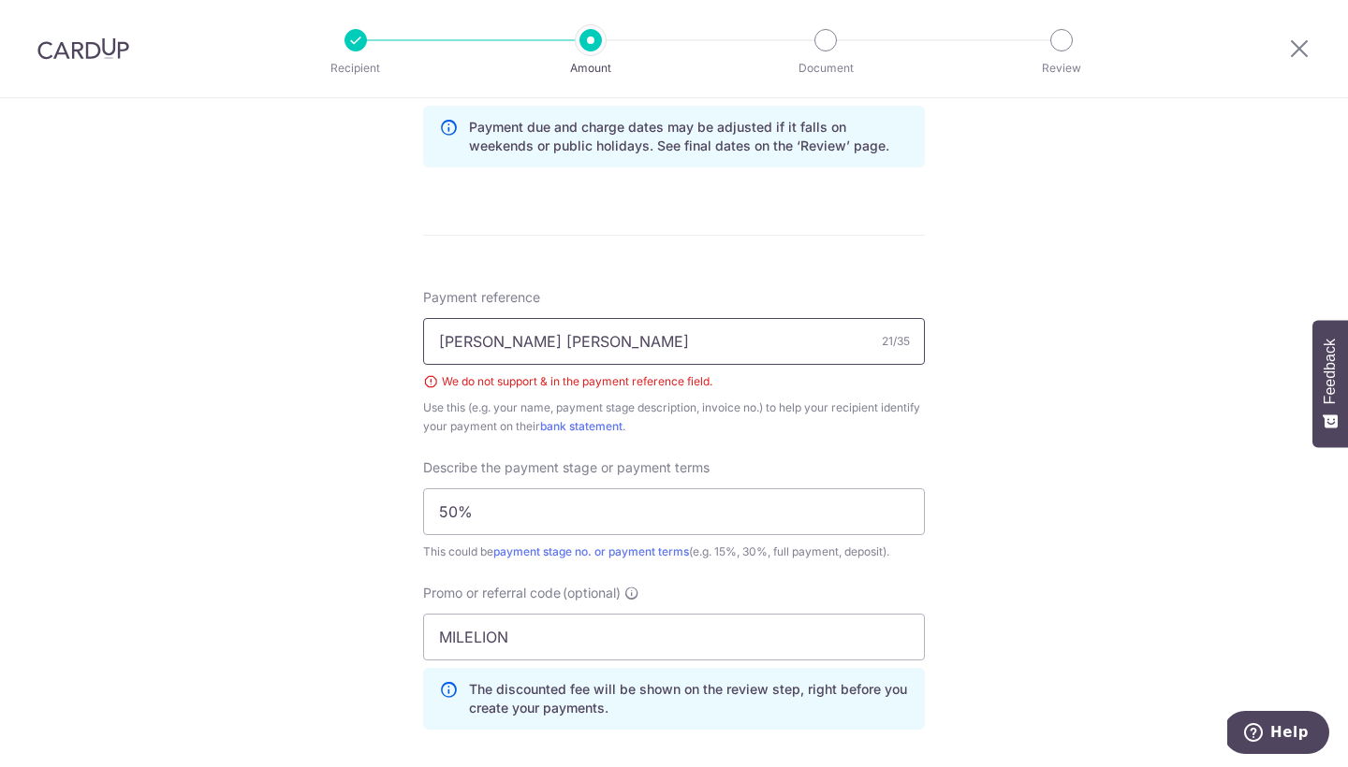
click at [548, 337] on input "ALICIA&DAVIN WEN SIAN" at bounding box center [674, 341] width 502 height 47
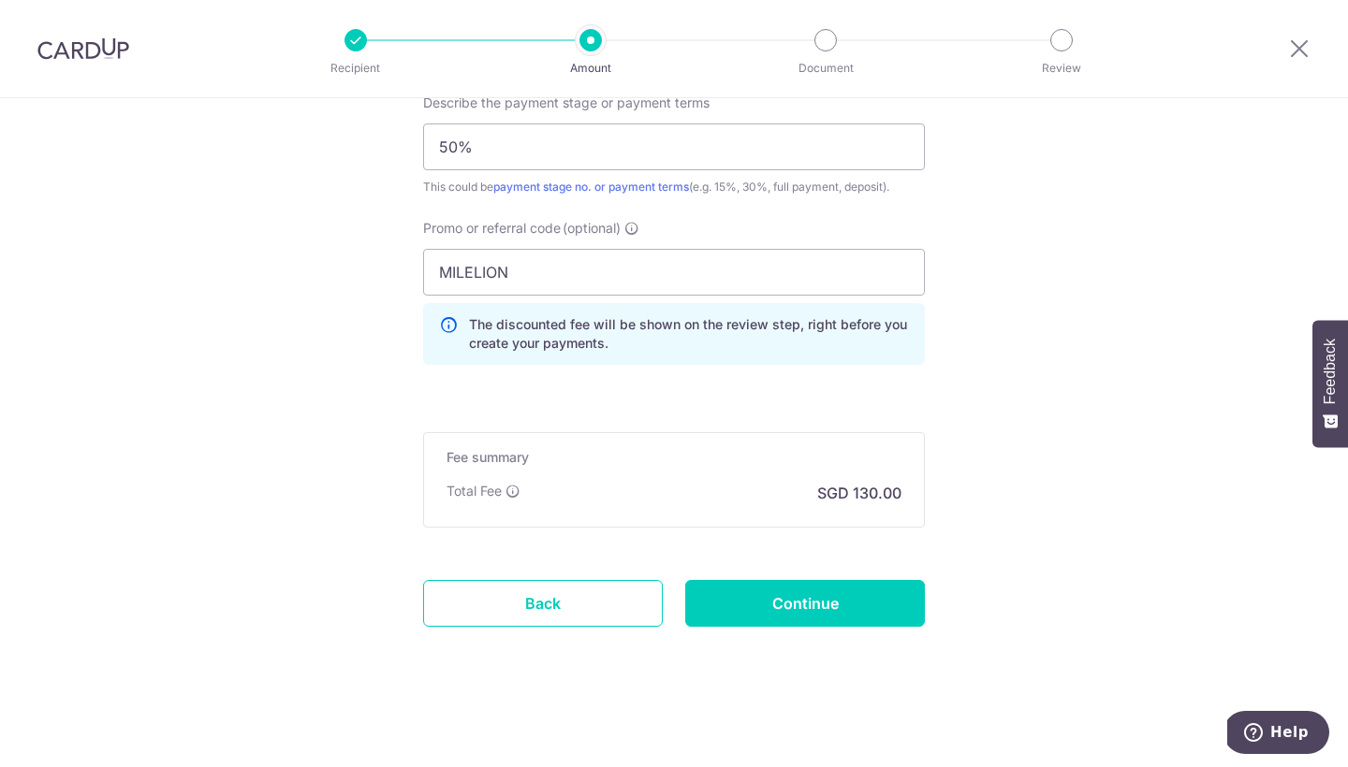
scroll to position [1337, 0]
type input "ALICIA&DAVIN-WENSIAN"
click at [738, 583] on input "Continue" at bounding box center [805, 603] width 240 height 47
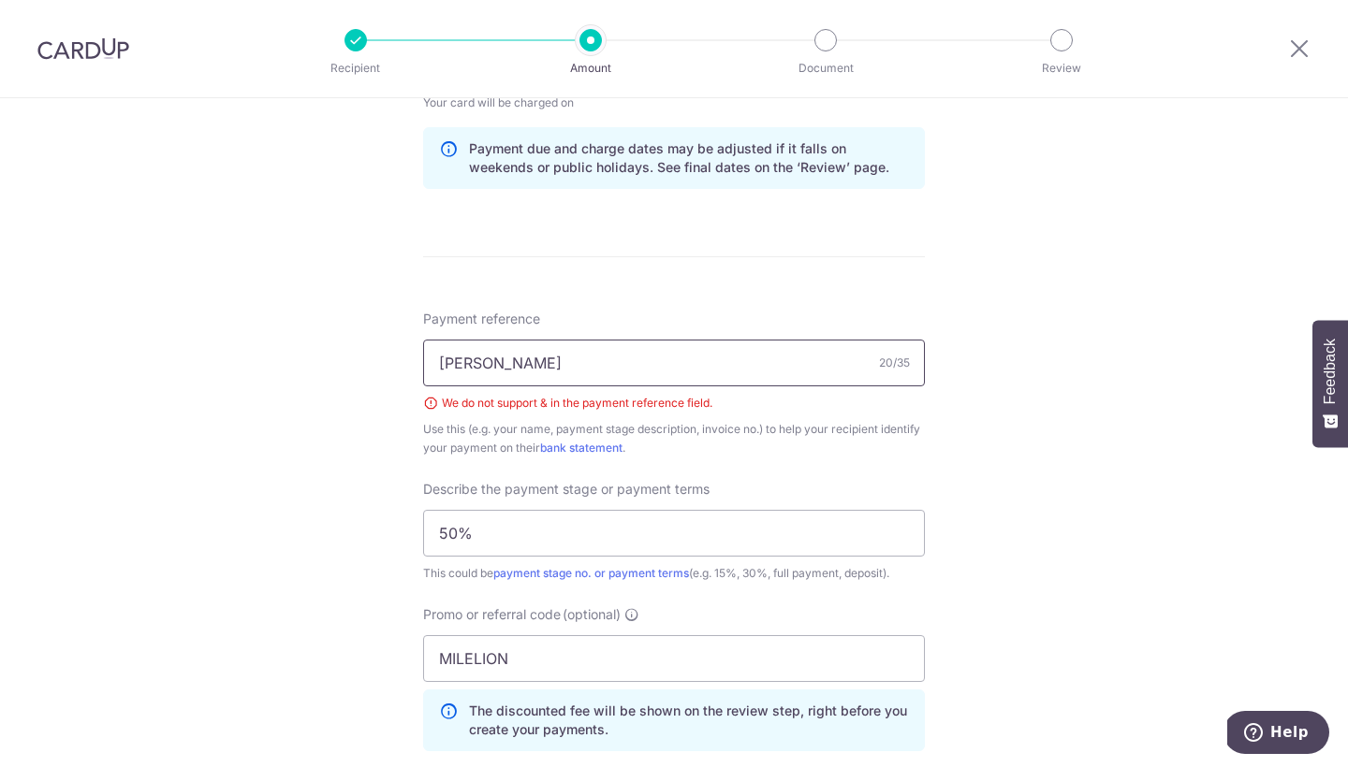
click at [548, 358] on input "[PERSON_NAME]" at bounding box center [674, 363] width 502 height 47
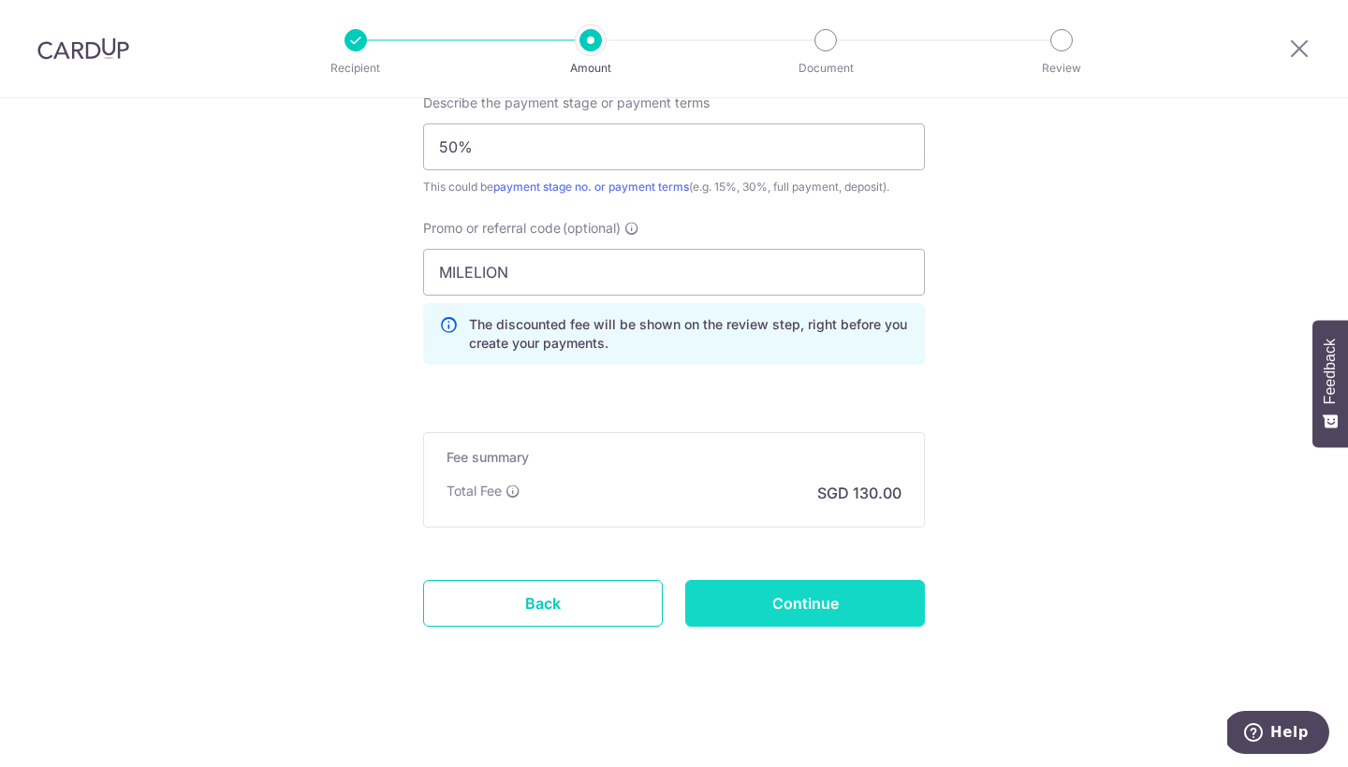
scroll to position [1337, 0]
type input "[PERSON_NAME]"
click at [757, 596] on input "Continue" at bounding box center [805, 603] width 240 height 47
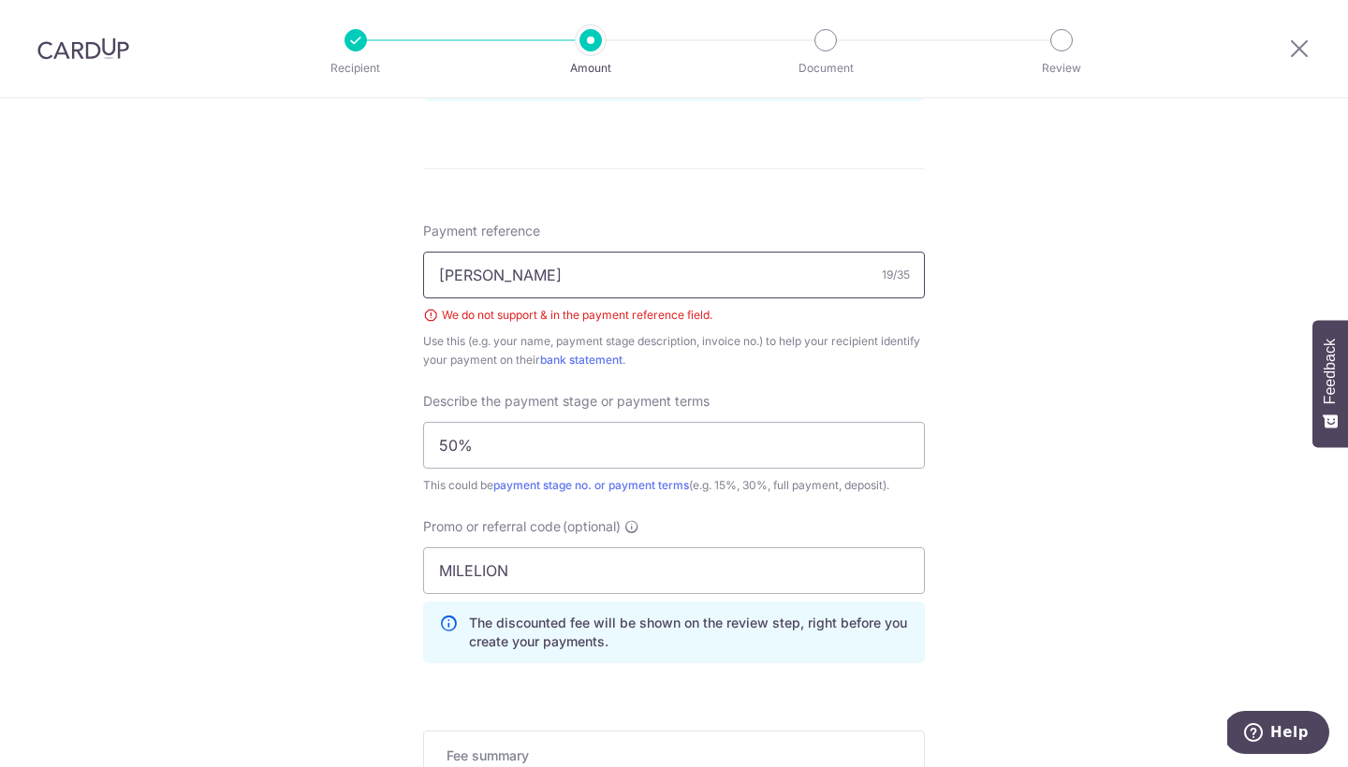
scroll to position [1039, 0]
click at [536, 276] on input "ALICIA_DAVINWENSIAN" at bounding box center [674, 274] width 502 height 47
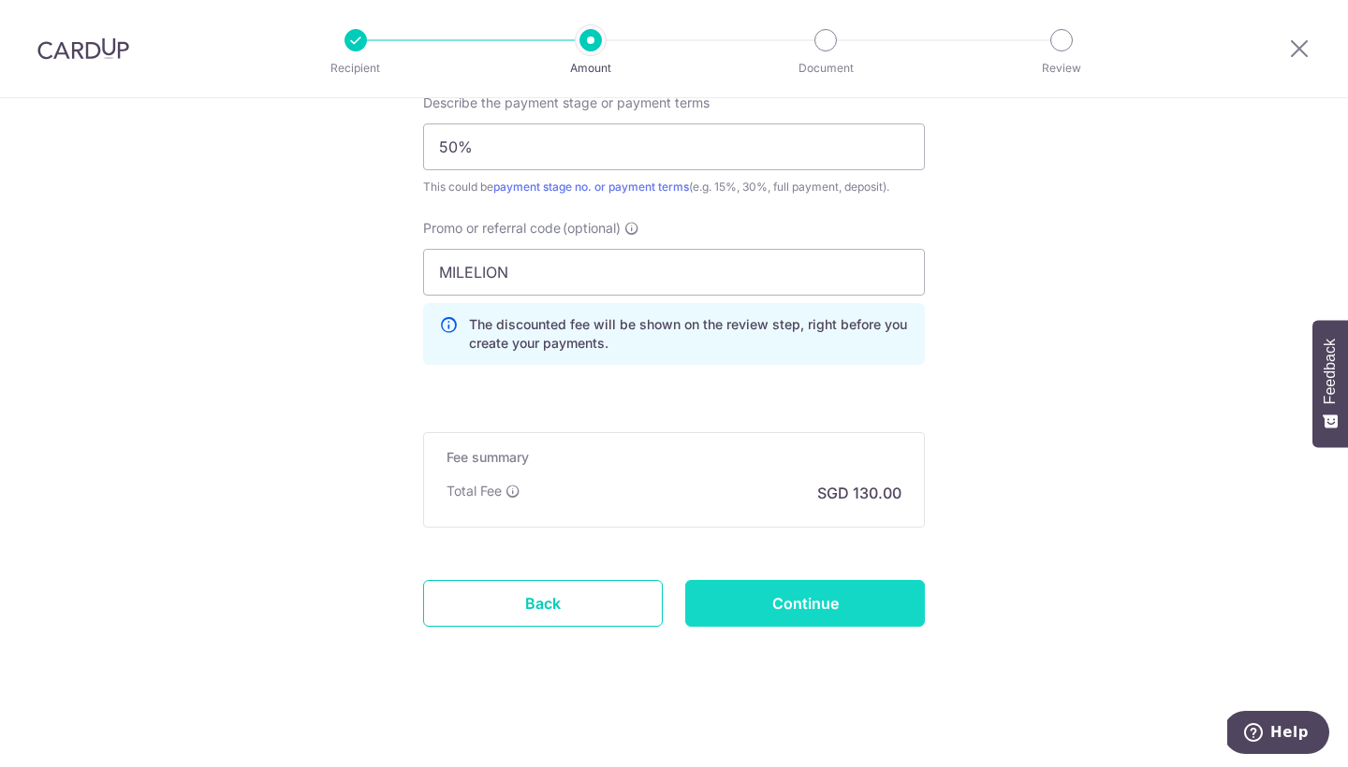
scroll to position [1337, 0]
type input "ALICIA_DAVIN_WENSIAN"
click at [824, 597] on input "Continue" at bounding box center [805, 603] width 240 height 47
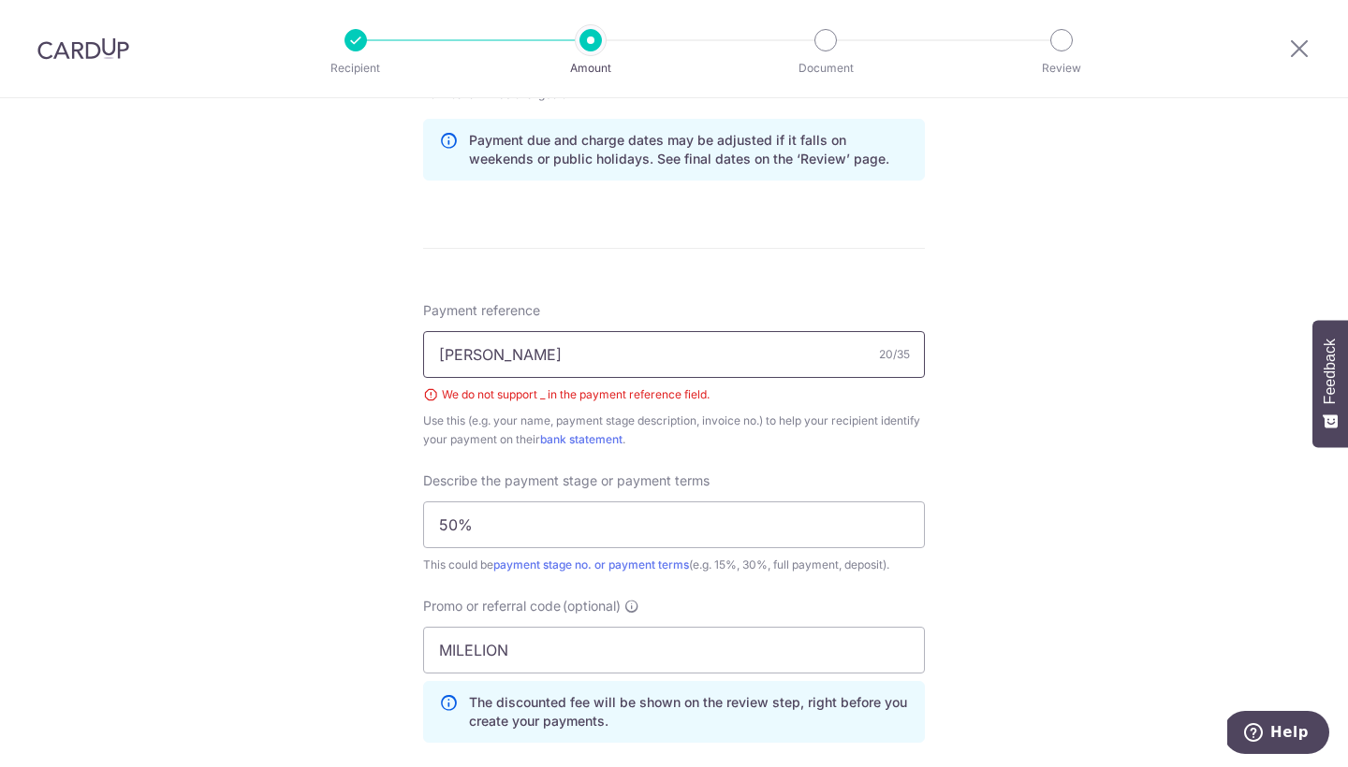
click at [541, 356] on input "[PERSON_NAME]" at bounding box center [674, 354] width 502 height 47
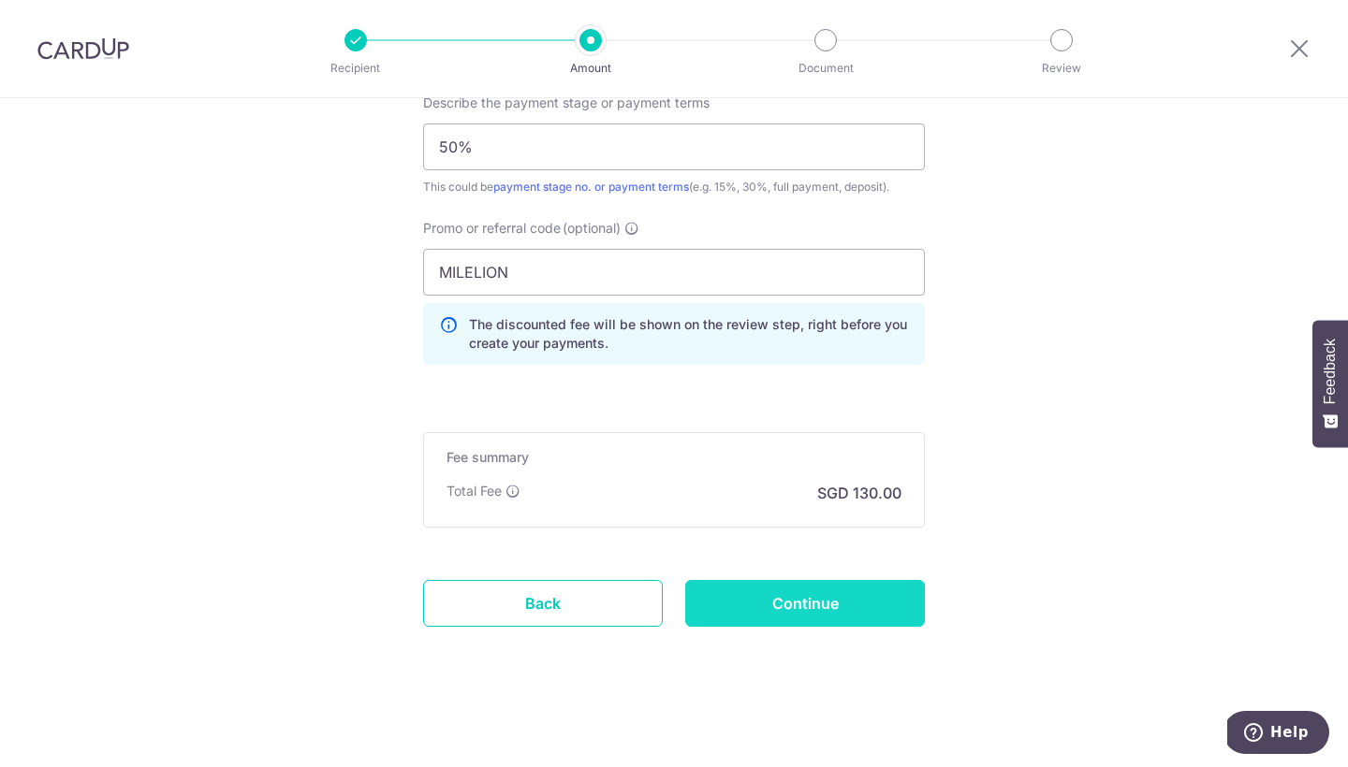
type input "[PERSON_NAME]"
click at [792, 586] on input "Continue" at bounding box center [805, 603] width 240 height 47
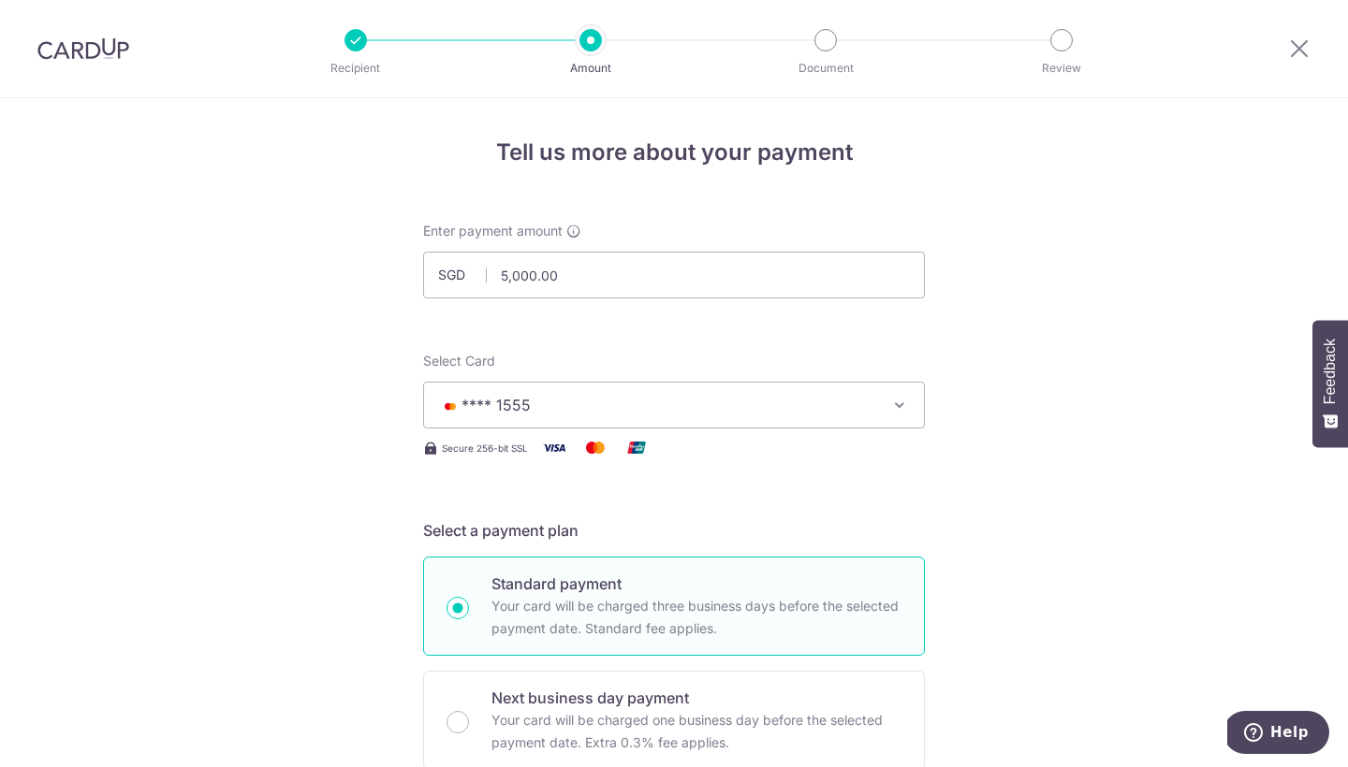
scroll to position [1246, 0]
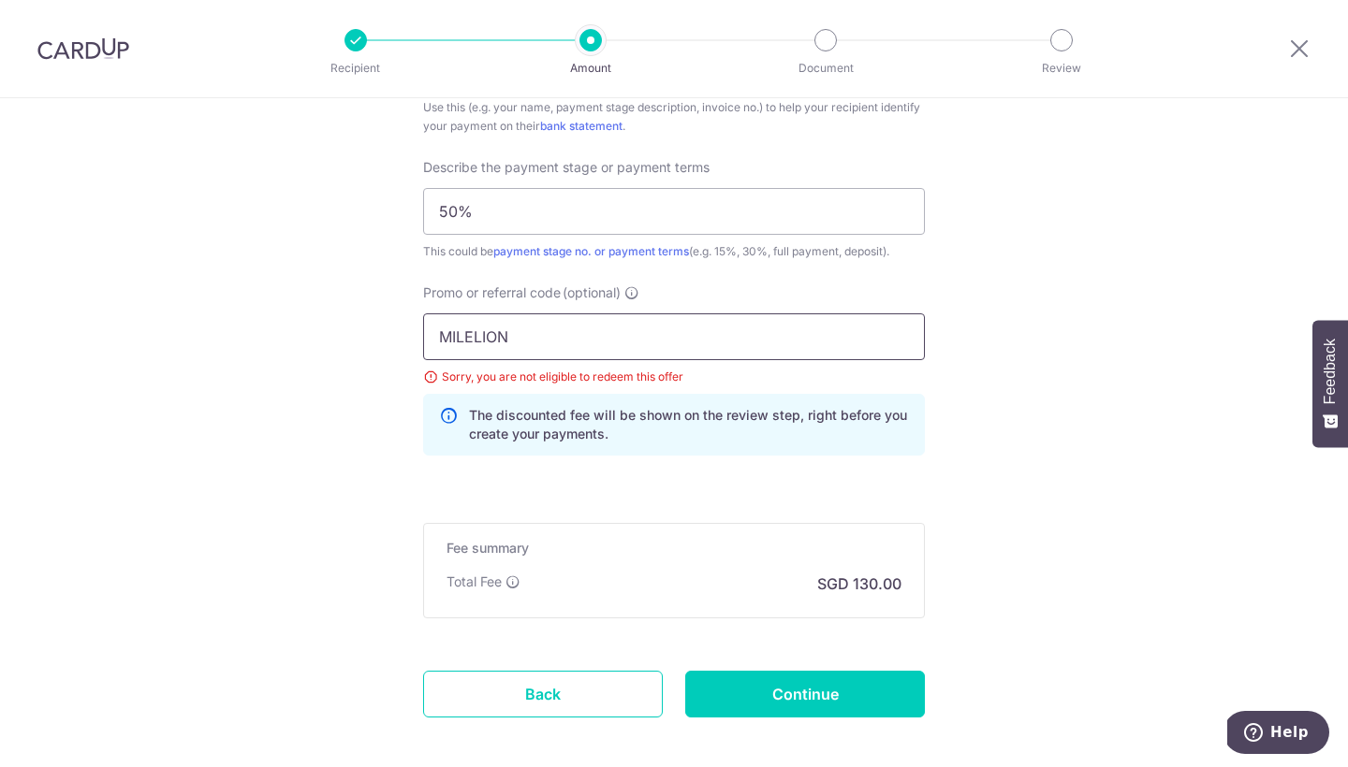
drag, startPoint x: 521, startPoint y: 340, endPoint x: 385, endPoint y: 337, distance: 136.7
paste input "OFF225"
type input "OFF225"
click at [850, 703] on input "Continue" at bounding box center [805, 694] width 240 height 47
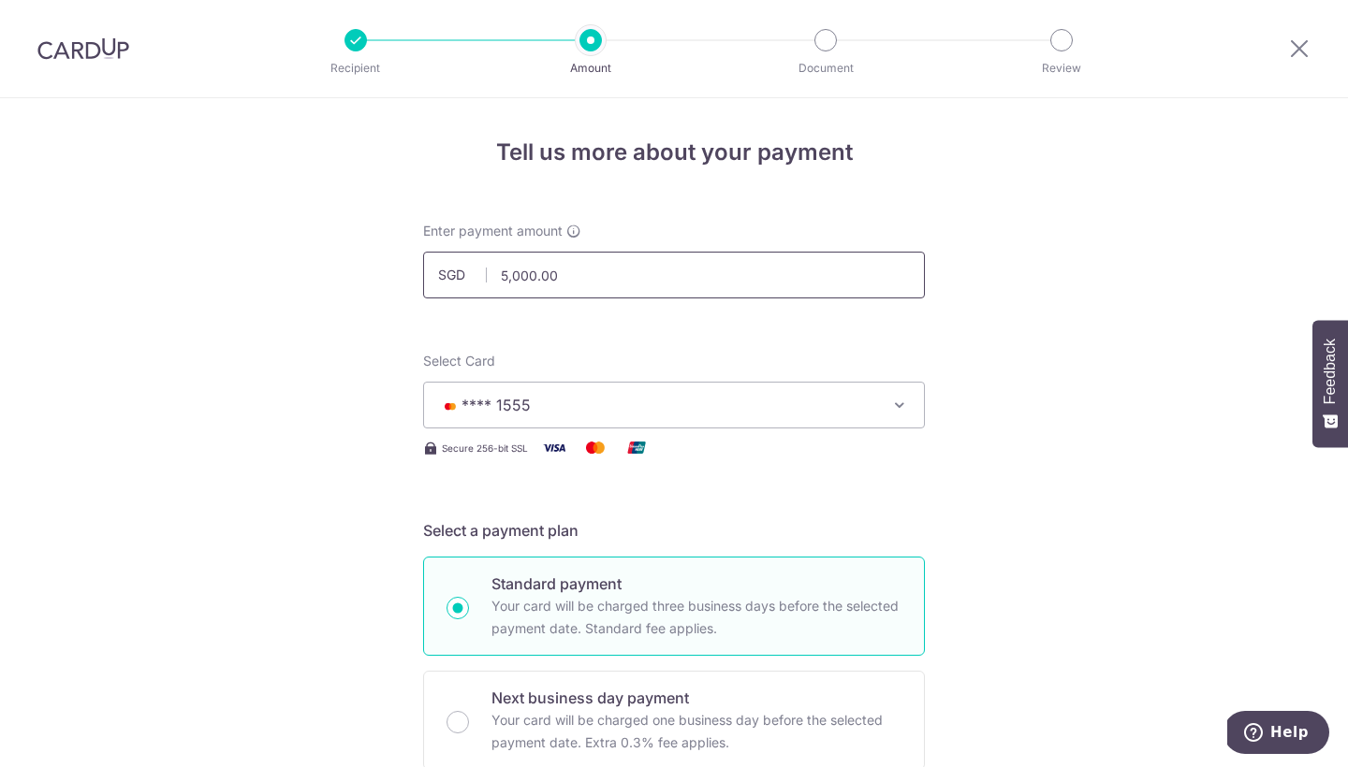
drag, startPoint x: 504, startPoint y: 275, endPoint x: 512, endPoint y: 288, distance: 15.1
click at [504, 275] on input "5,000.00" at bounding box center [674, 275] width 502 height 47
type input "40,000.00"
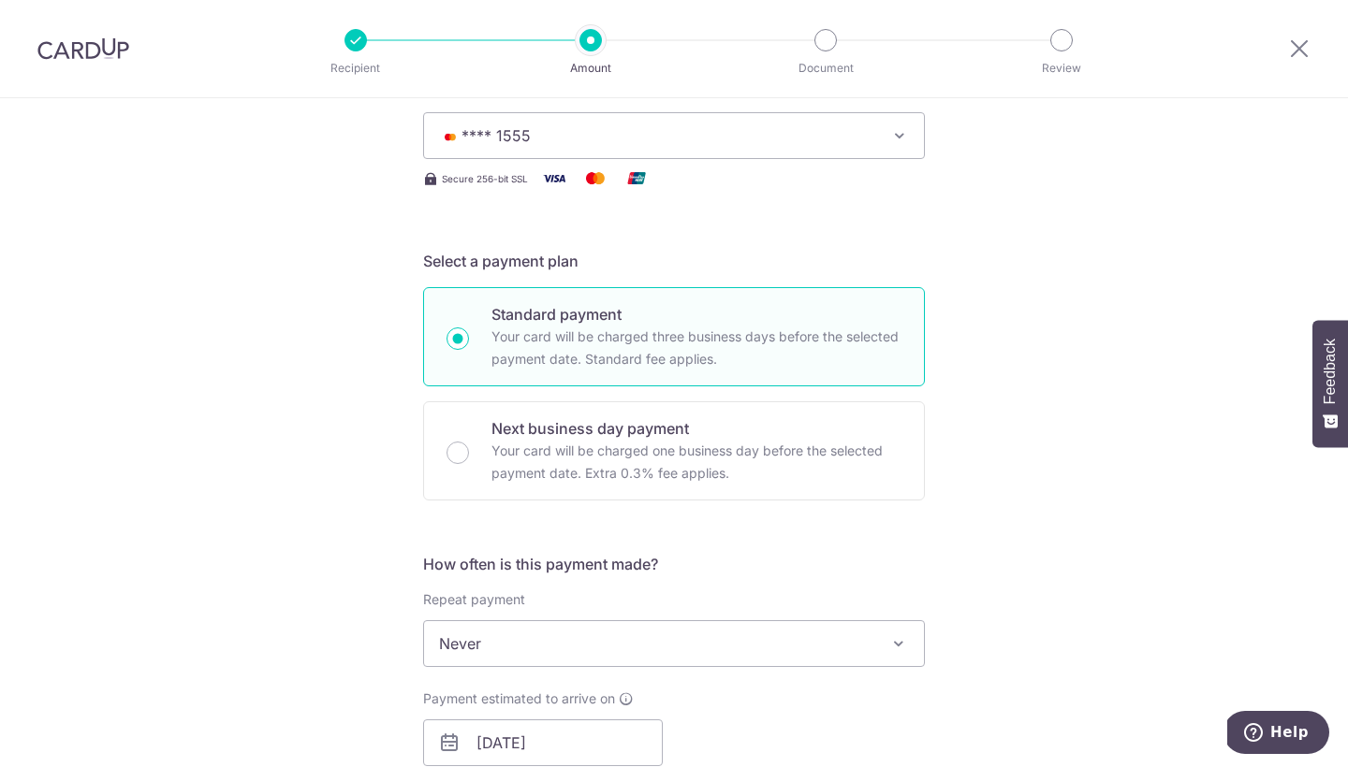
scroll to position [136, 0]
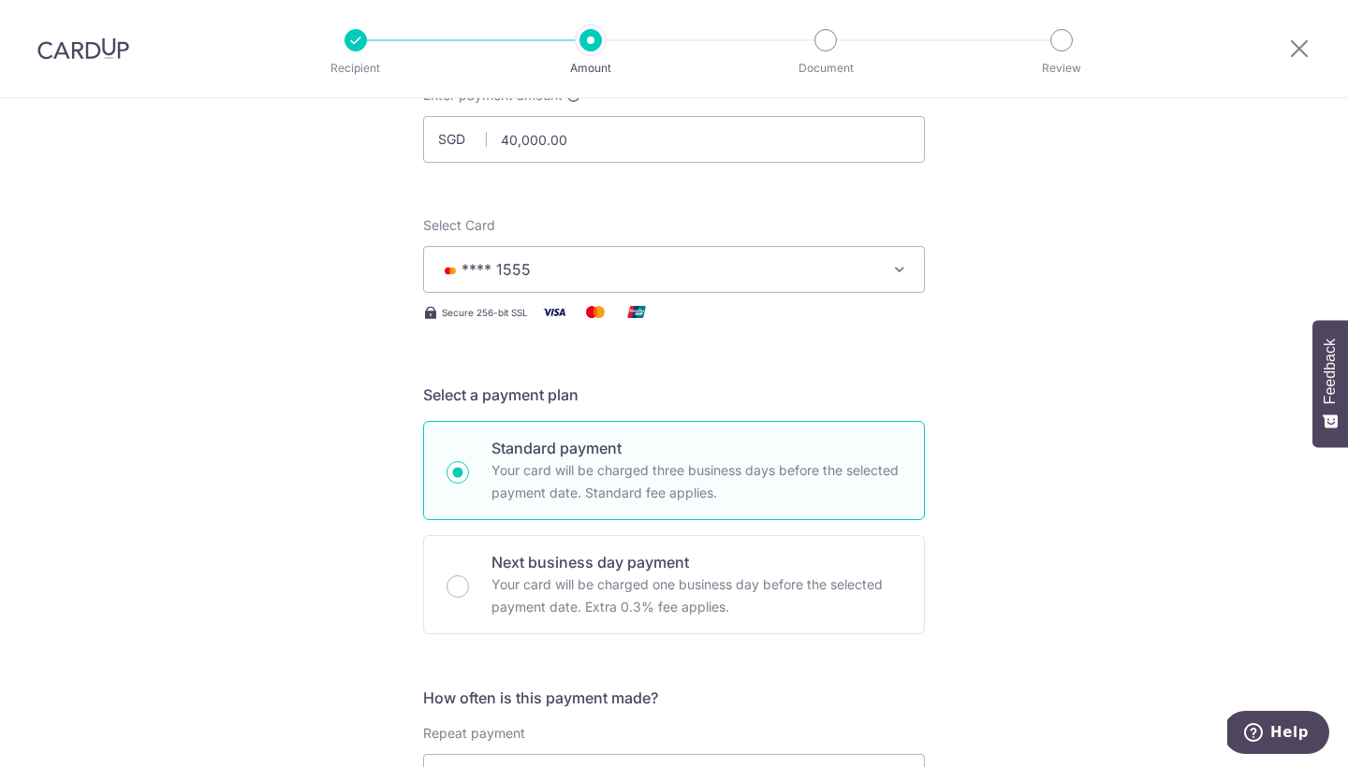
click at [813, 258] on span "**** 1555" at bounding box center [657, 269] width 436 height 22
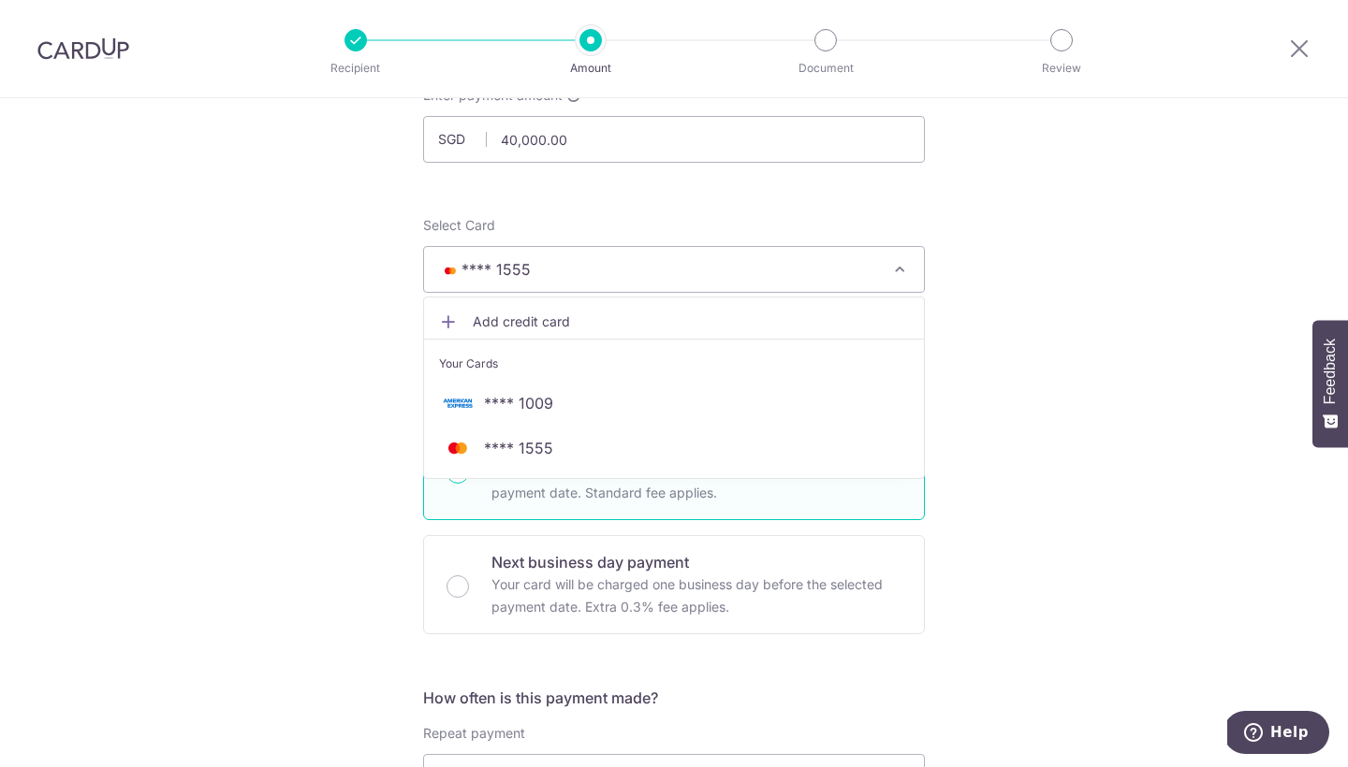
click at [692, 398] on span "**** 1009" at bounding box center [674, 403] width 470 height 22
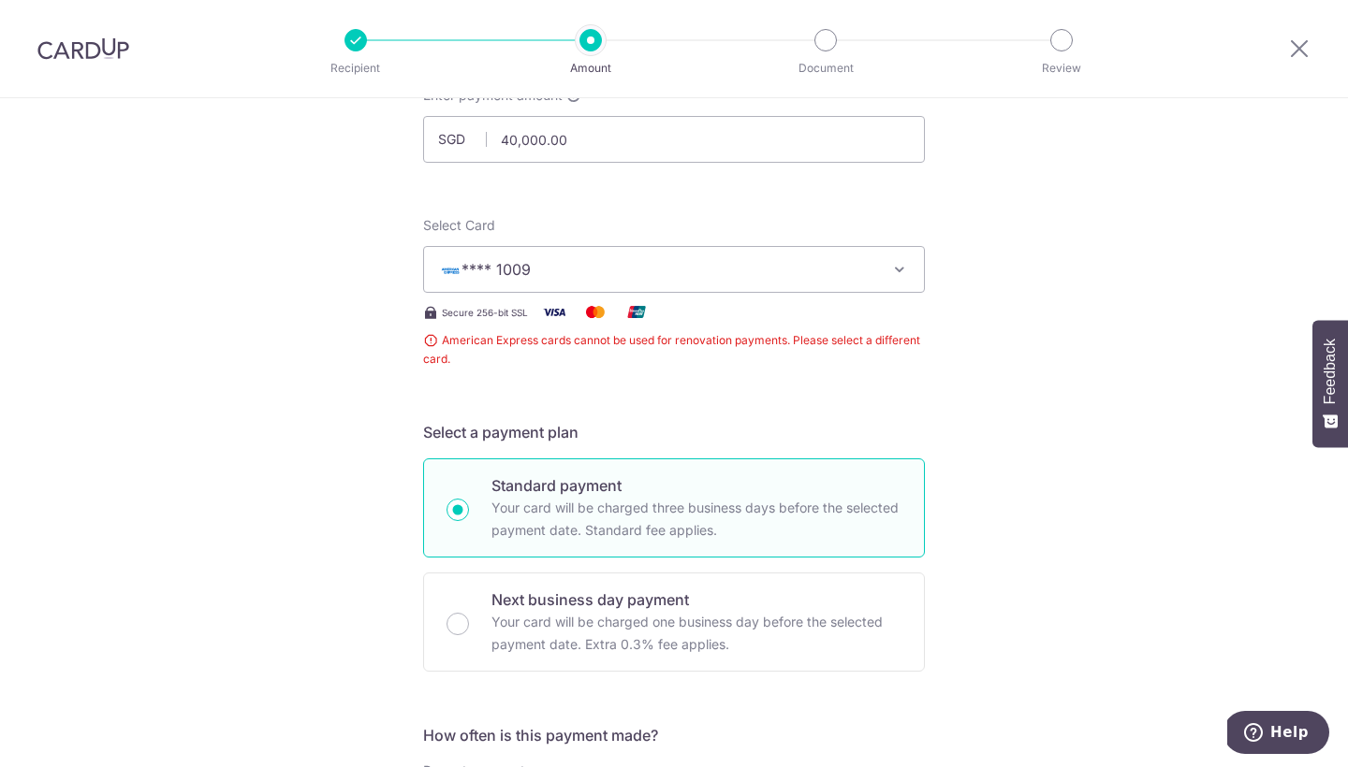
click at [775, 271] on span "**** 1009" at bounding box center [657, 269] width 436 height 22
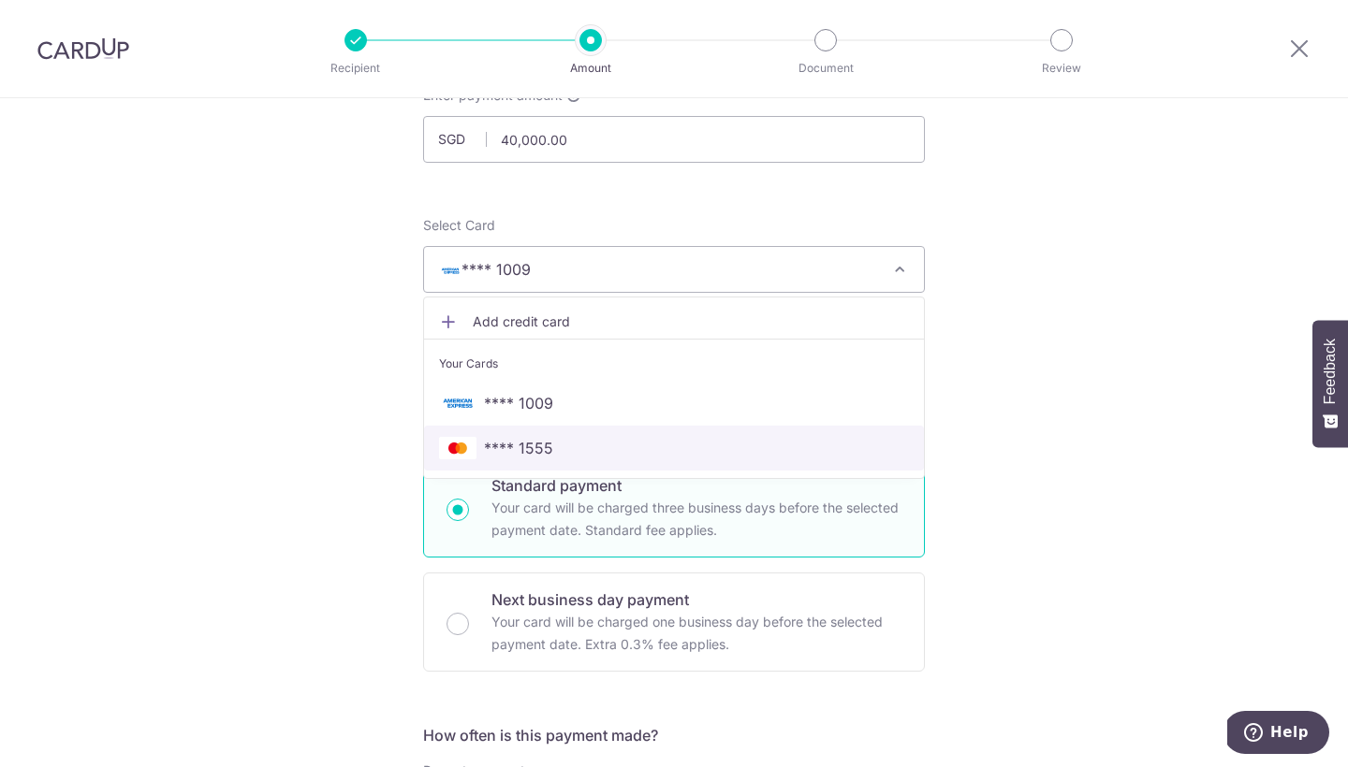
click at [671, 445] on span "**** 1555" at bounding box center [674, 448] width 470 height 22
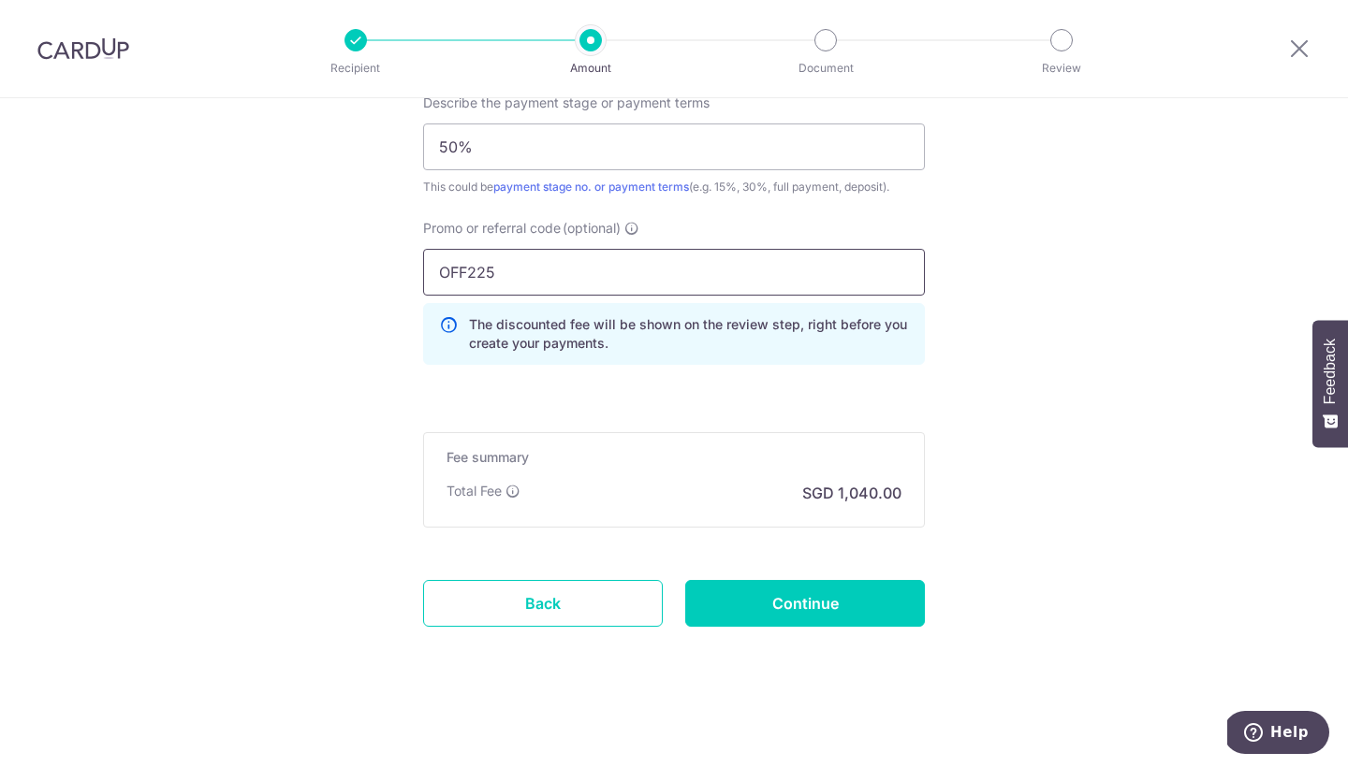
scroll to position [1310, 0]
